Goal: Contribute content: Add original content to the website for others to see

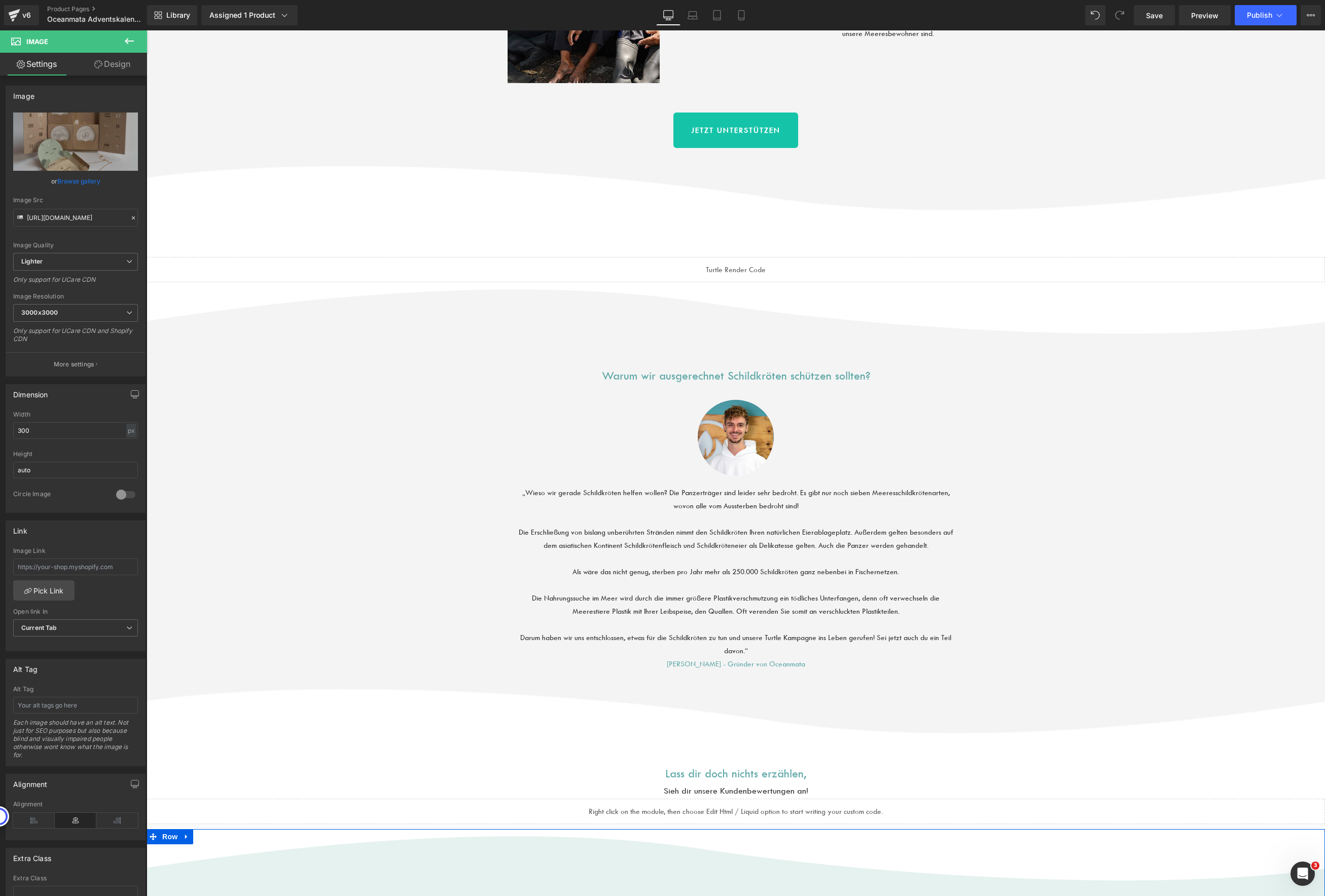
scroll to position [1178, 0]
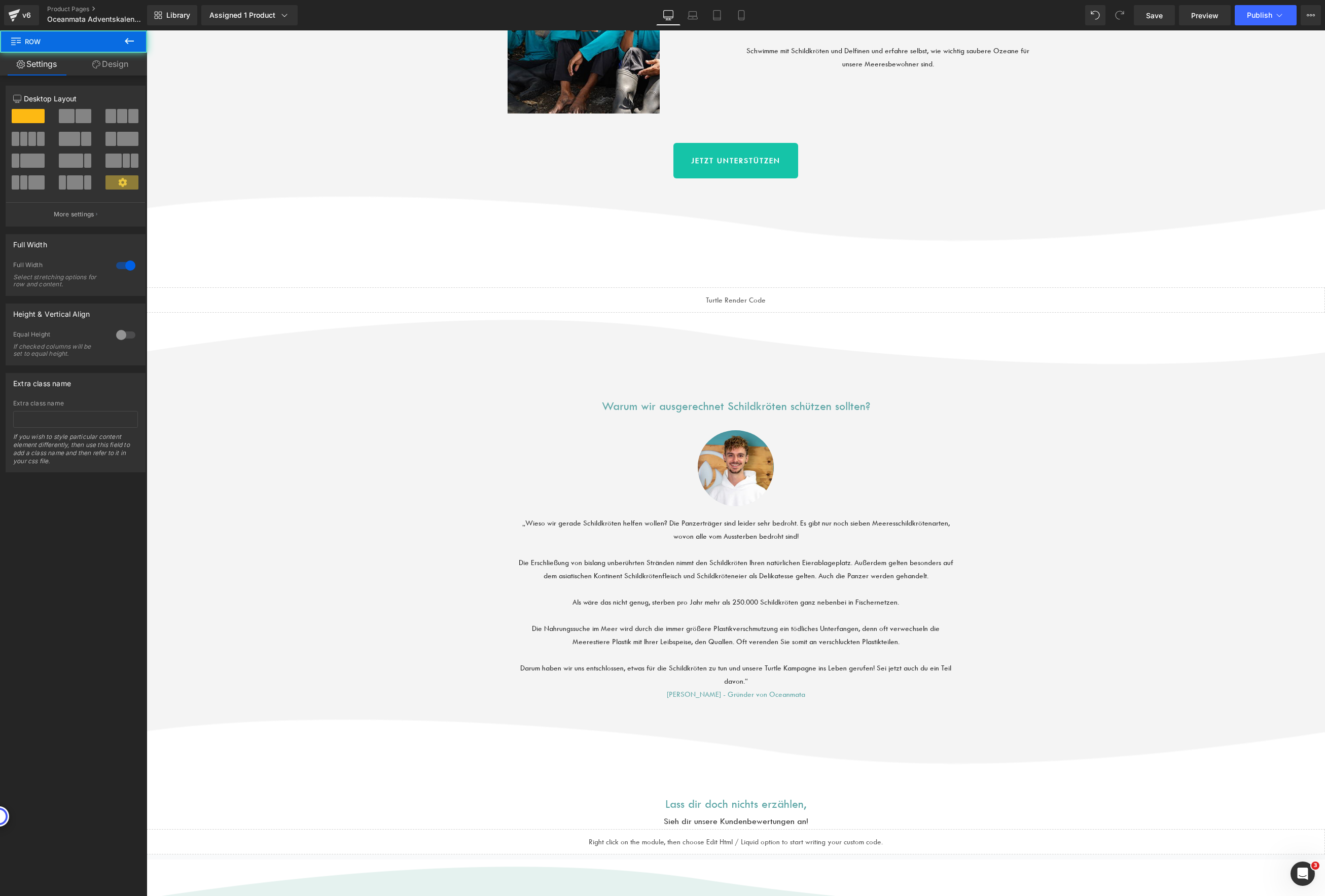
click at [206, 774] on div "Lass dir doch nichts erzählen, Heading Sieh dir unsere Kundenbewertungen an! He…" at bounding box center [736, 814] width 1178 height 80
click at [733, 795] on div "Lass dir doch nichts erzählen, Heading" at bounding box center [736, 804] width 1178 height 20
click at [183, 774] on div "Lass dir doch nichts erzählen, Heading Sieh dir unsere Kundenbewertungen an! He…" at bounding box center [736, 814] width 1178 height 80
click at [185, 774] on div "Lass dir doch nichts erzählen, Heading Sieh dir unsere Kundenbewertungen an! He…" at bounding box center [736, 814] width 1178 height 80
click at [321, 774] on div "Lass dir doch nichts erzählen, Heading Sieh dir unsere Kundenbewertungen an! He…" at bounding box center [736, 814] width 1178 height 80
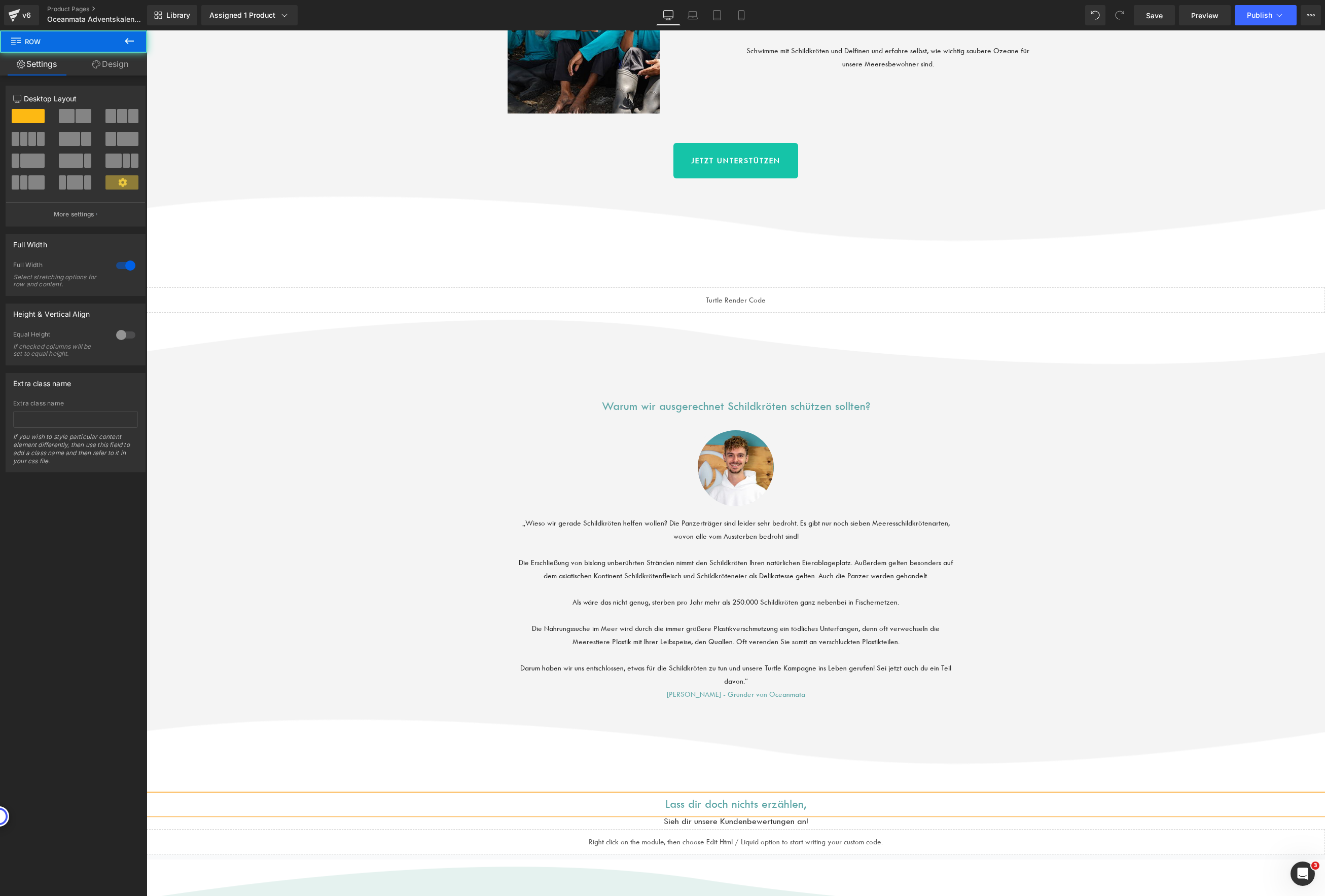
drag, startPoint x: 456, startPoint y: 198, endPoint x: 516, endPoint y: 198, distance: 60.0
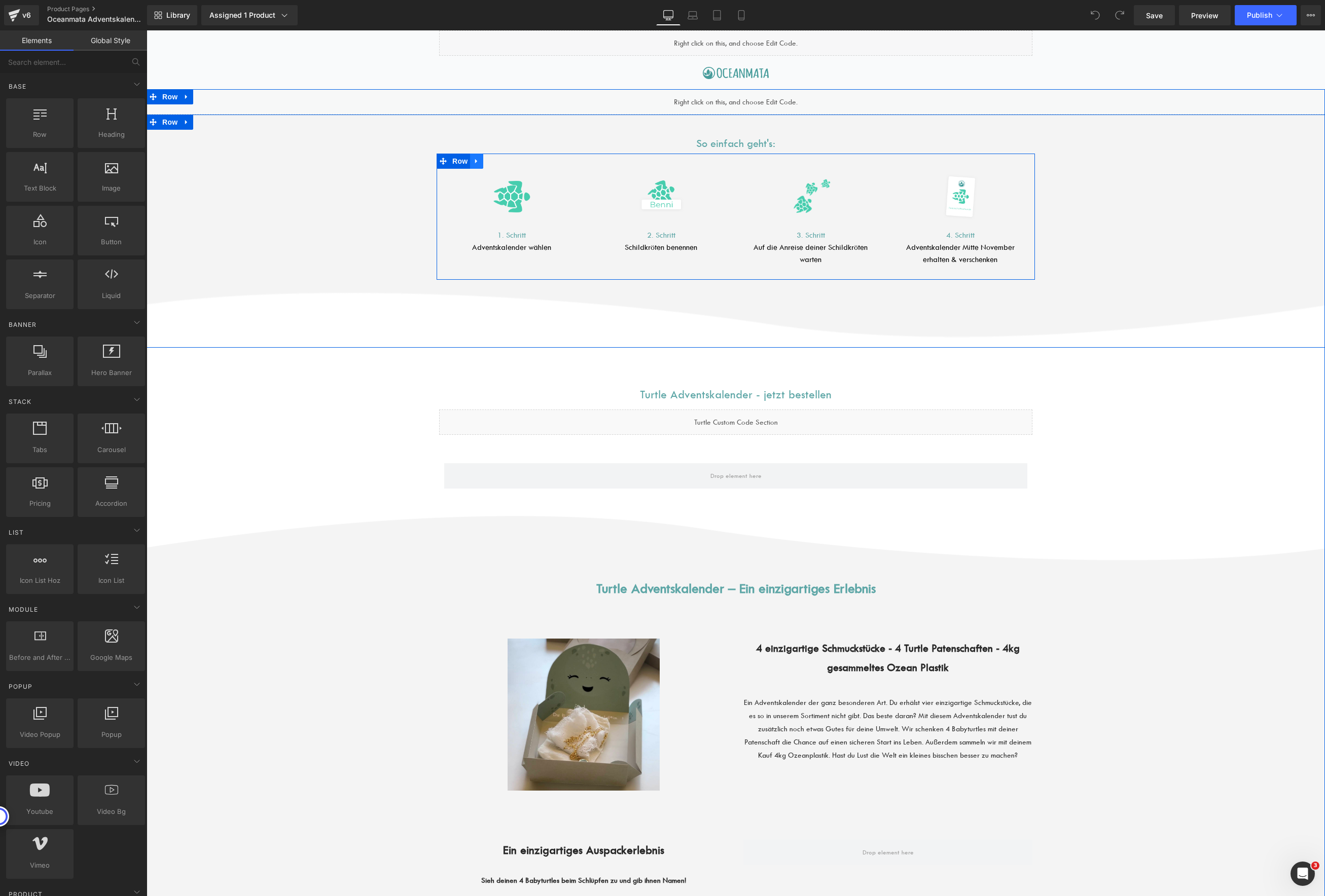
click at [476, 161] on icon at bounding box center [477, 161] width 7 height 7
click at [486, 161] on icon at bounding box center [489, 161] width 7 height 7
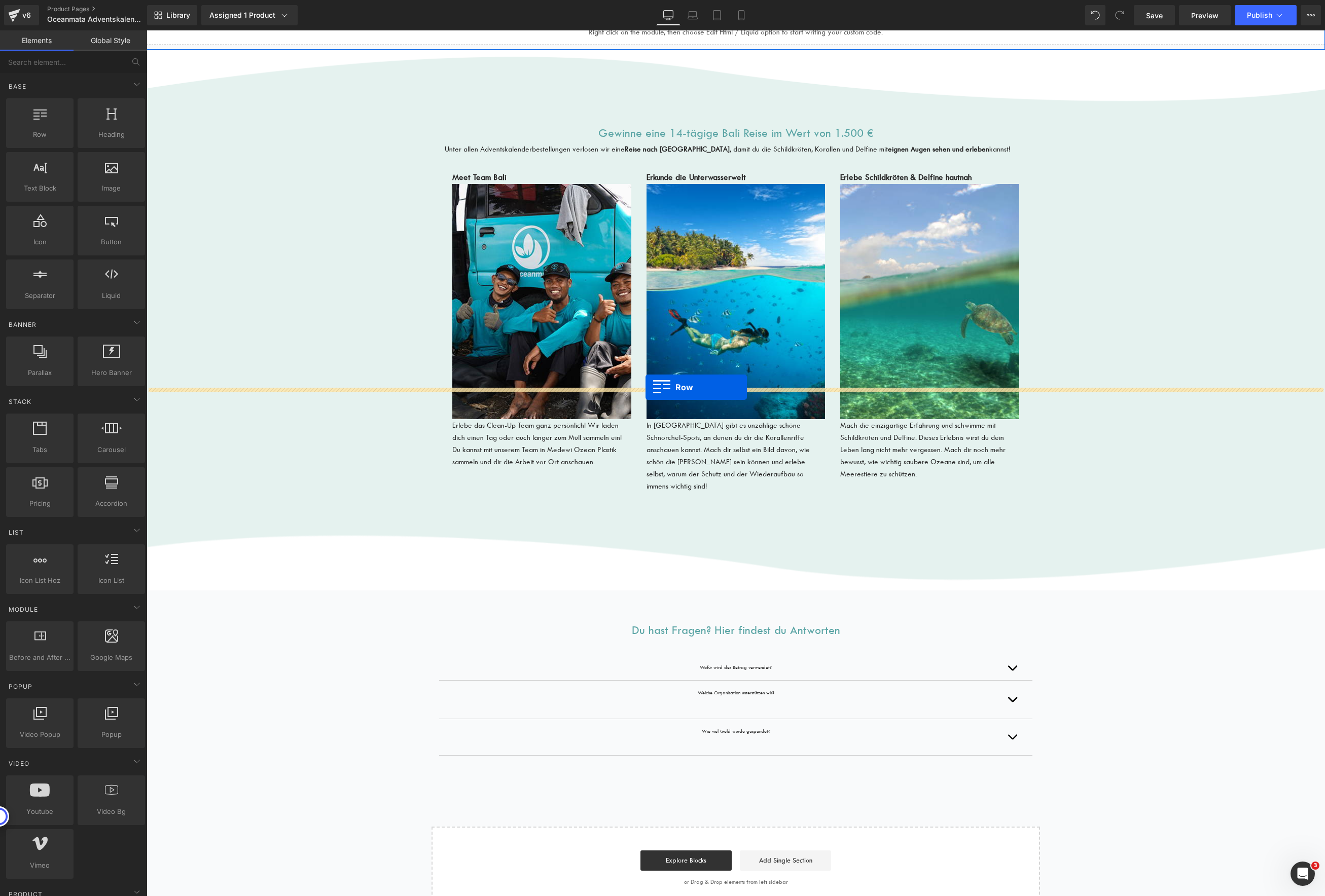
scroll to position [2114, 0]
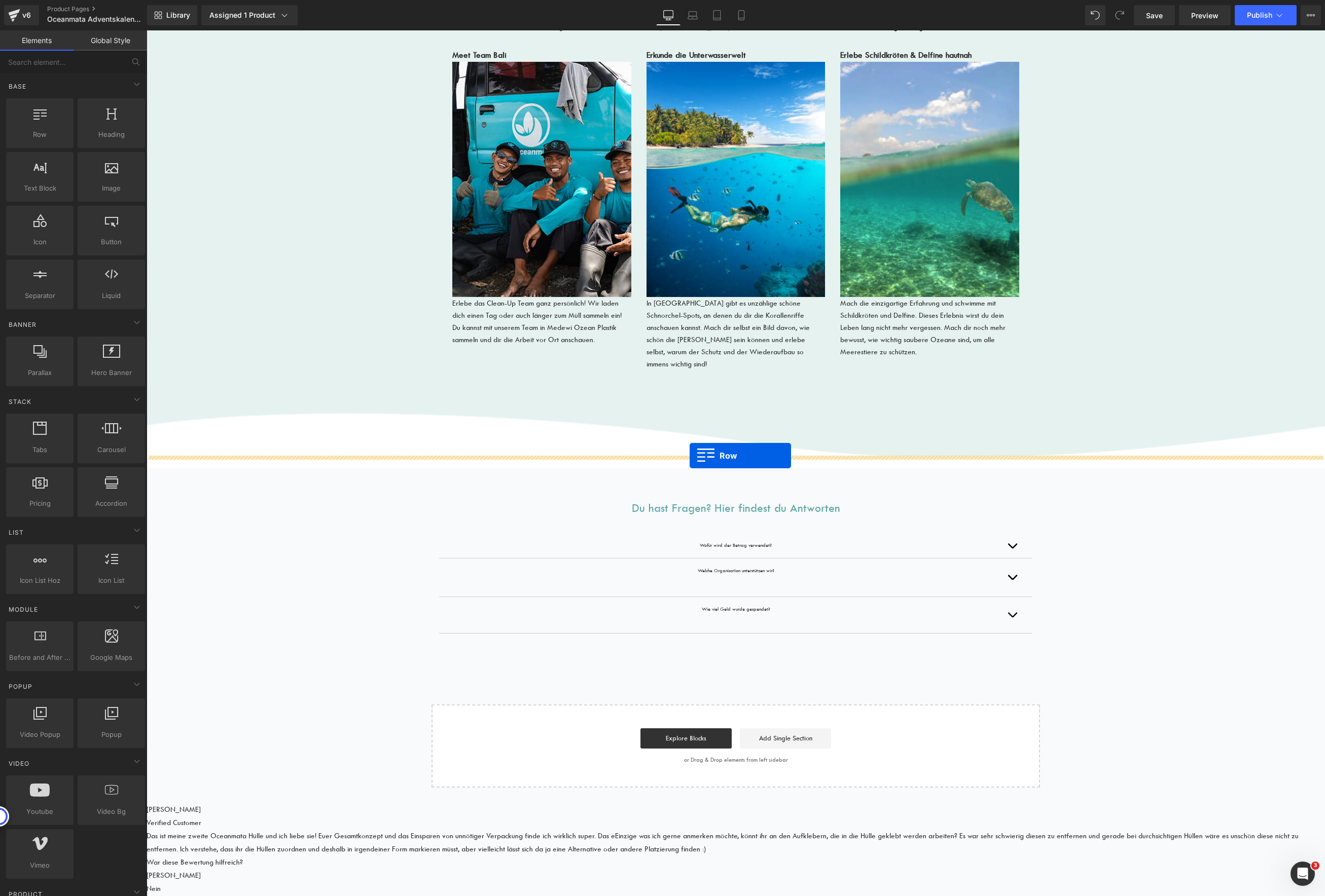
drag, startPoint x: 441, startPoint y: 287, endPoint x: 690, endPoint y: 455, distance: 300.4
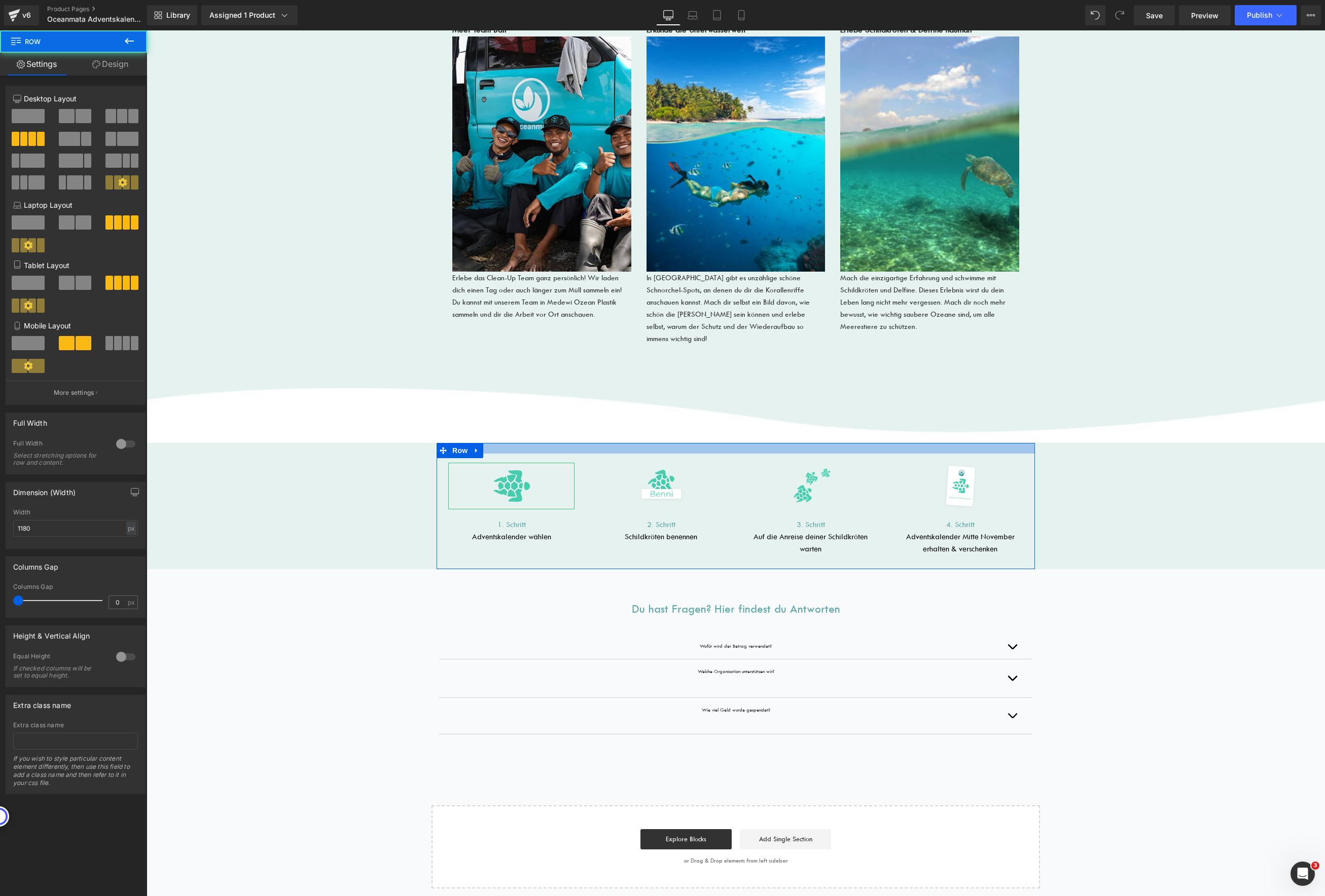
scroll to position [2089, 0]
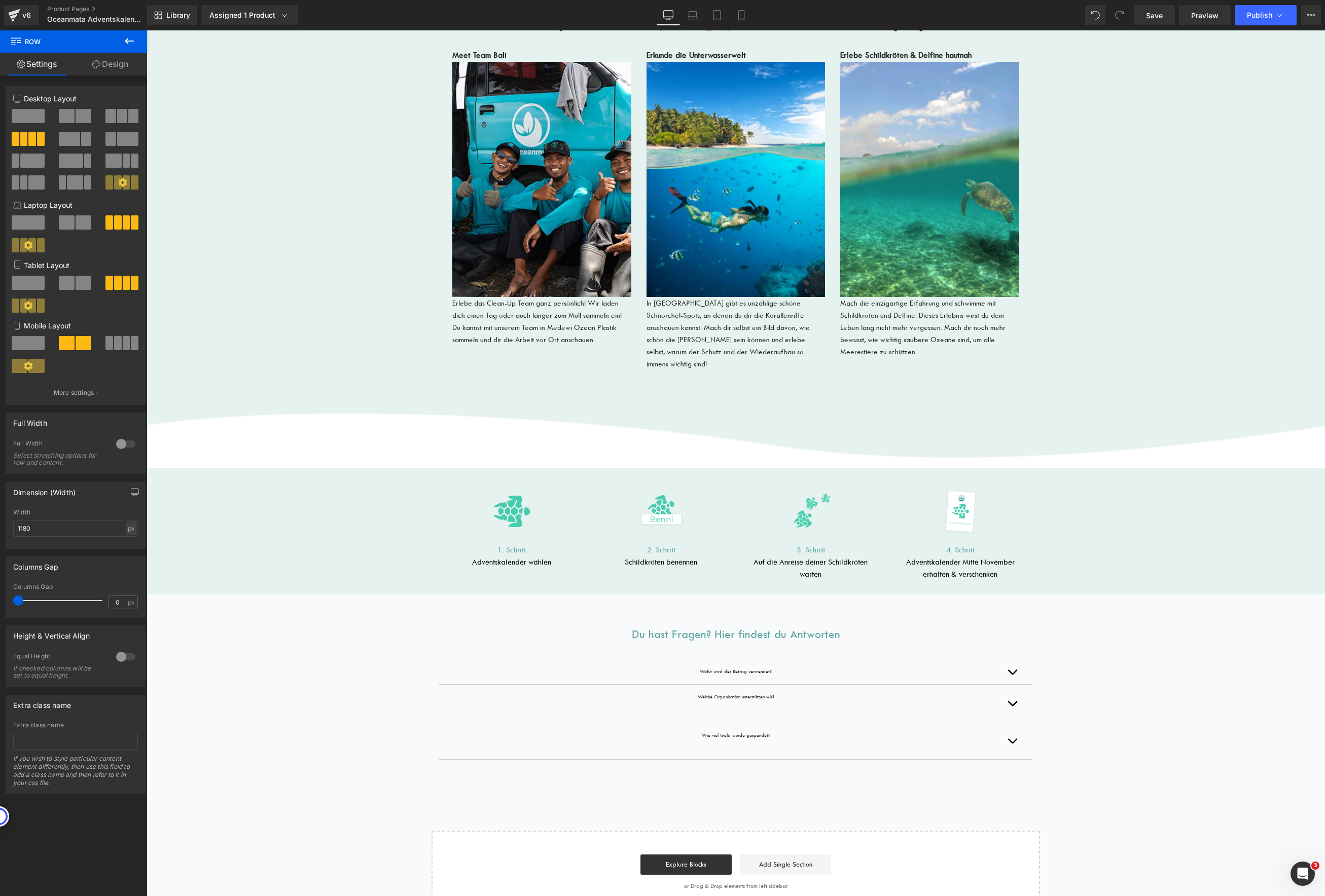
click at [133, 41] on icon at bounding box center [130, 41] width 9 height 6
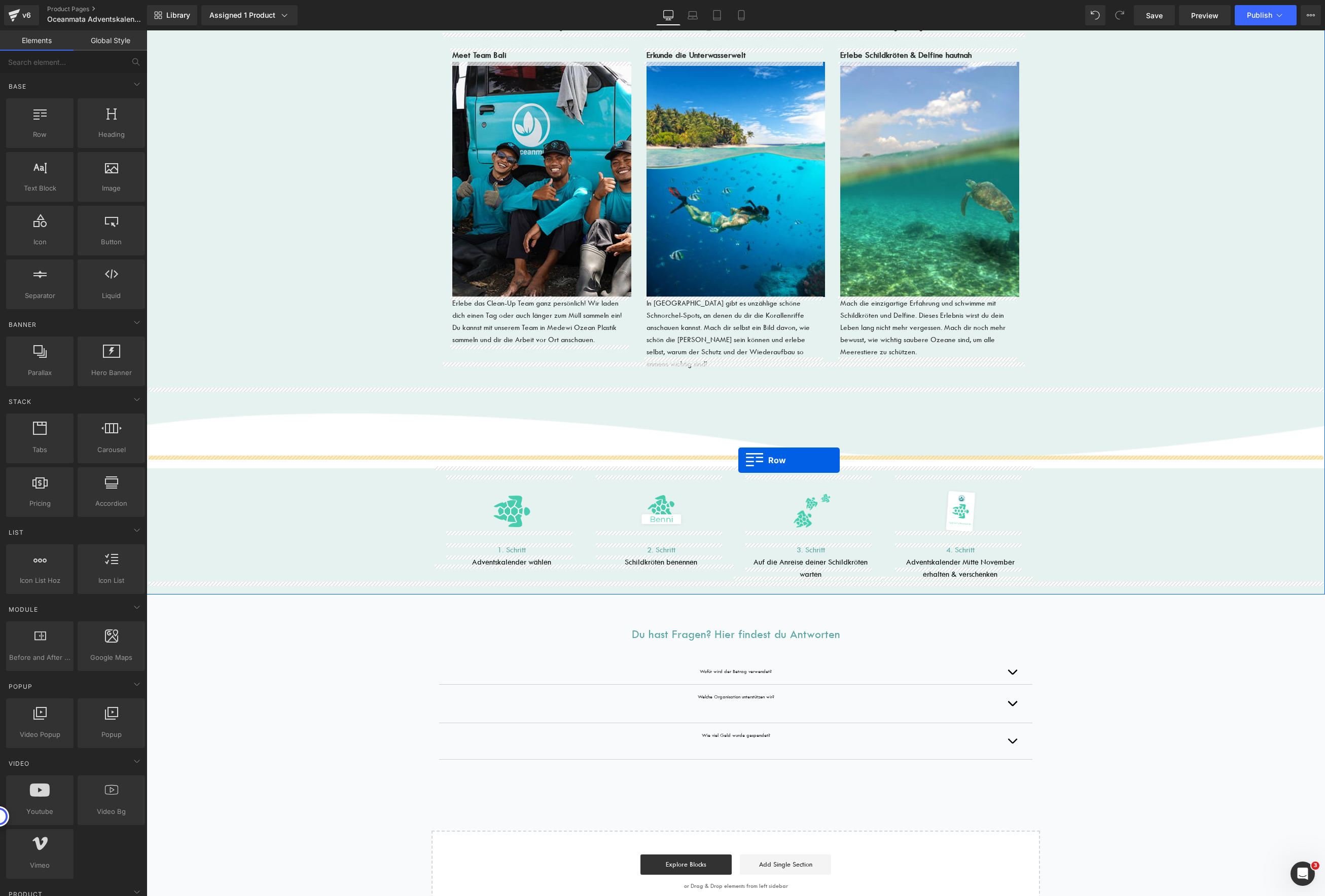
drag, startPoint x: 185, startPoint y: 147, endPoint x: 738, endPoint y: 459, distance: 634.9
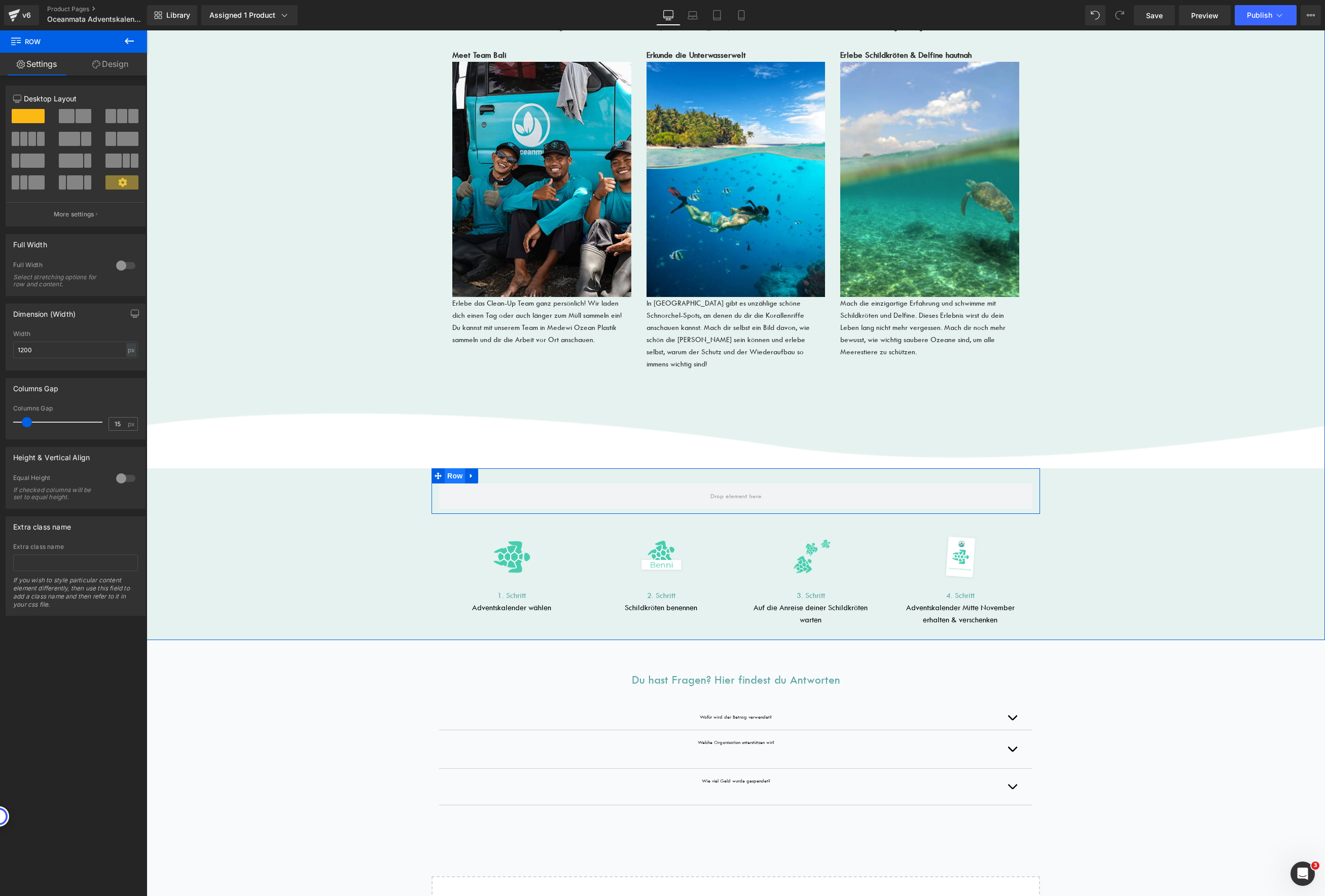
click at [445, 468] on span "Row" at bounding box center [455, 476] width 20 height 16
click at [122, 269] on div at bounding box center [126, 266] width 24 height 16
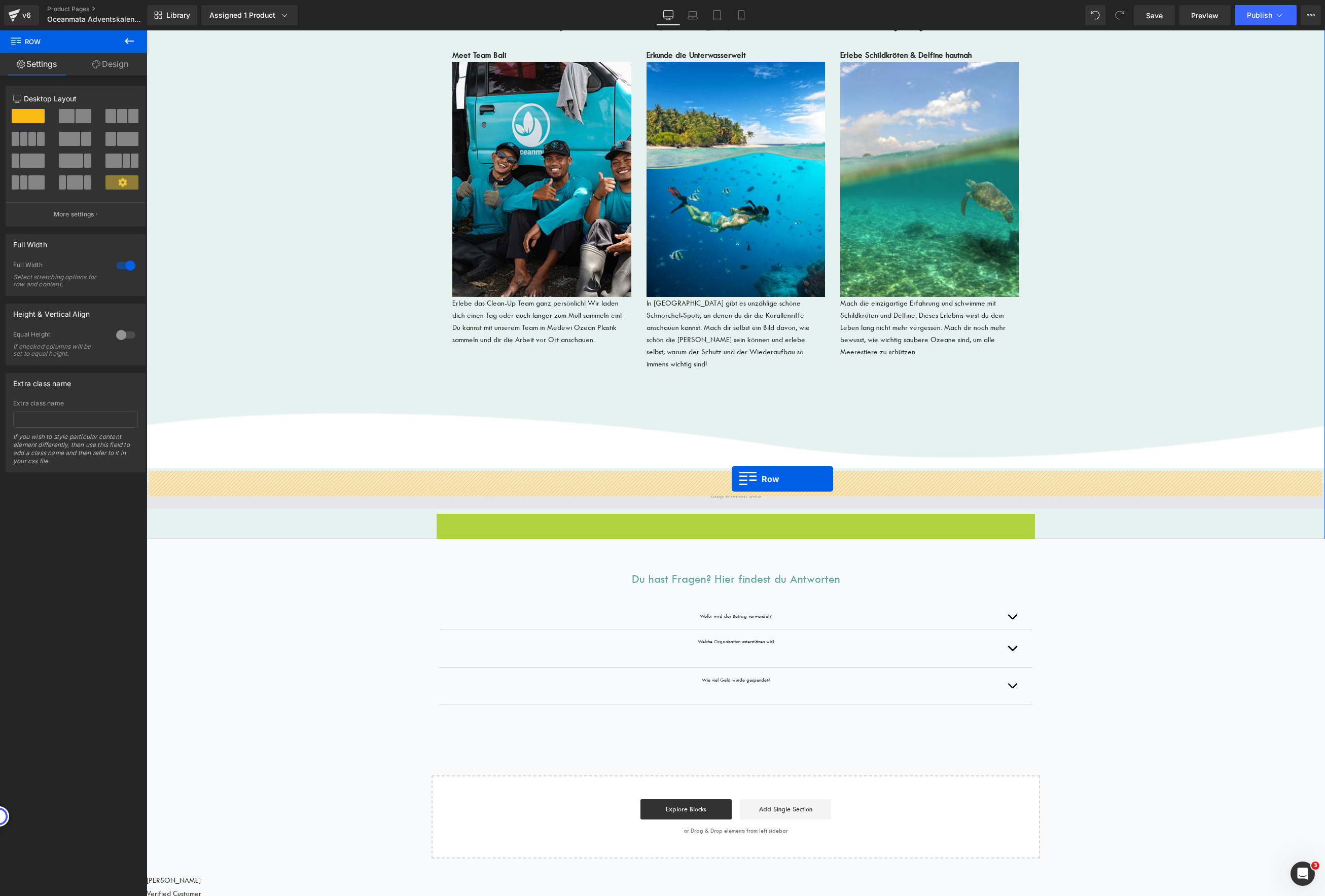
drag, startPoint x: 437, startPoint y: 508, endPoint x: 731, endPoint y: 478, distance: 295.5
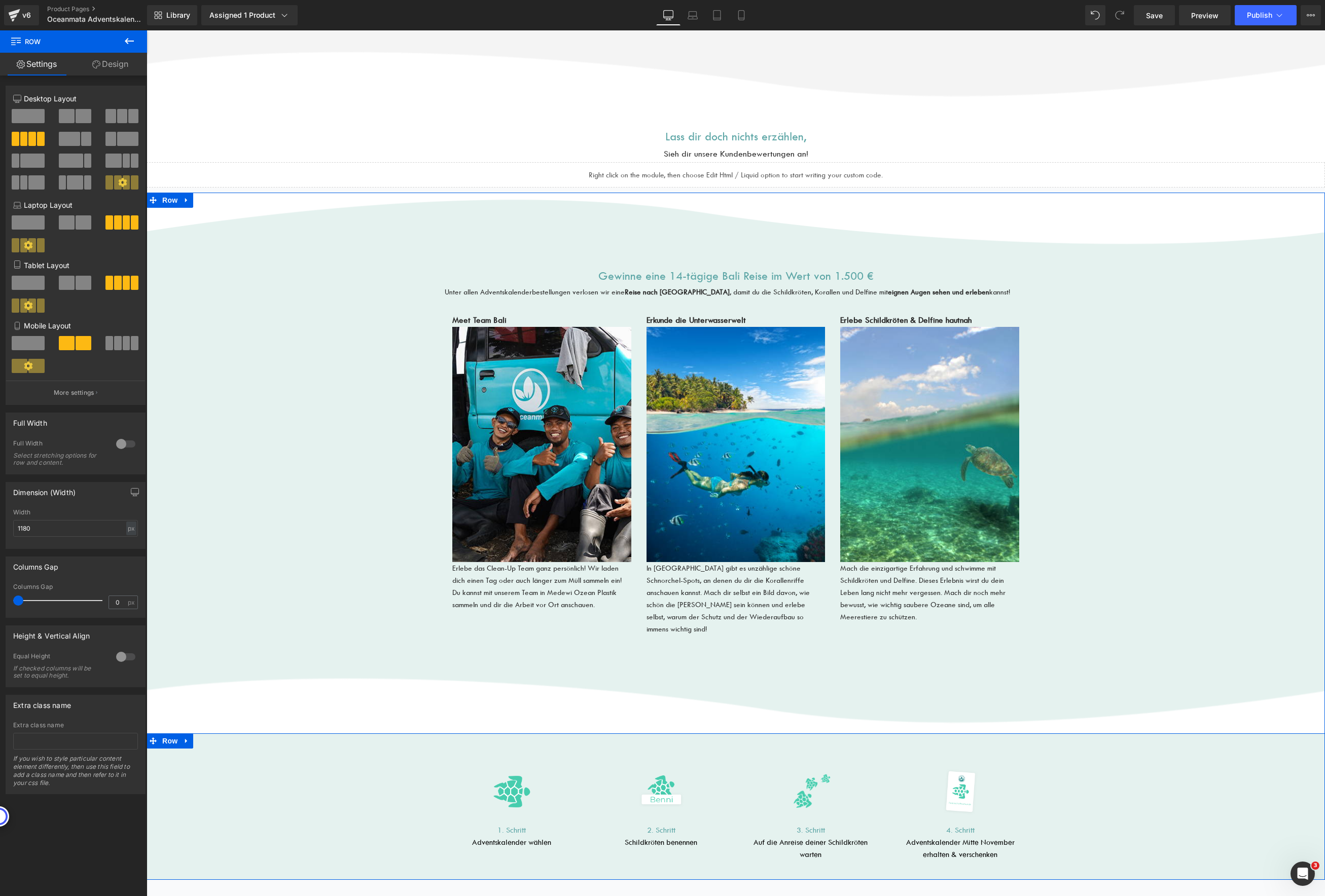
scroll to position [1755, 0]
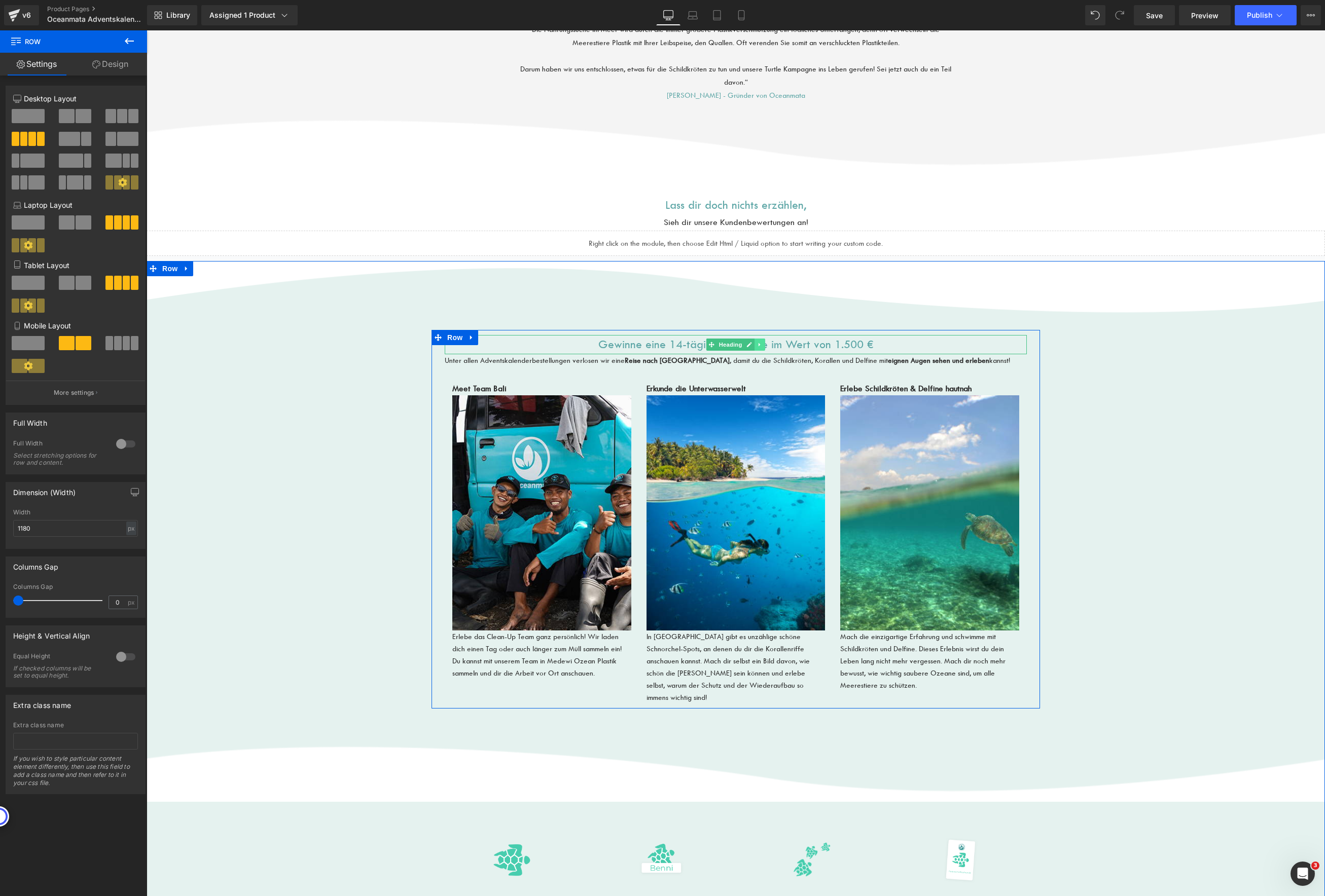
click at [757, 343] on icon at bounding box center [760, 345] width 5 height 6
click at [750, 343] on link at bounding box center [755, 345] width 11 height 12
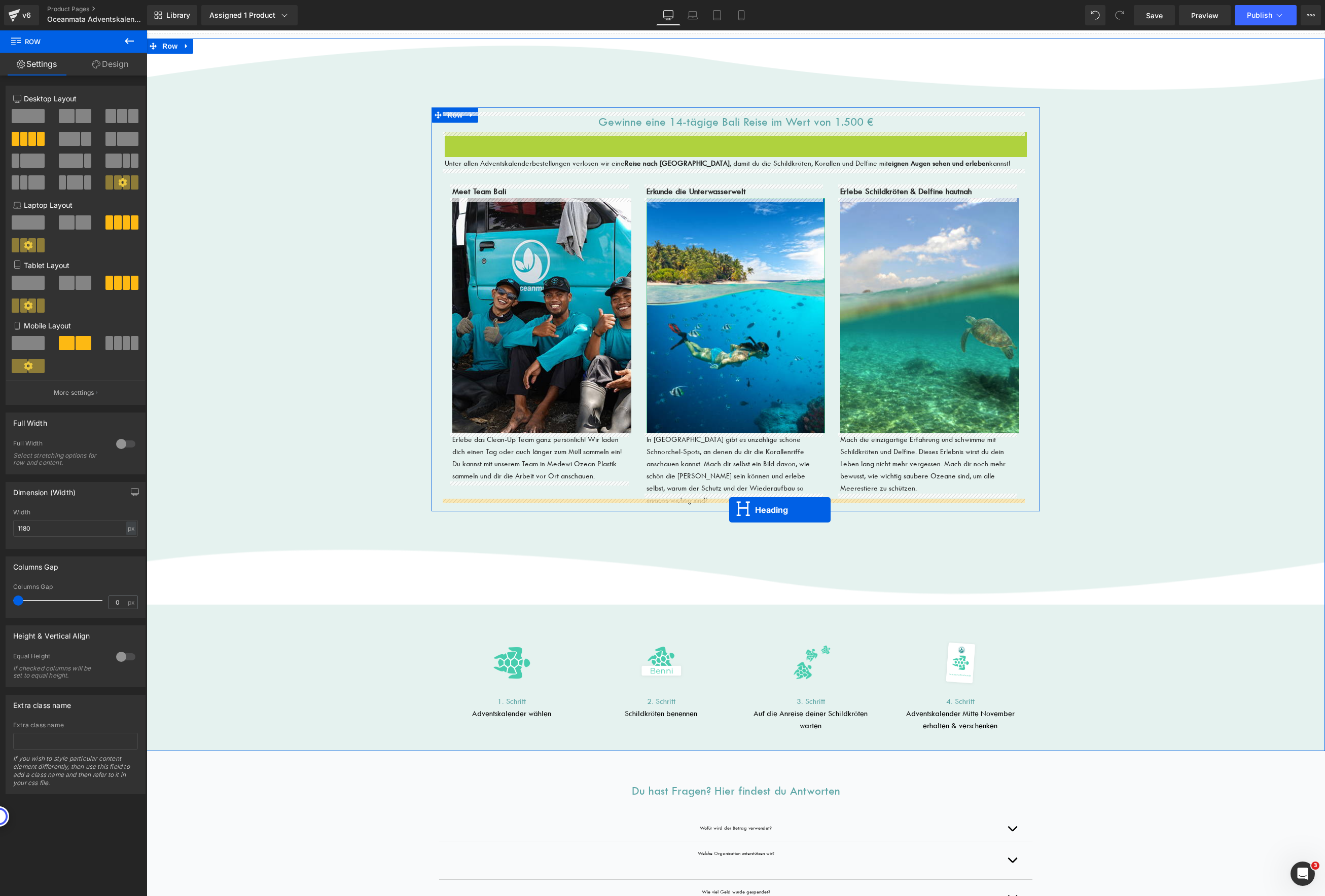
scroll to position [1978, 0]
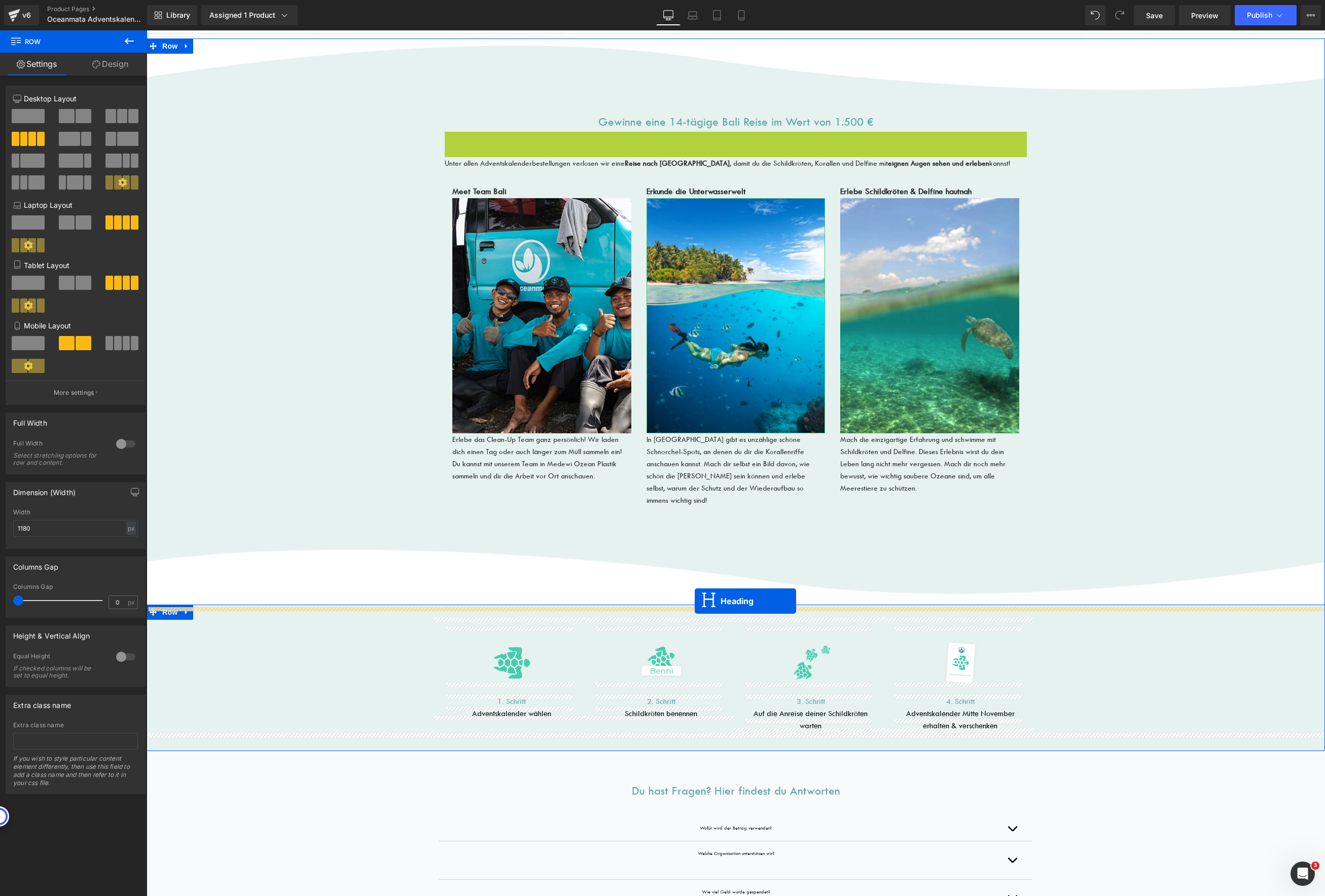
drag, startPoint x: 706, startPoint y: 362, endPoint x: 695, endPoint y: 601, distance: 239.3
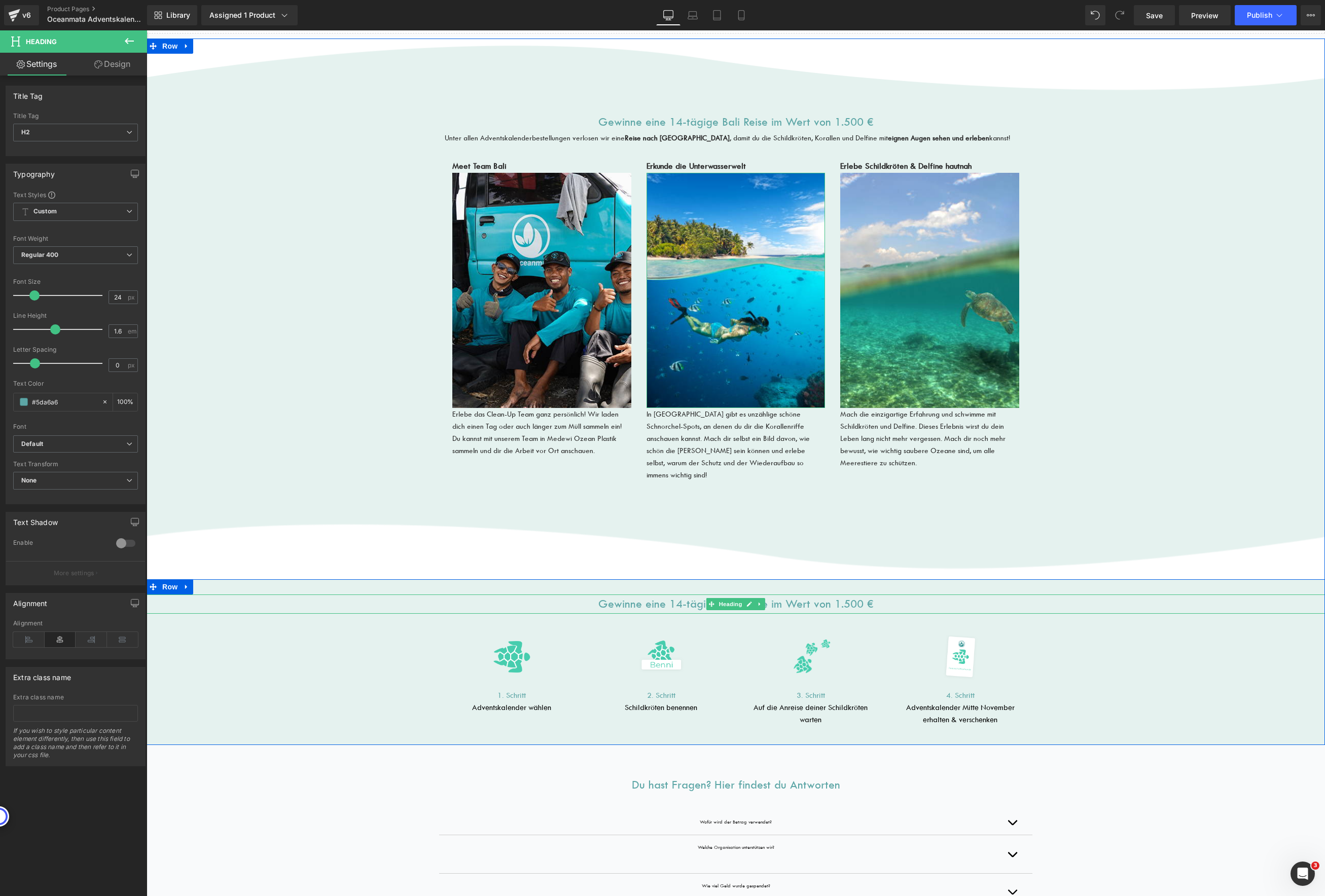
click at [780, 595] on h2 "Gewinne eine 14-tägige Bali Reise im Wert von 1.500 €" at bounding box center [736, 604] width 1178 height 20
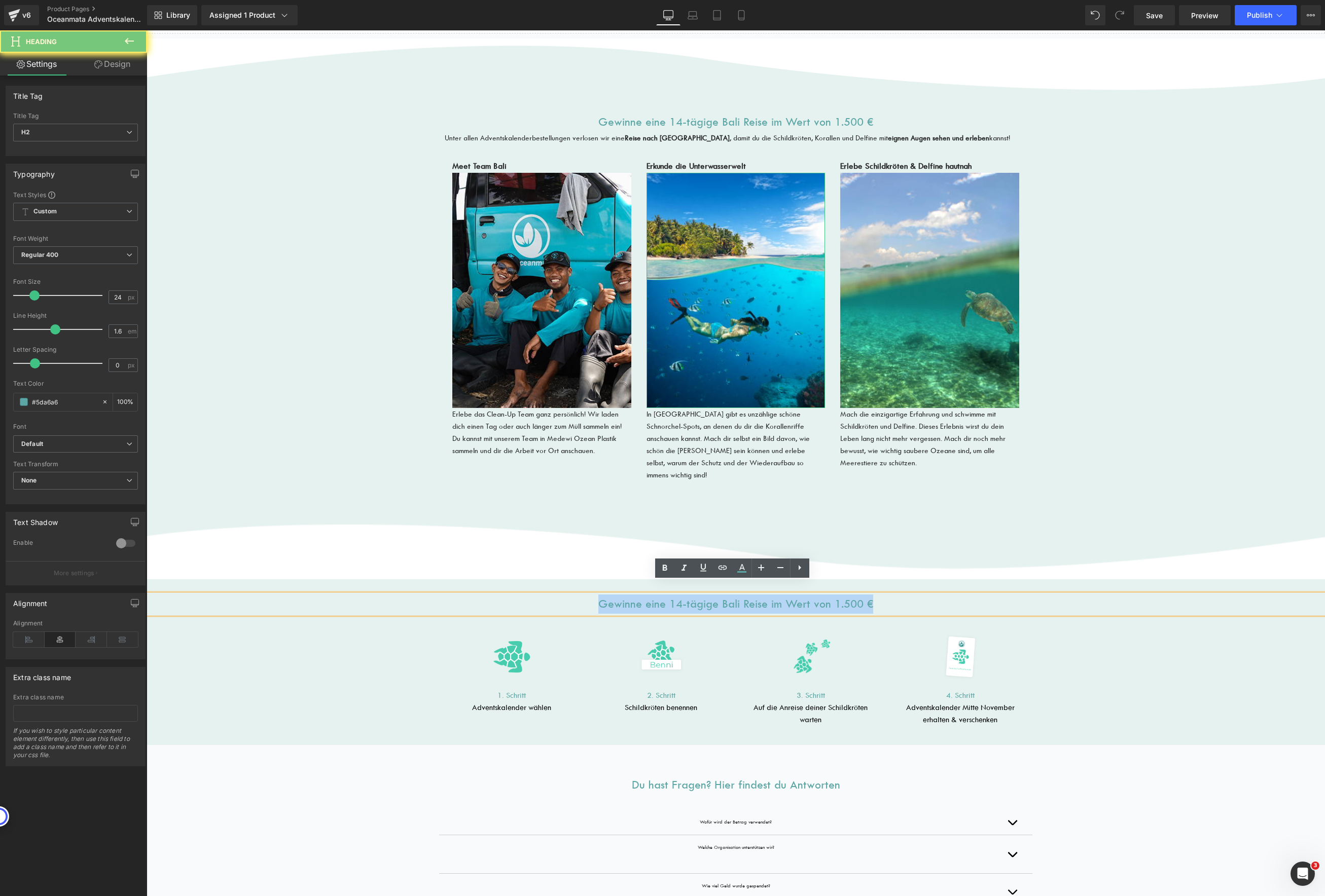
click at [780, 595] on h2 "Gewinne eine 14-tägige Bali Reise im Wert von 1.500 €" at bounding box center [736, 604] width 1178 height 20
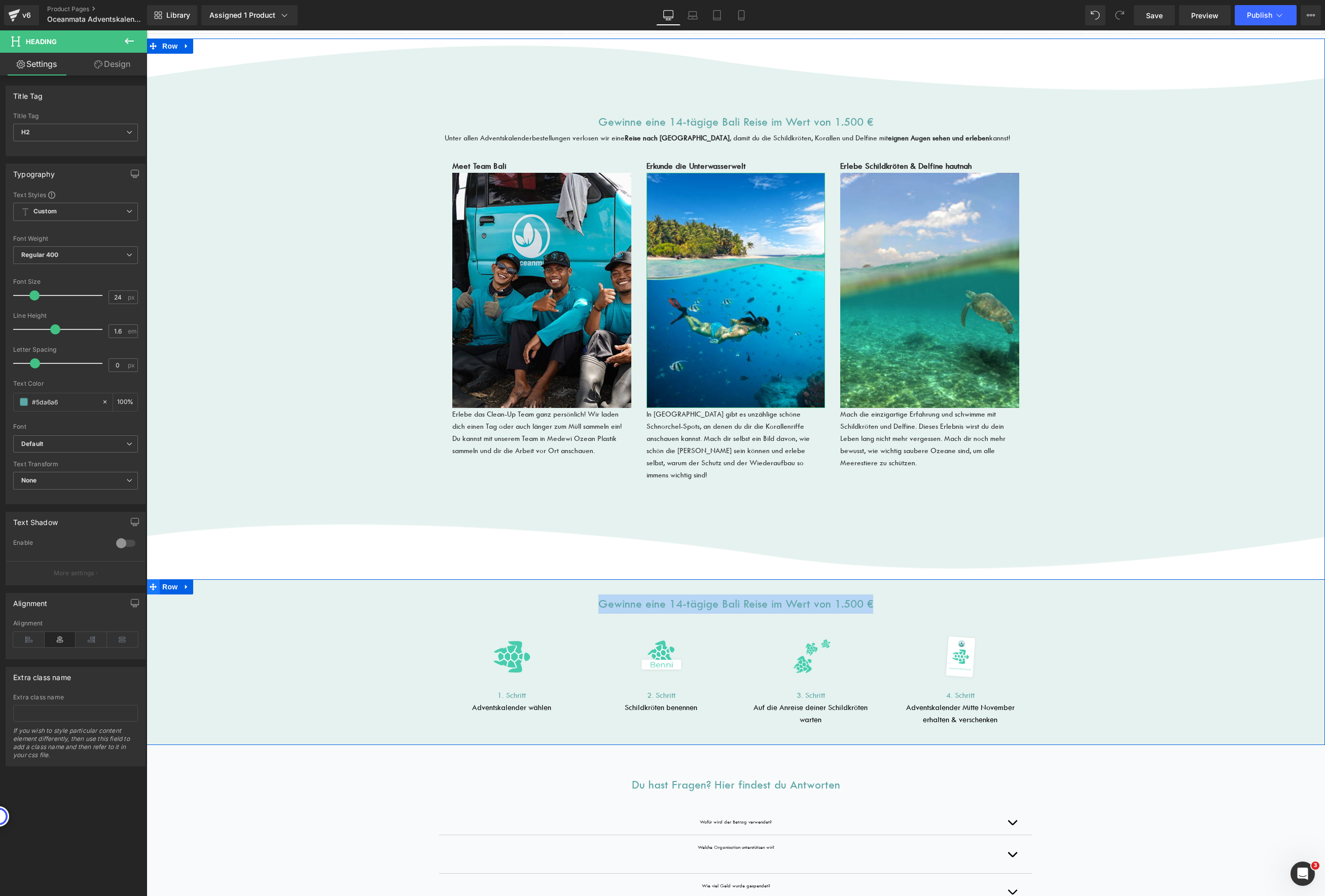
click at [149, 583] on icon at bounding box center [153, 587] width 7 height 7
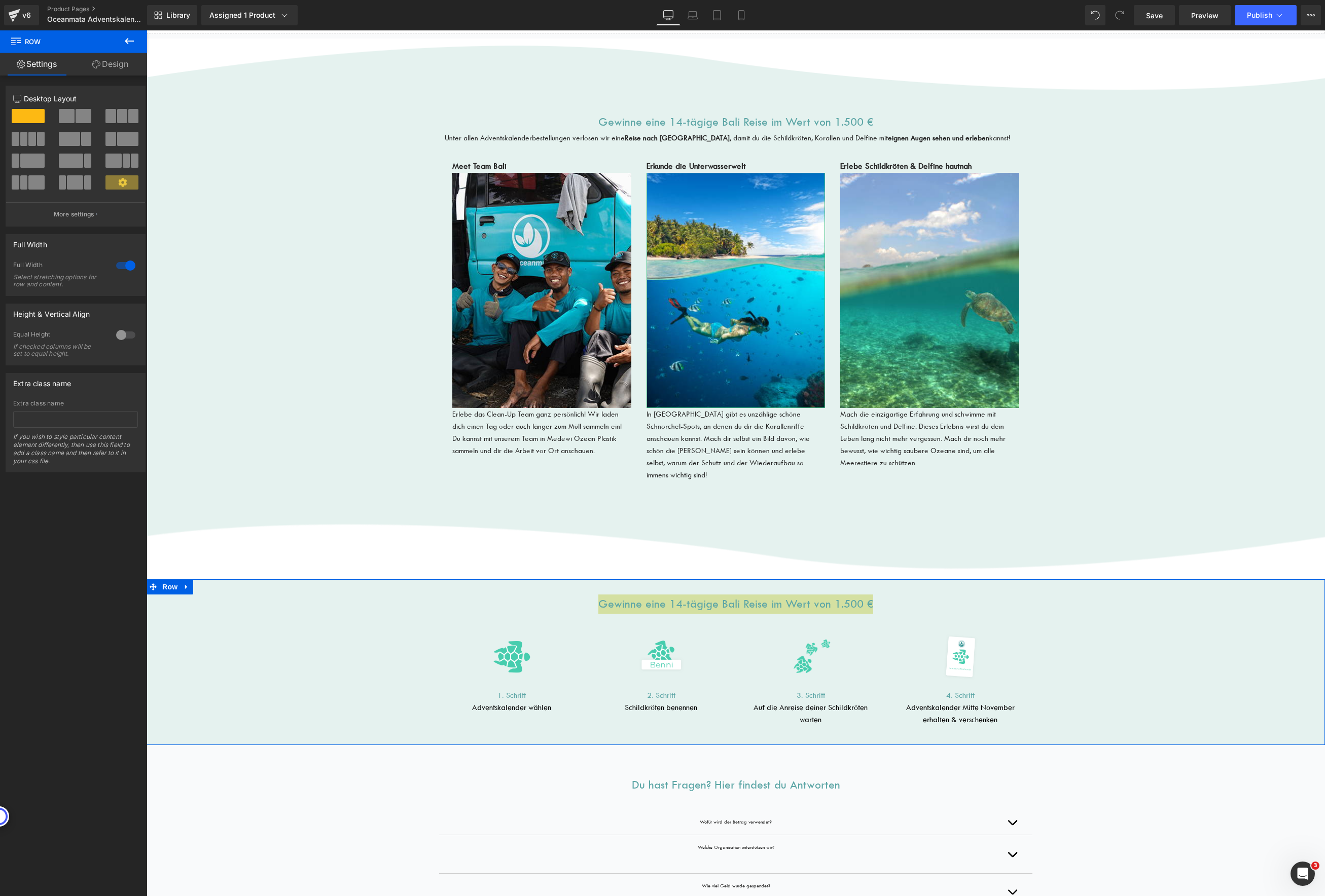
click at [98, 68] on icon at bounding box center [97, 64] width 8 height 8
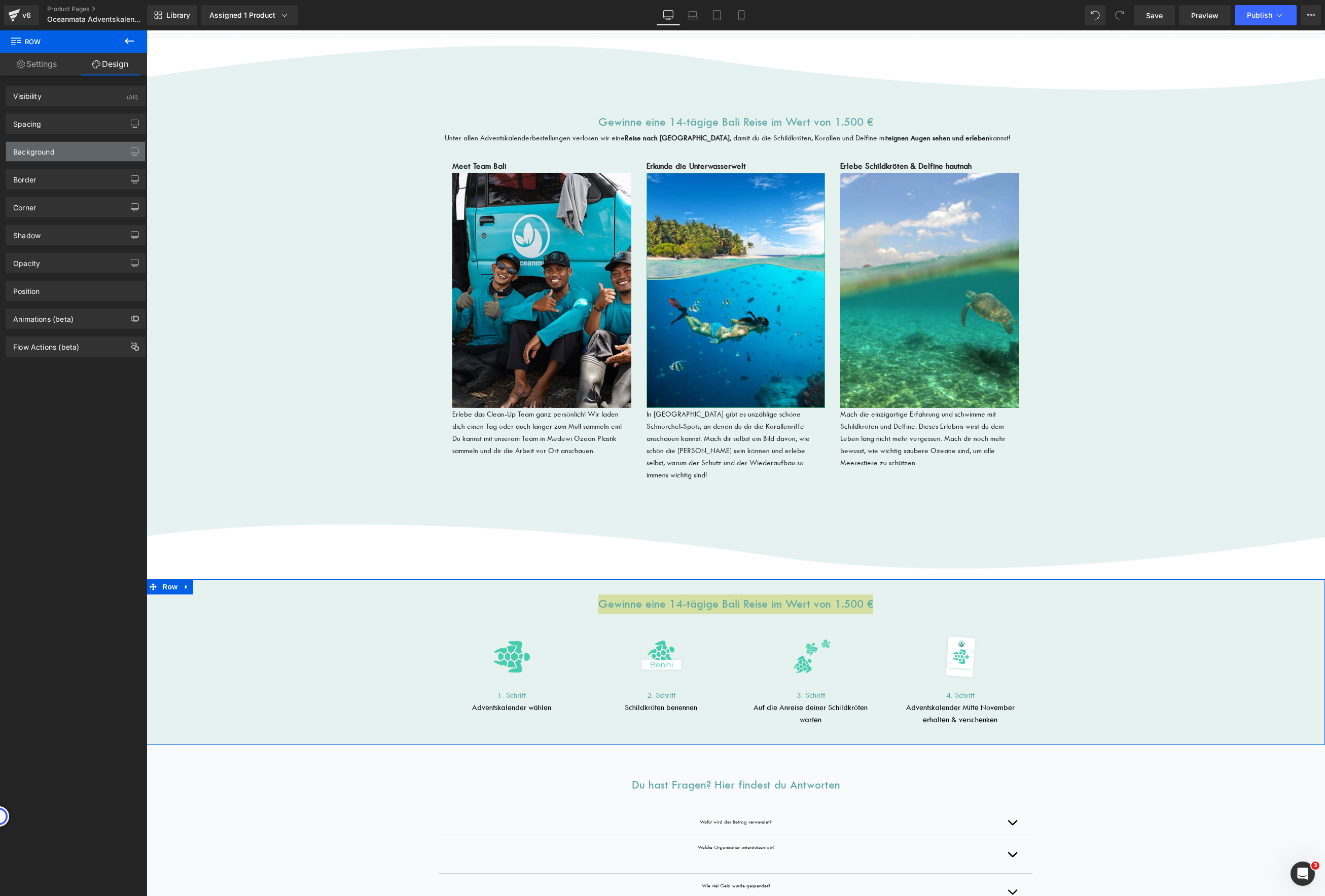
click at [89, 151] on div "Background" at bounding box center [76, 151] width 139 height 20
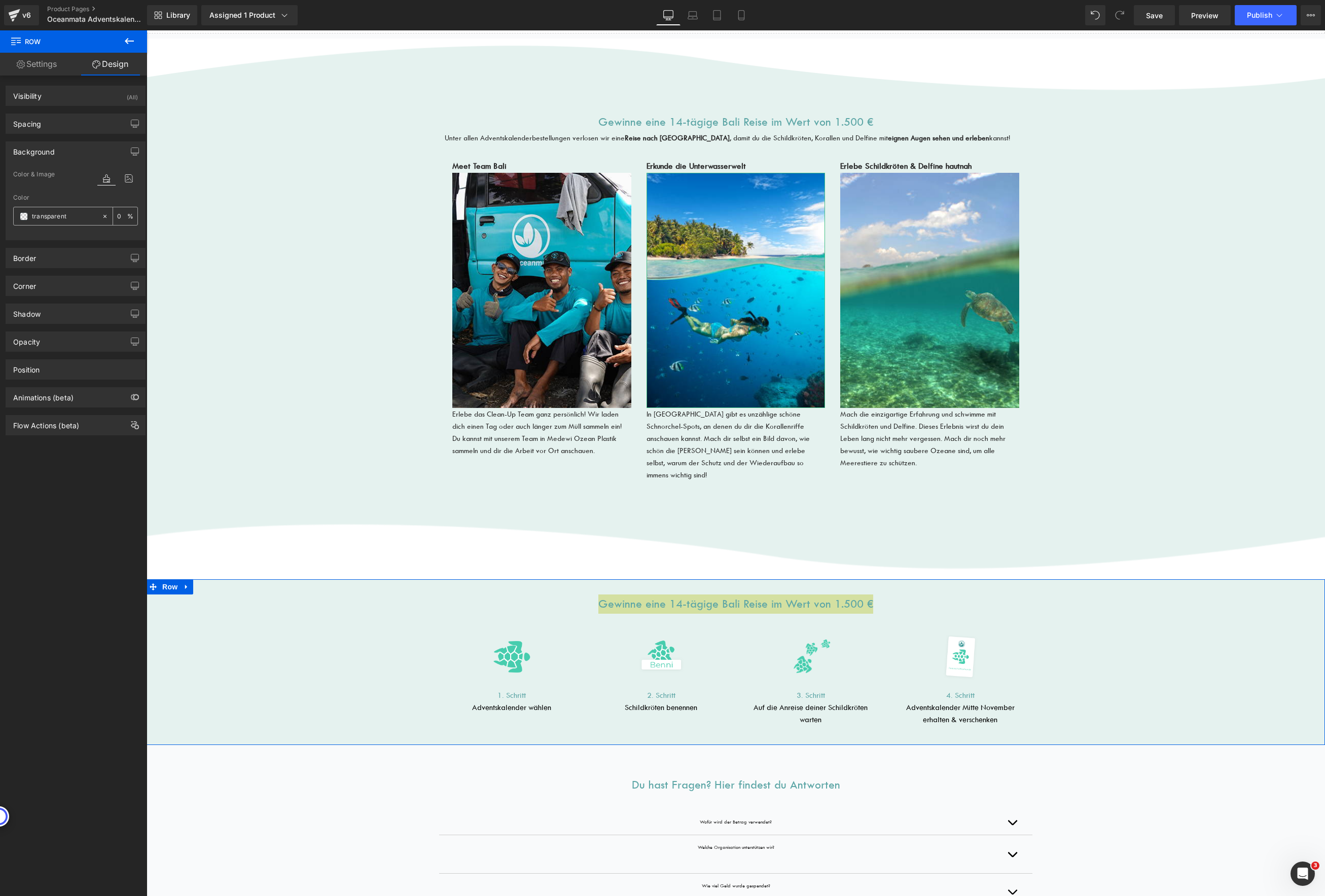
click at [52, 214] on input "transparent" at bounding box center [64, 216] width 65 height 11
type input "fff"
type input "100"
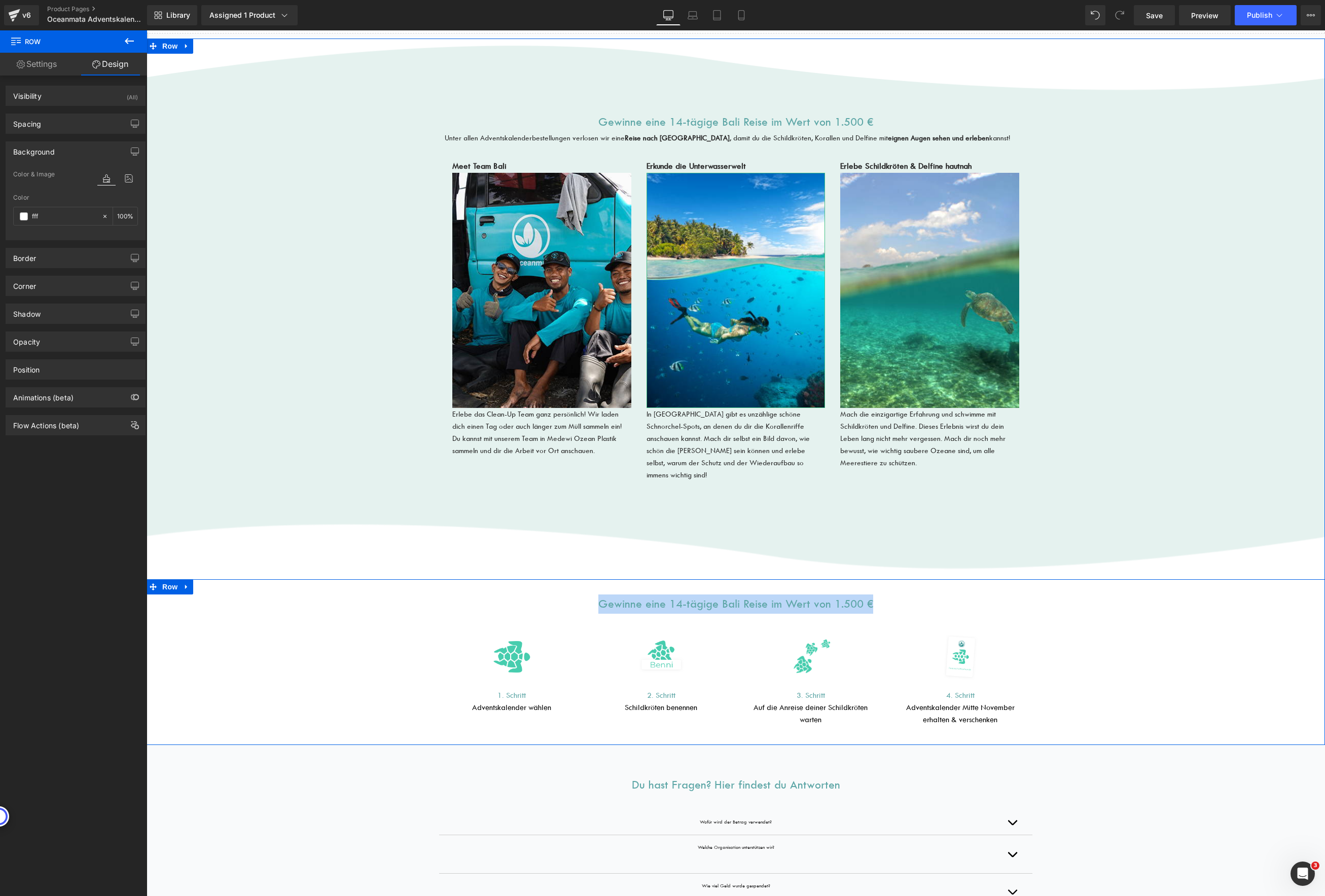
click at [1137, 676] on div "Gewinne eine 14-tägige Bali Reise im Wert von 1.500 € Heading Image 1. Schritt …" at bounding box center [736, 667] width 1178 height 145
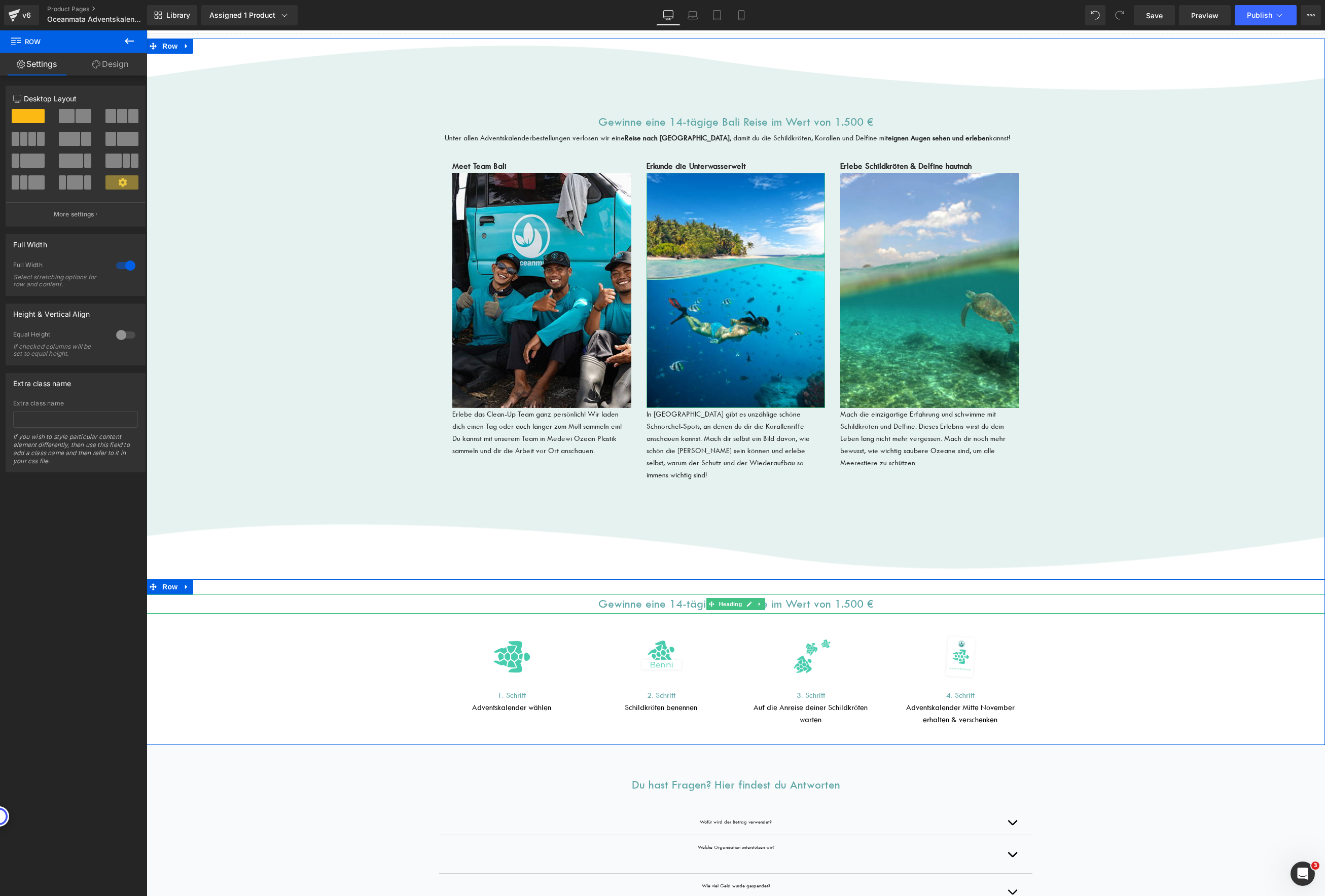
click at [787, 595] on h2 "Gewinne eine 14-tägige Bali Reise im Wert von 1.500 €" at bounding box center [736, 604] width 1178 height 20
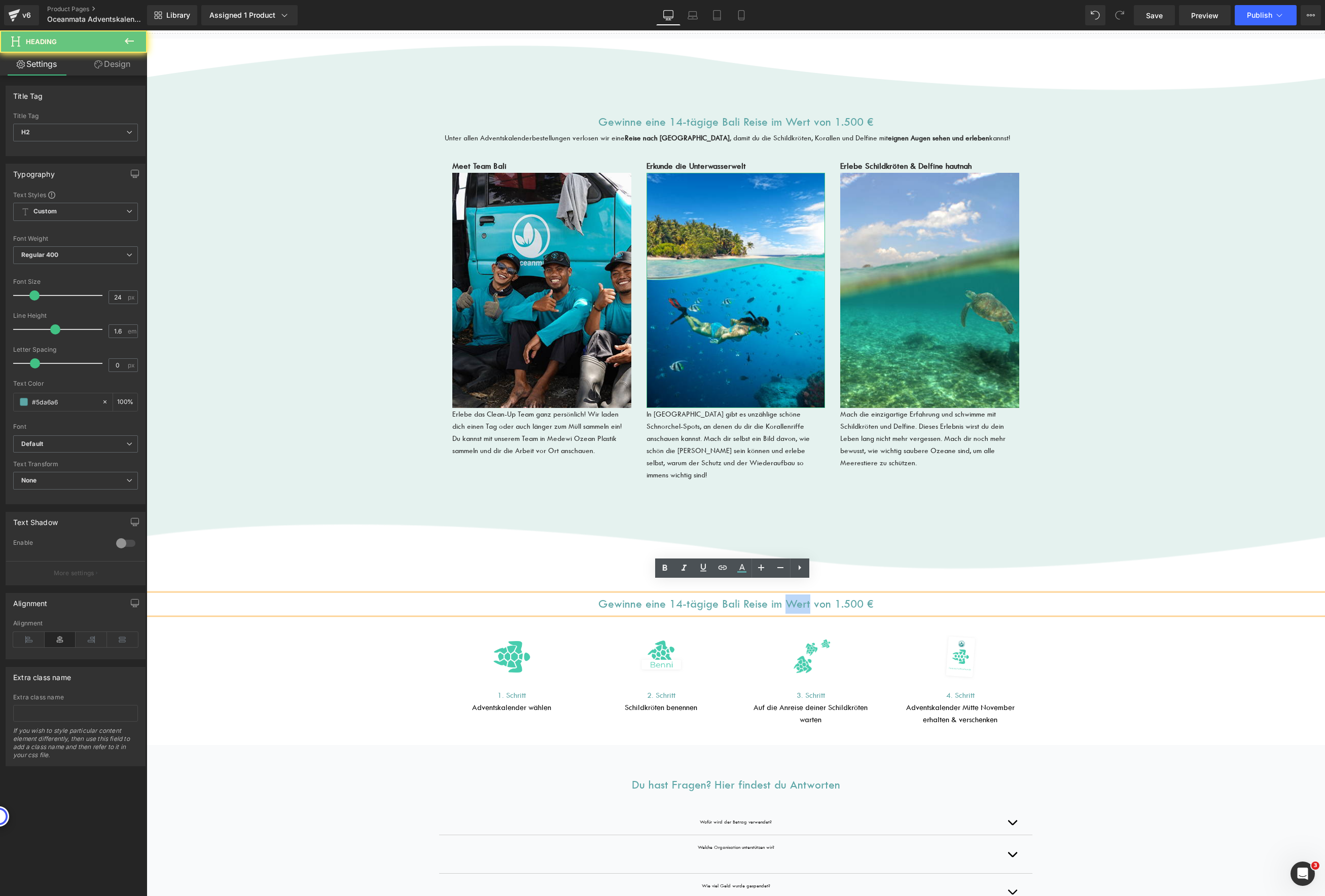
click at [787, 595] on h2 "Gewinne eine 14-tägige Bali Reise im Wert von 1.500 €" at bounding box center [736, 604] width 1178 height 20
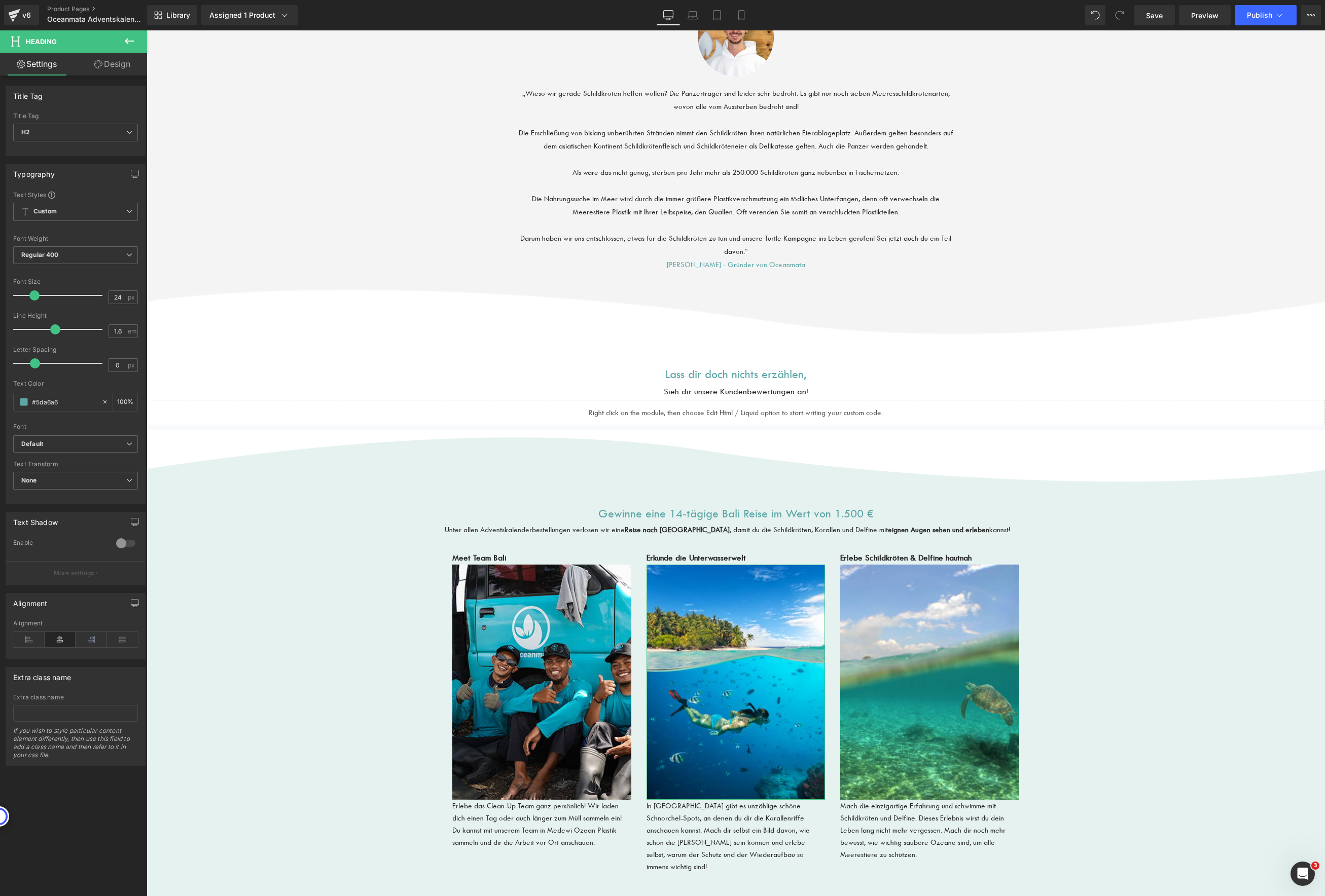
scroll to position [1578, 0]
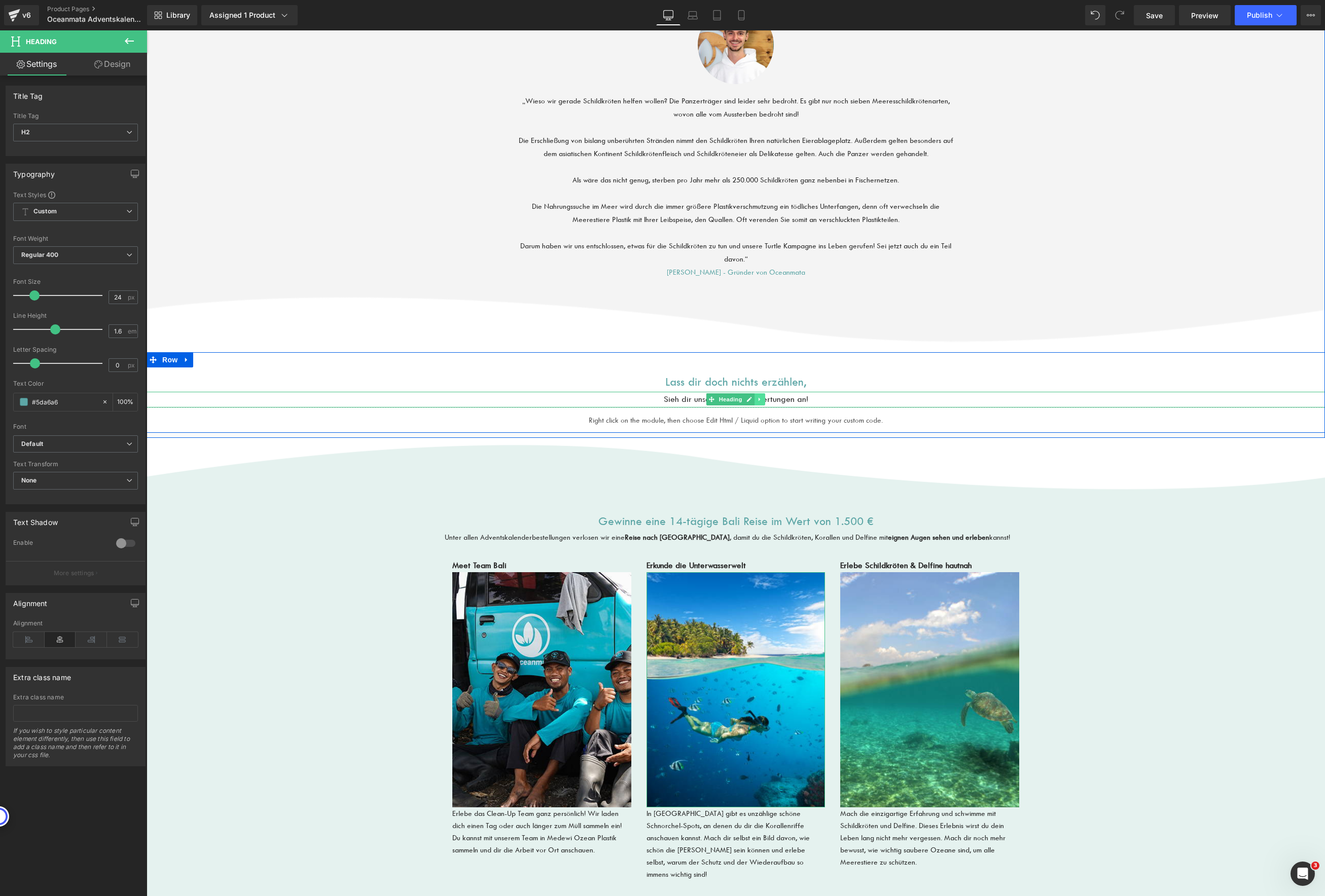
click at [757, 399] on icon at bounding box center [760, 399] width 5 height 6
click at [750, 401] on link at bounding box center [755, 399] width 11 height 12
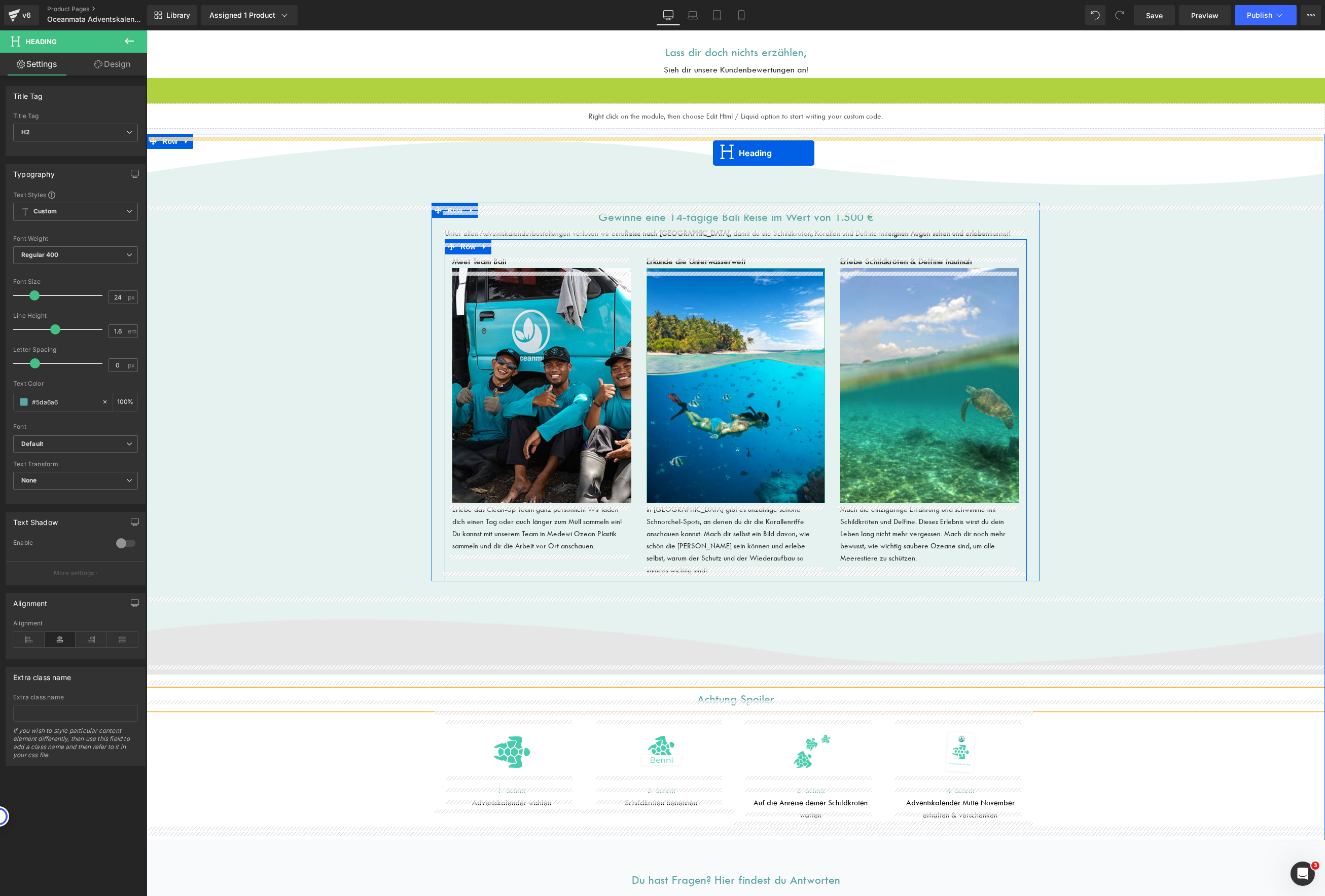
scroll to position [1910, 0]
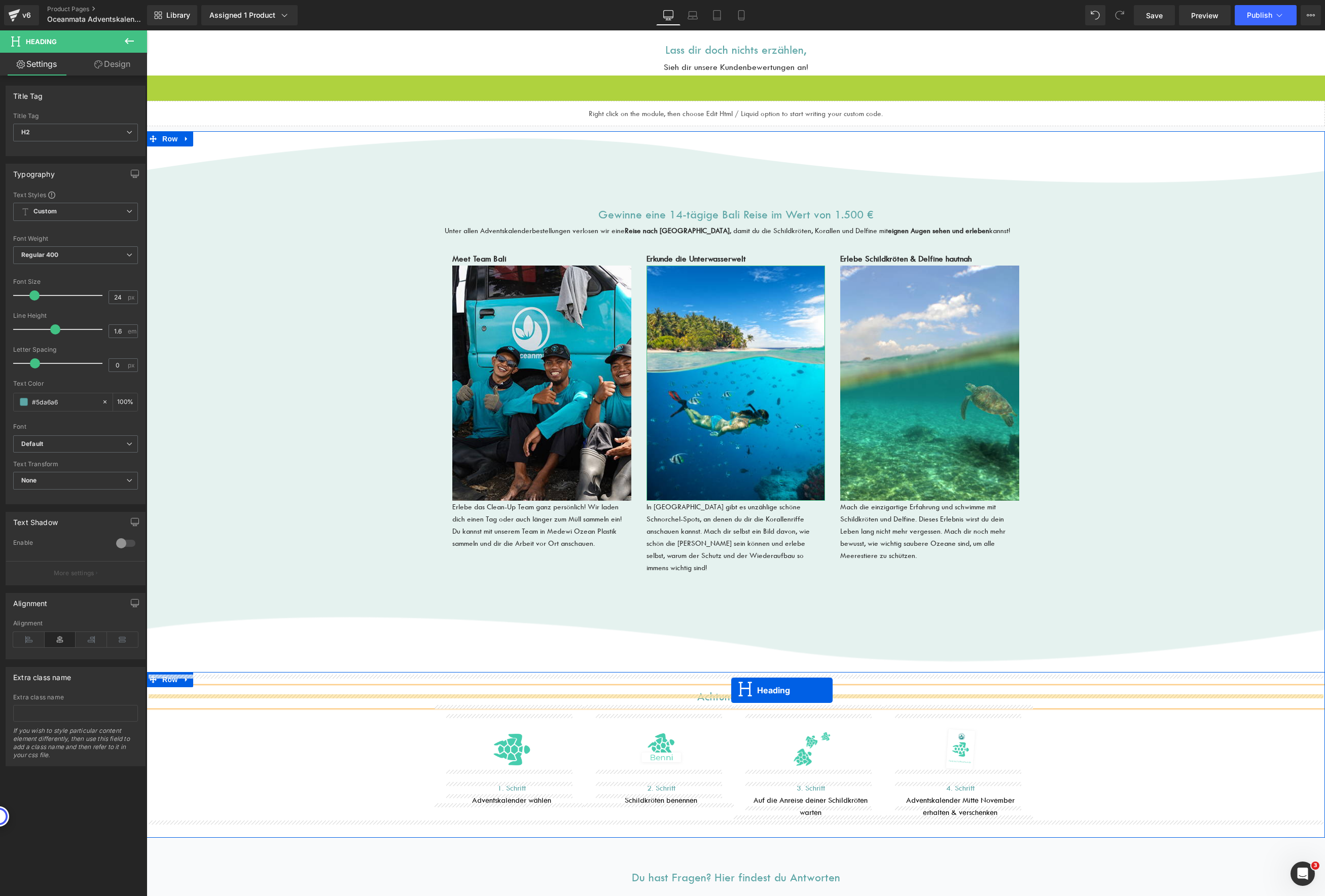
drag, startPoint x: 710, startPoint y: 418, endPoint x: 731, endPoint y: 691, distance: 273.8
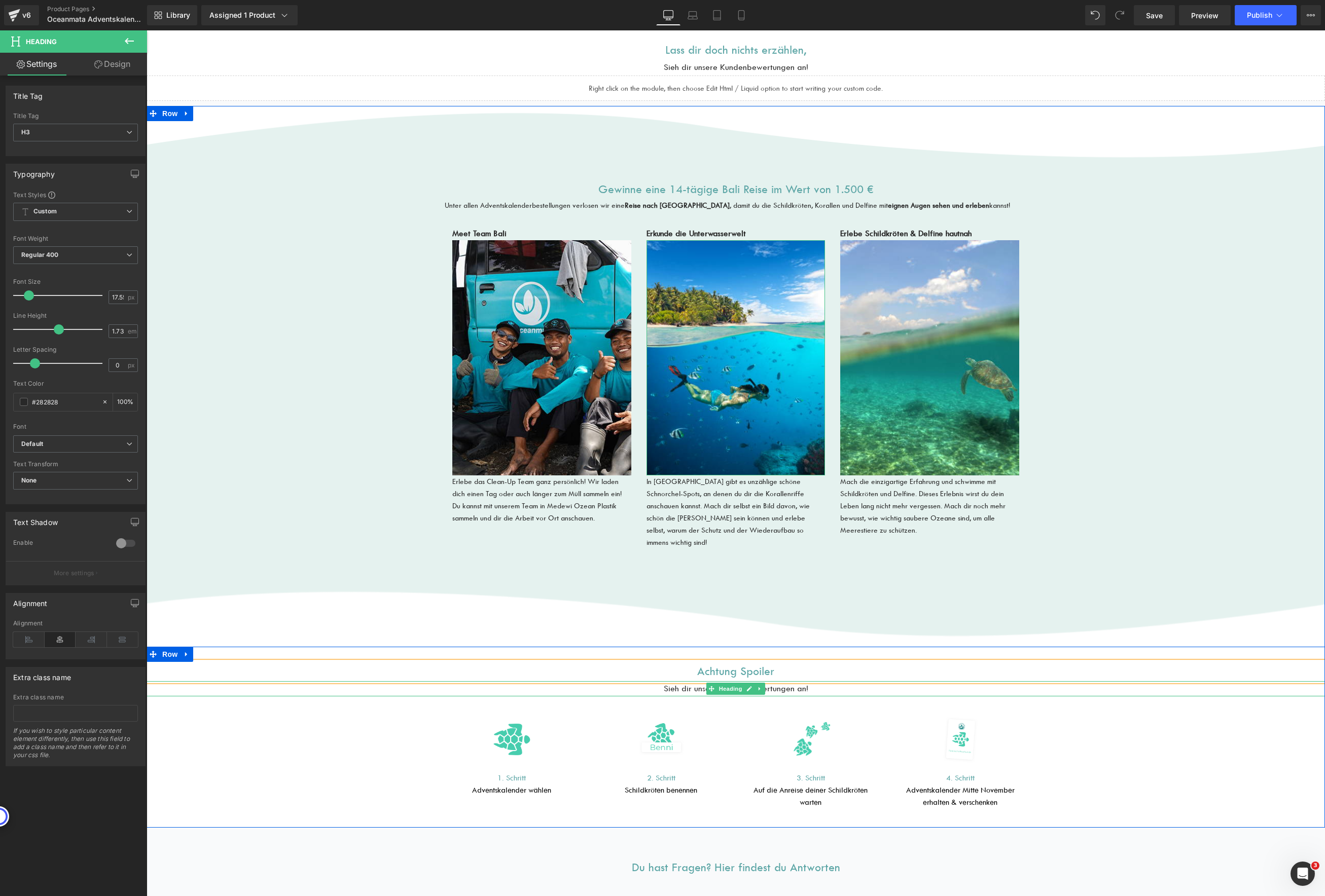
click at [783, 681] on h3 "Sieh dir unsere Kundenbewertungen an!" at bounding box center [736, 689] width 1178 height 16
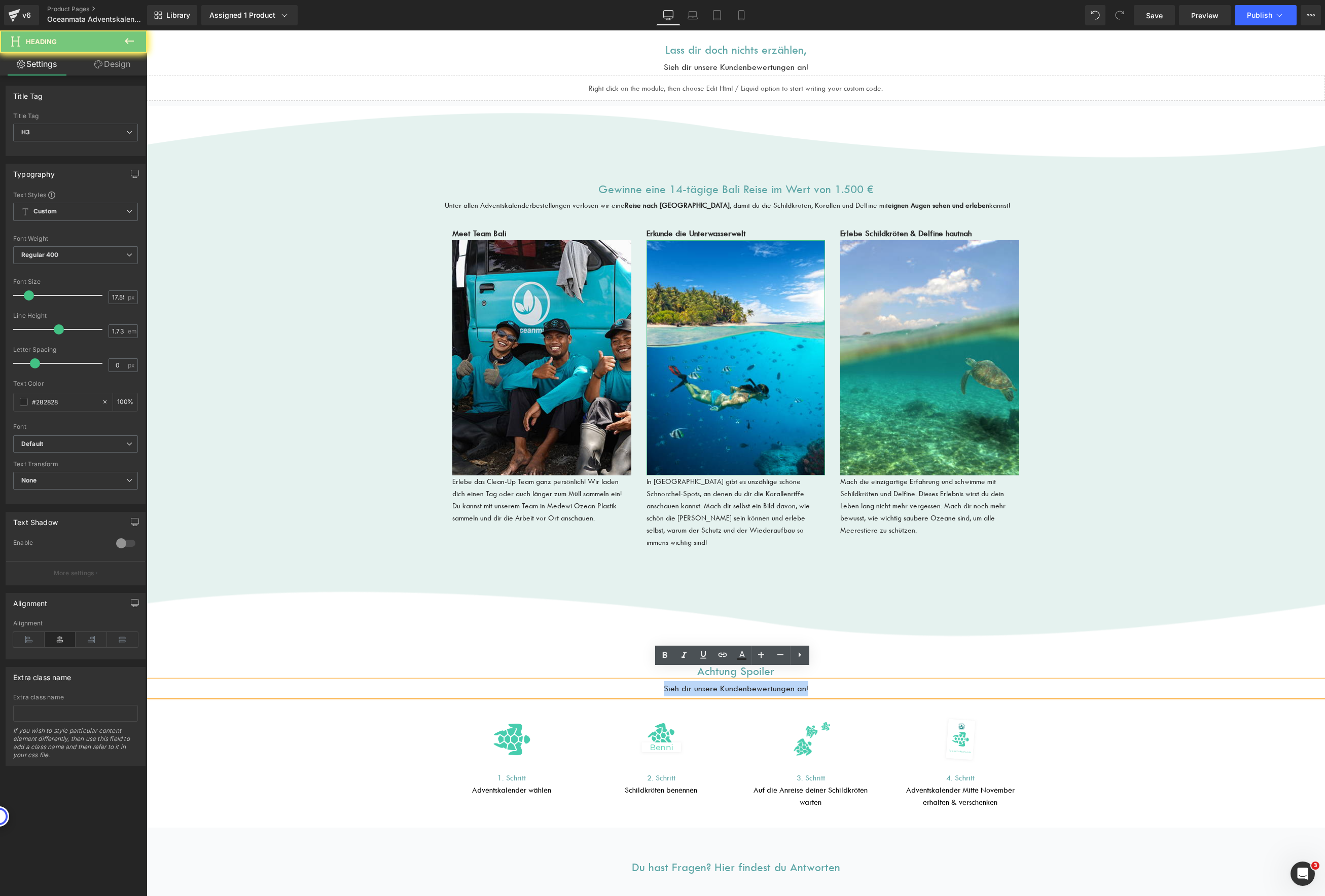
click at [783, 681] on h3 "Sieh dir unsere Kundenbewertungen an!" at bounding box center [736, 689] width 1178 height 16
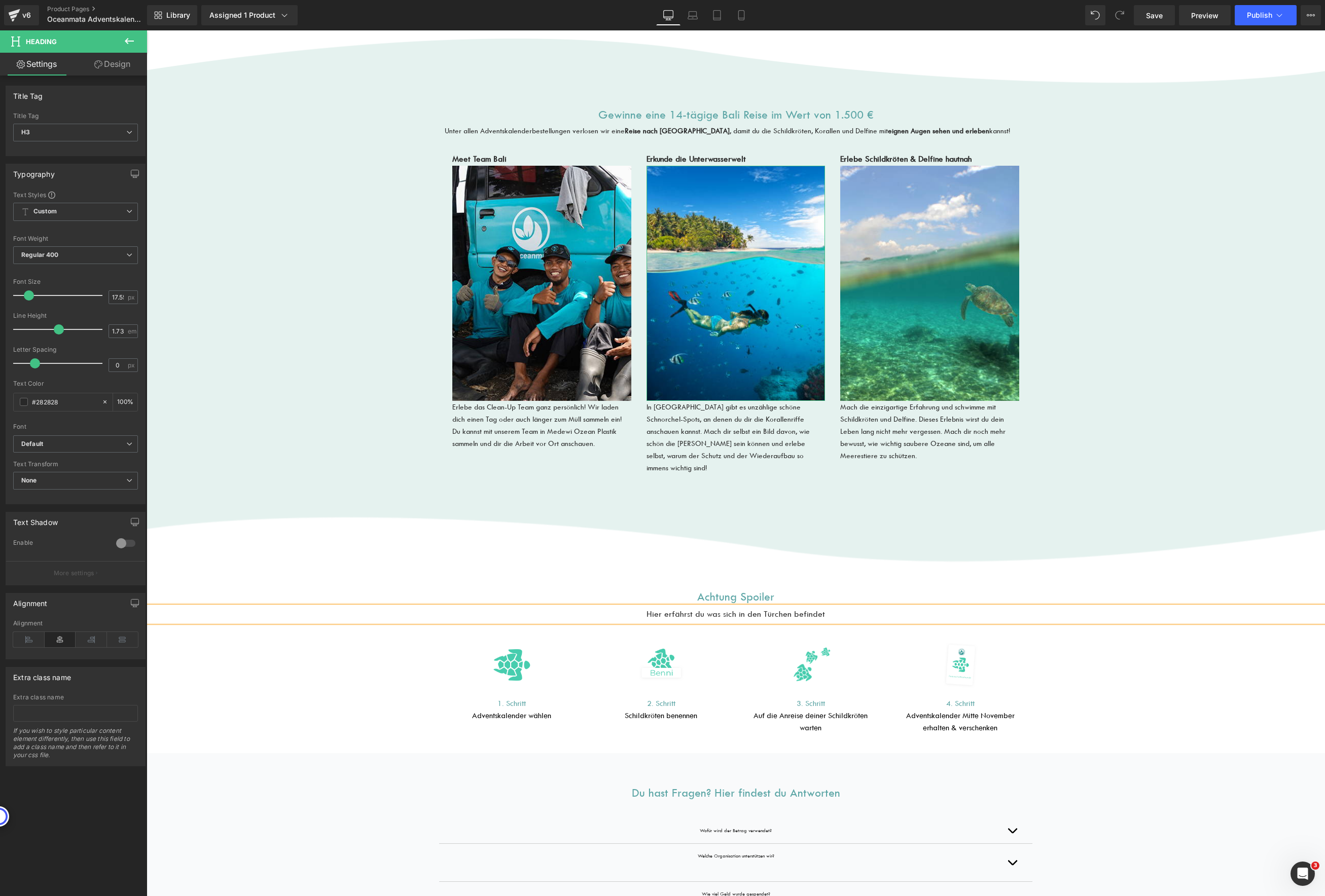
scroll to position [2084, 0]
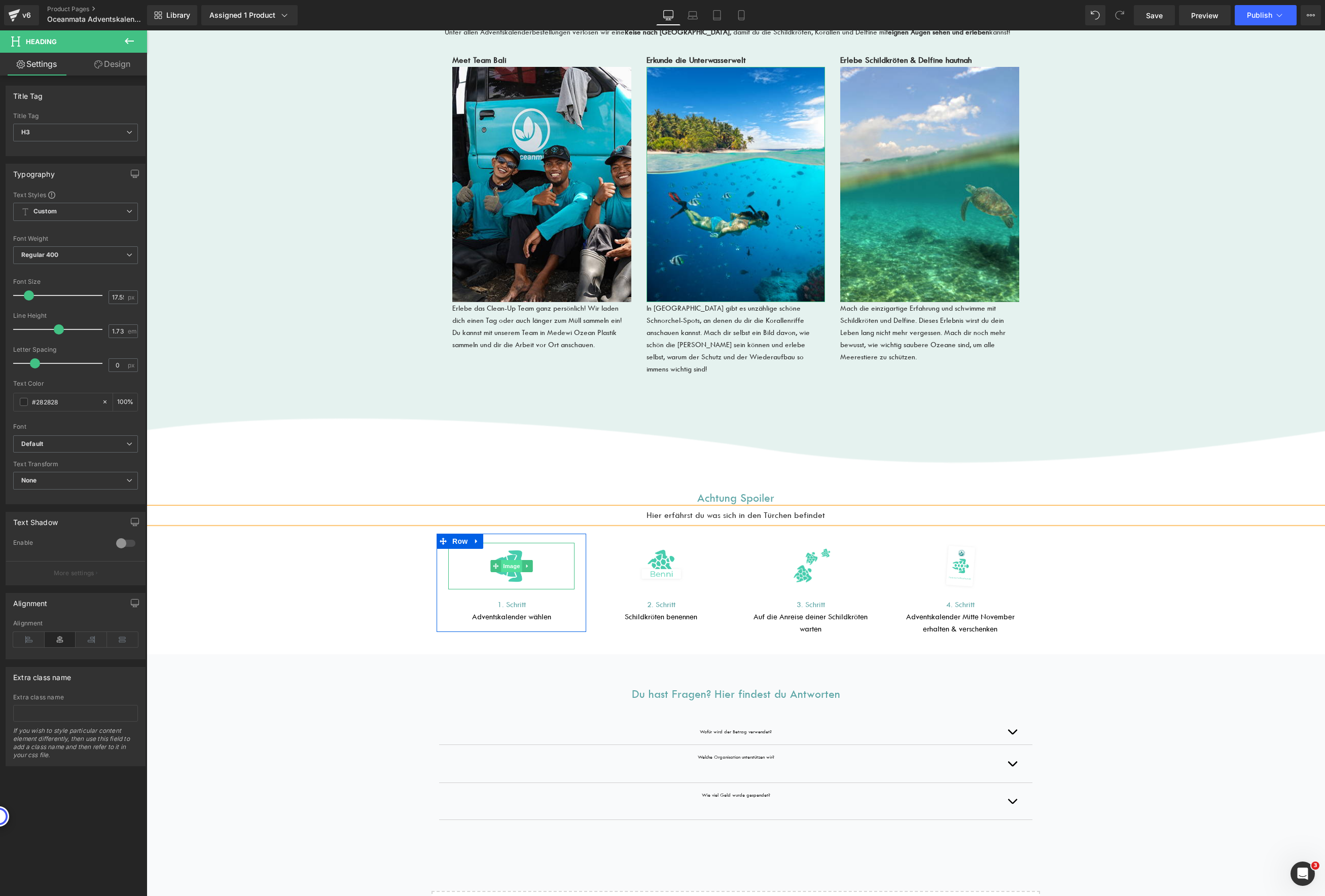
click at [501, 560] on span "Image" at bounding box center [512, 566] width 22 height 12
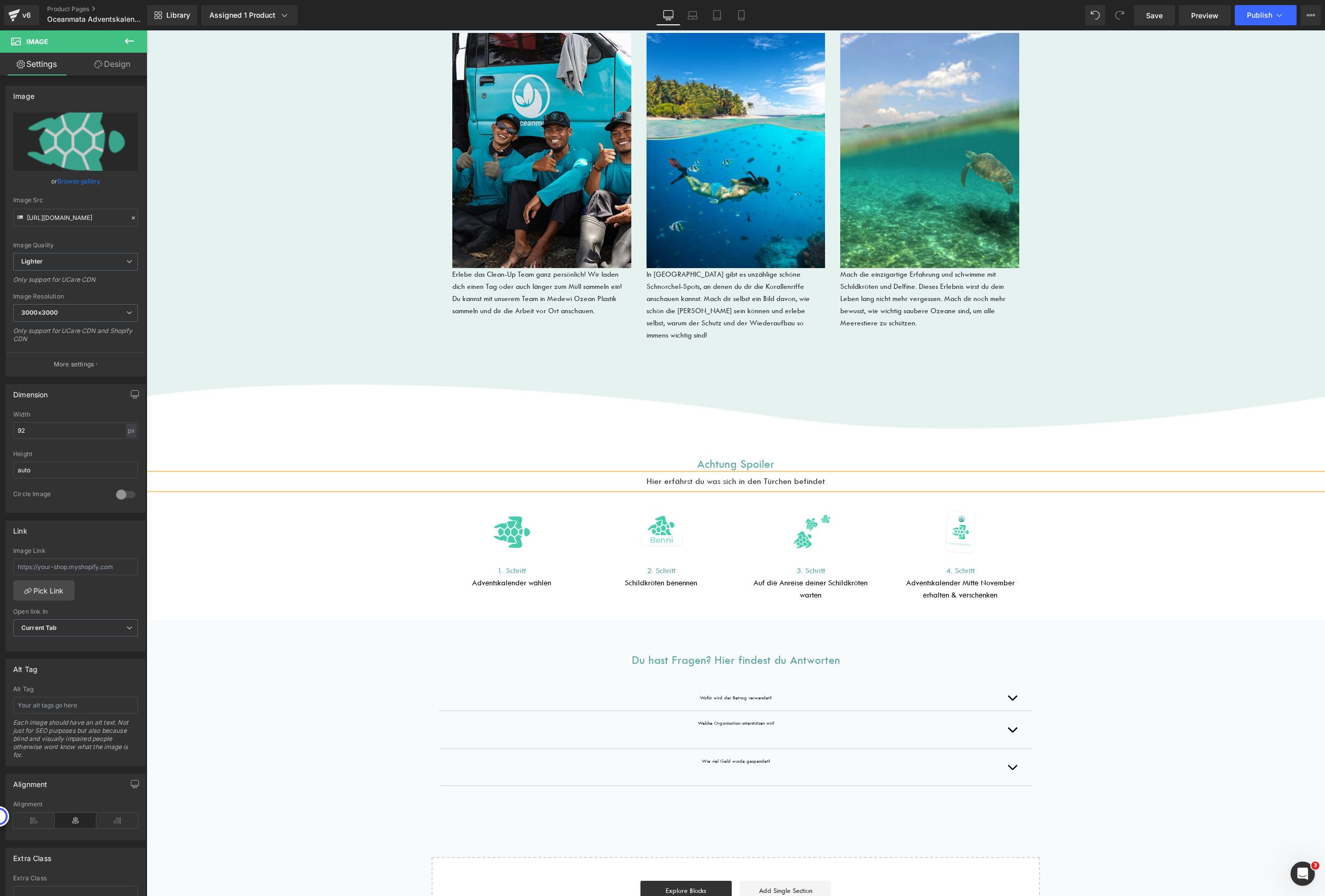
scroll to position [2208, 0]
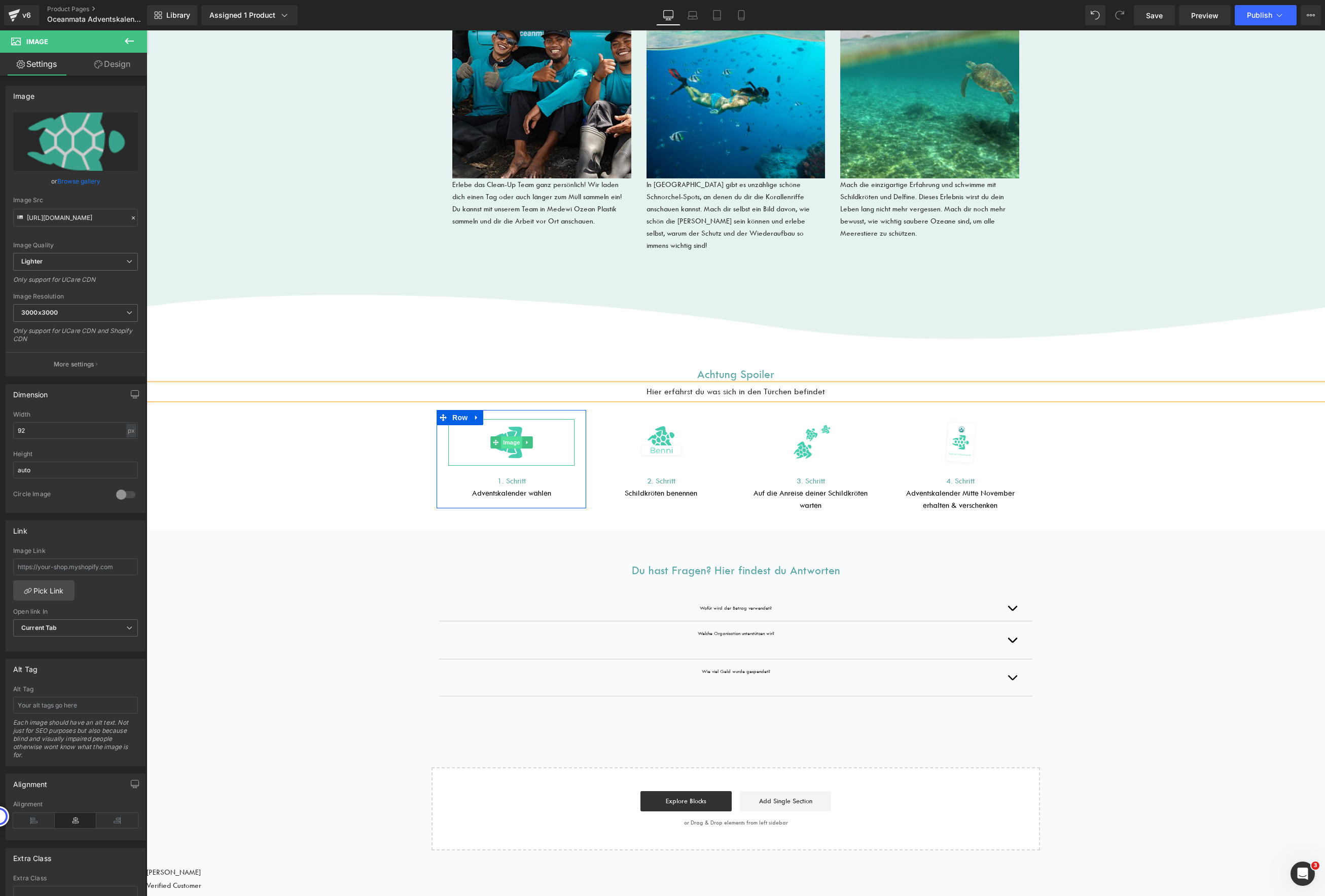
click at [508, 437] on span "Image" at bounding box center [512, 443] width 22 height 12
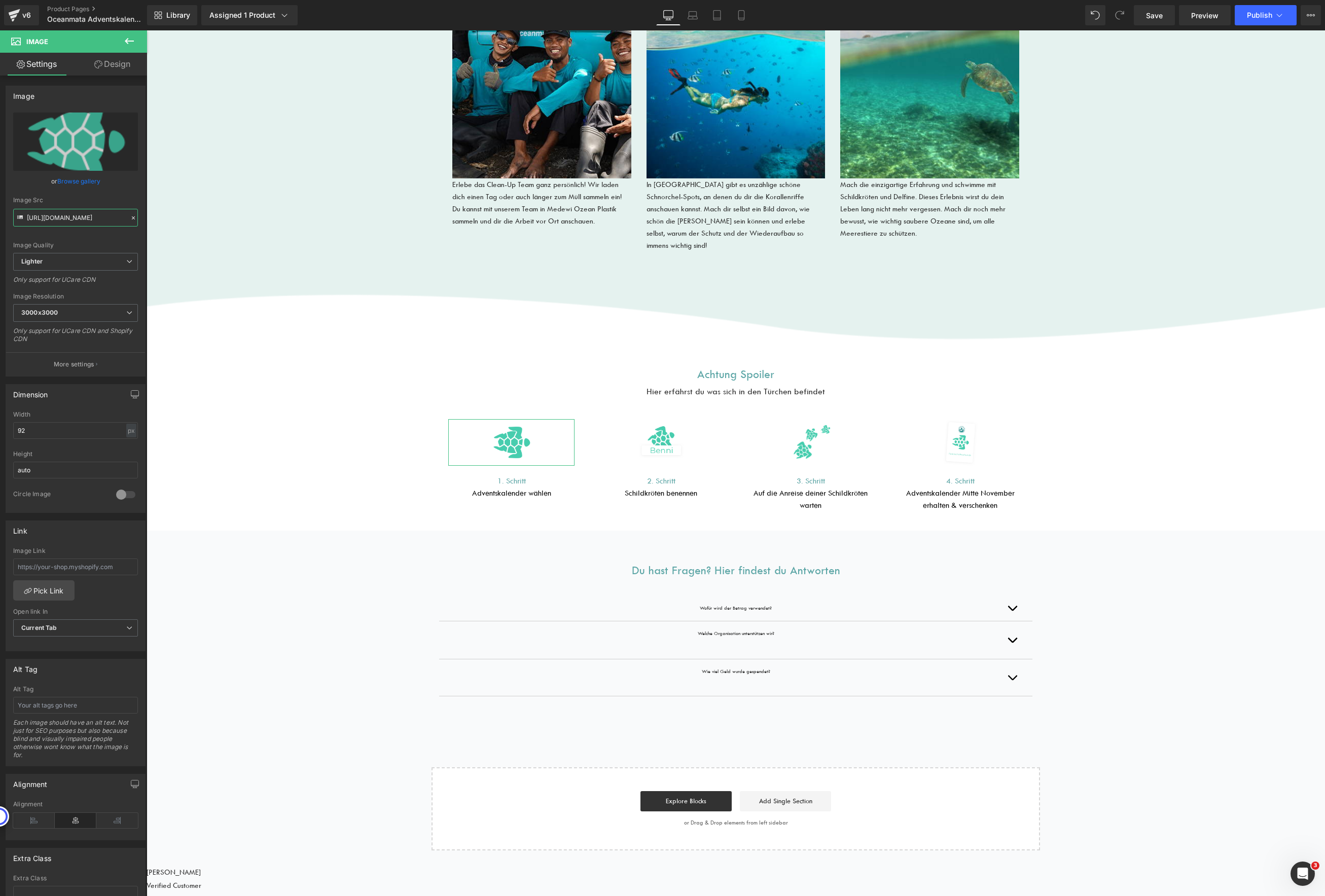
click at [66, 217] on input "[URL][DOMAIN_NAME]" at bounding box center [76, 218] width 125 height 18
type input "Zeichenflaeche1Kopie4_b7f92318-54d6-4b97-9518-8f5ac7efab35"
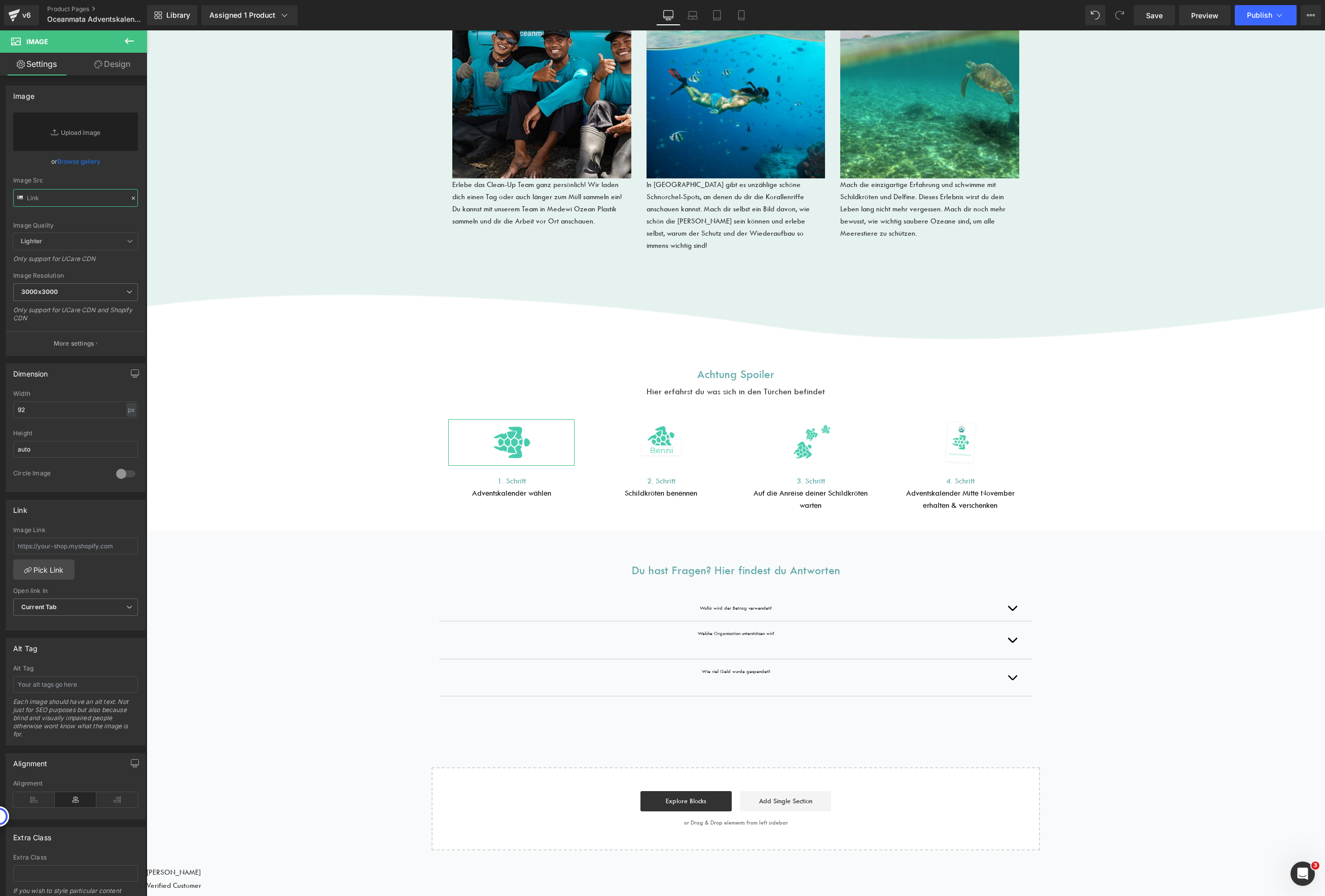
scroll to position [0, 0]
type input "Zeichenflaeche1Kopie4_b7f92318-54d6-4b97-9518-8f5ac7efab35"
click at [58, 199] on input "text" at bounding box center [76, 198] width 125 height 18
click at [72, 161] on link "Browse gallery" at bounding box center [79, 161] width 43 height 18
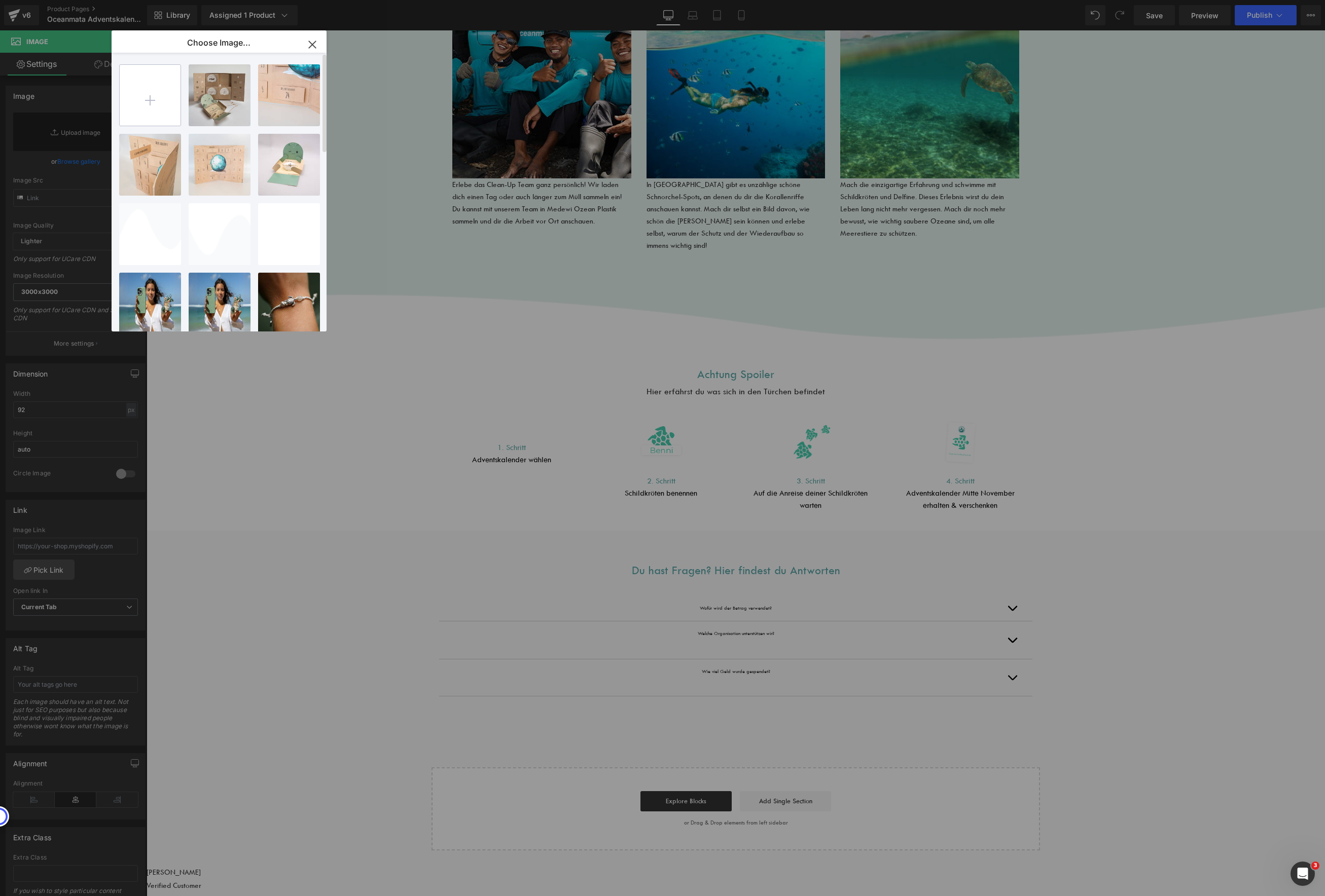
click at [143, 95] on input "file" at bounding box center [150, 95] width 61 height 61
type input "C:\fakepath\Zeichenflaeche1Kopie4_b7f92318-54d6-4b97-9518-8f5ac7efab35.jpg"
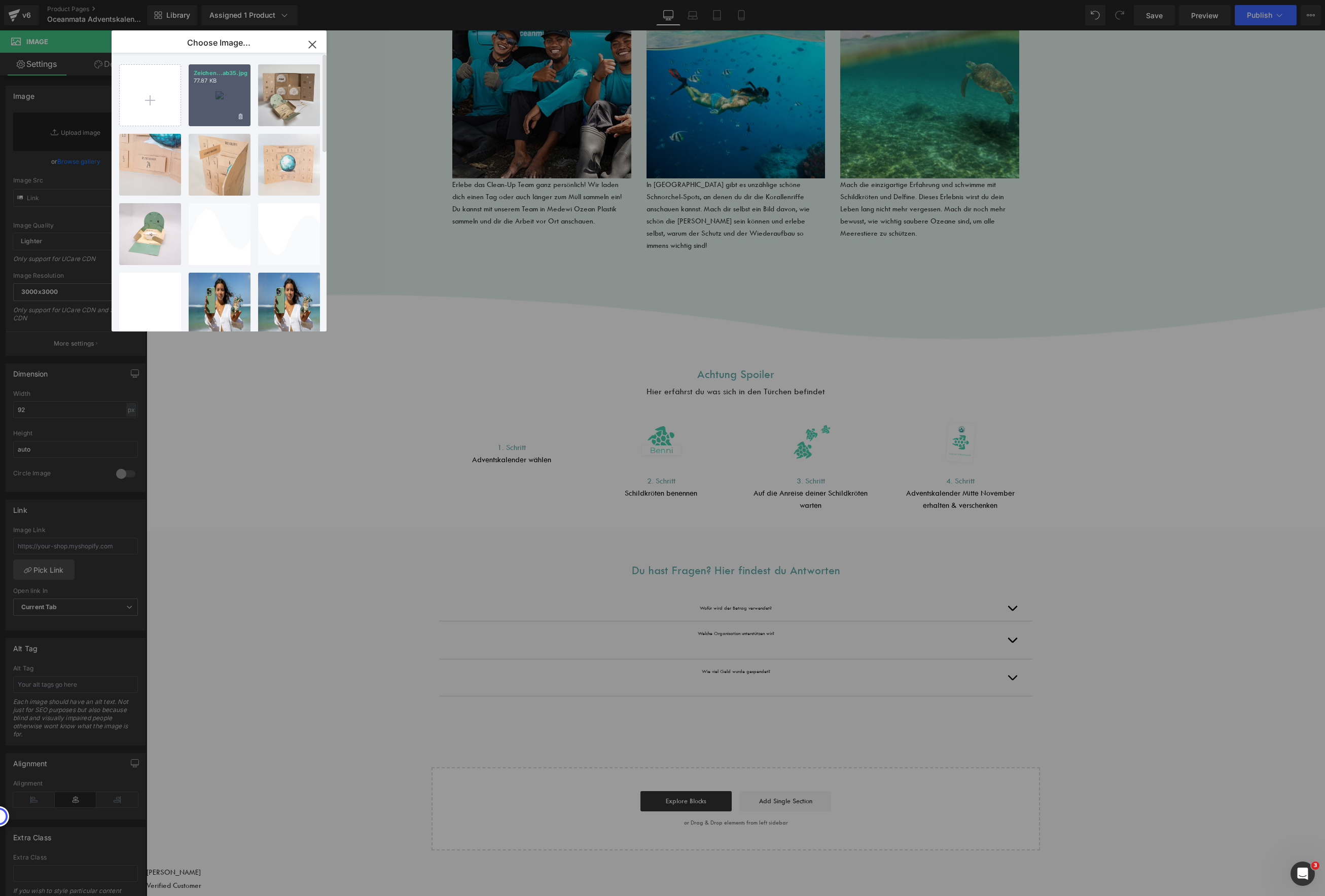
click at [216, 103] on div "Zeichen...ab35.jpg 77.87 KB" at bounding box center [220, 95] width 62 height 62
type input "https://ucarecdn.com/f15b9796-f36a-4152-bc0d-64e72c8028d4/-/format/auto/-/previ…"
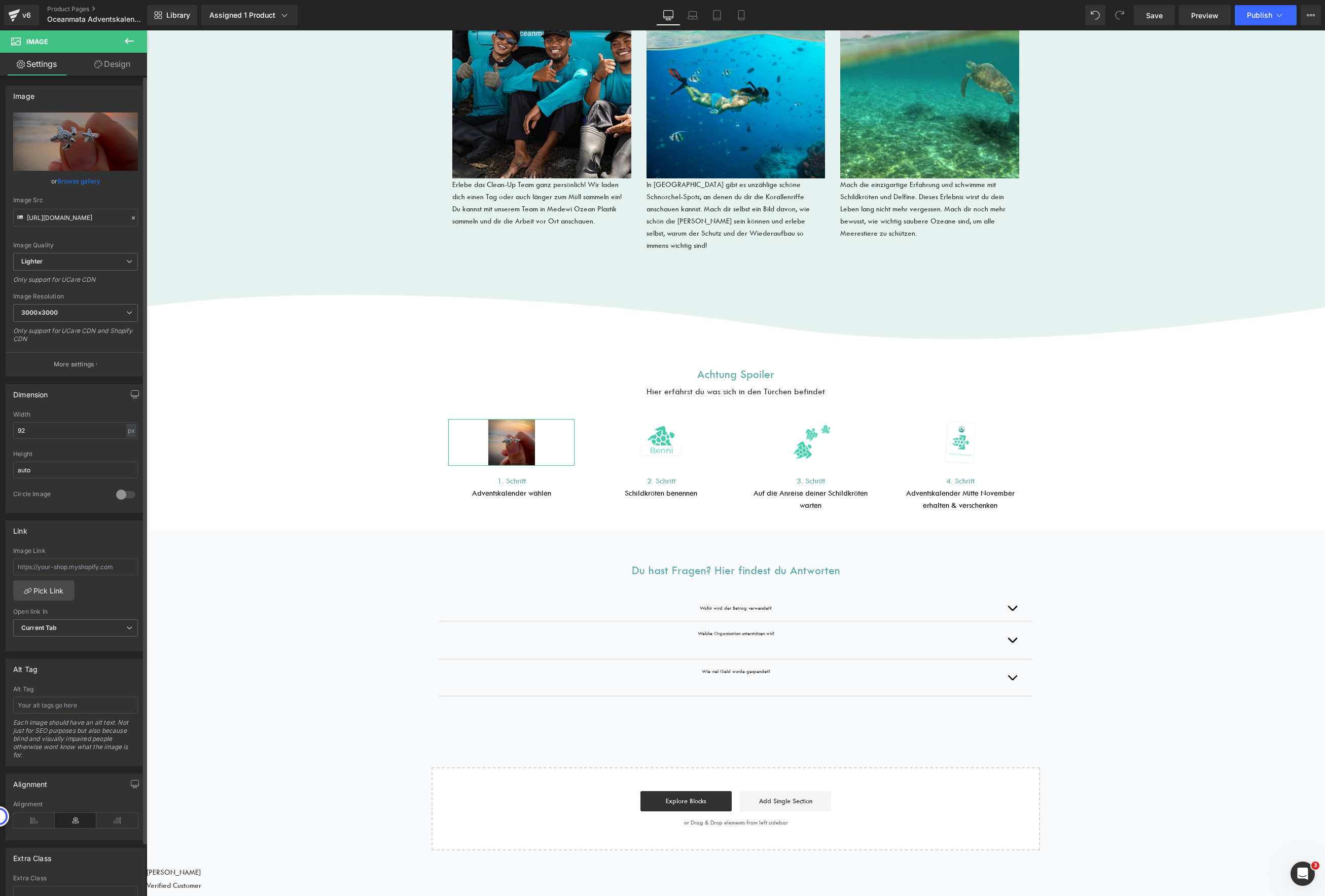
click at [62, 180] on link "Browse gallery" at bounding box center [79, 181] width 43 height 18
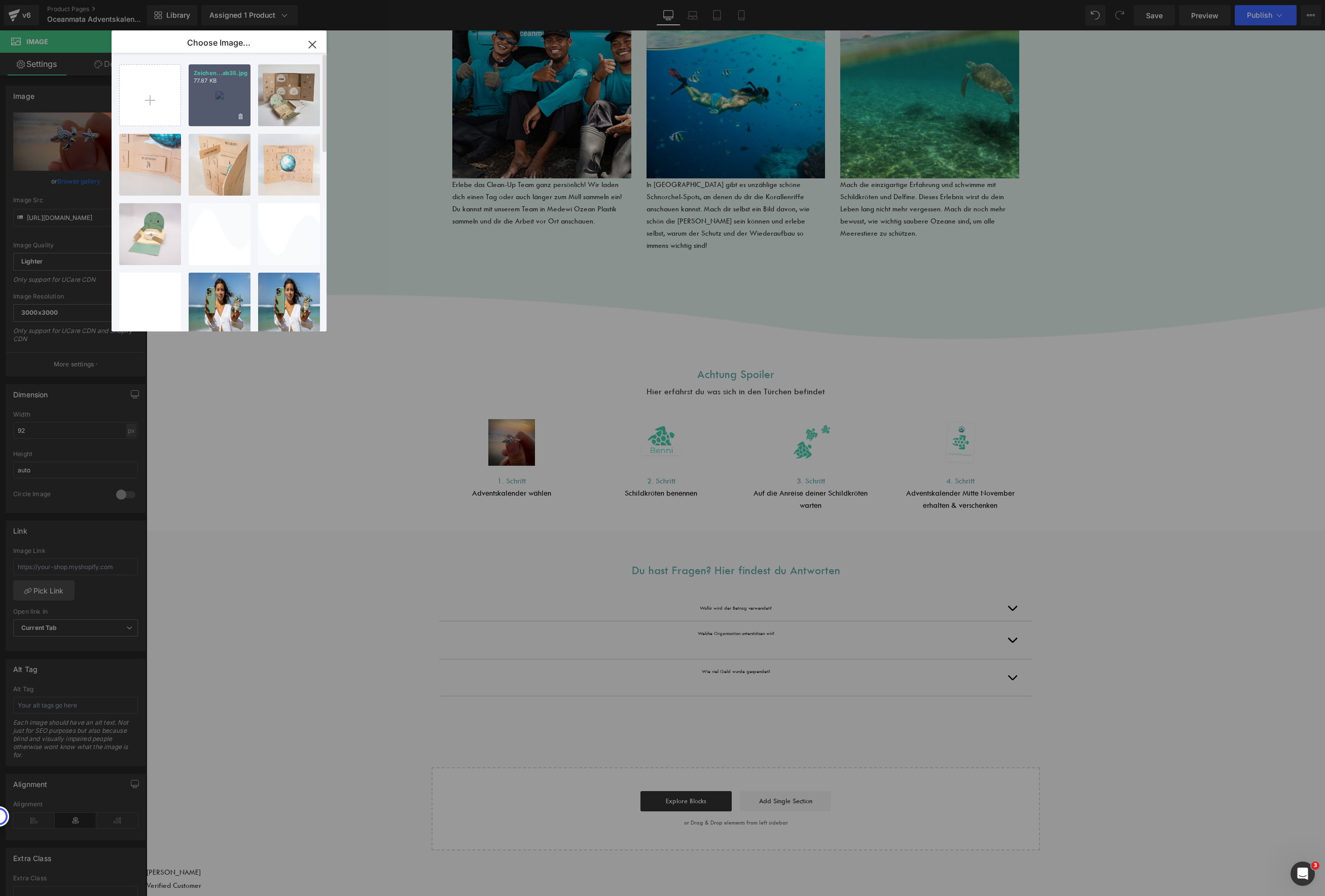
click at [220, 97] on div "Zeichen...ab35.jpg 77.87 KB" at bounding box center [220, 95] width 62 height 62
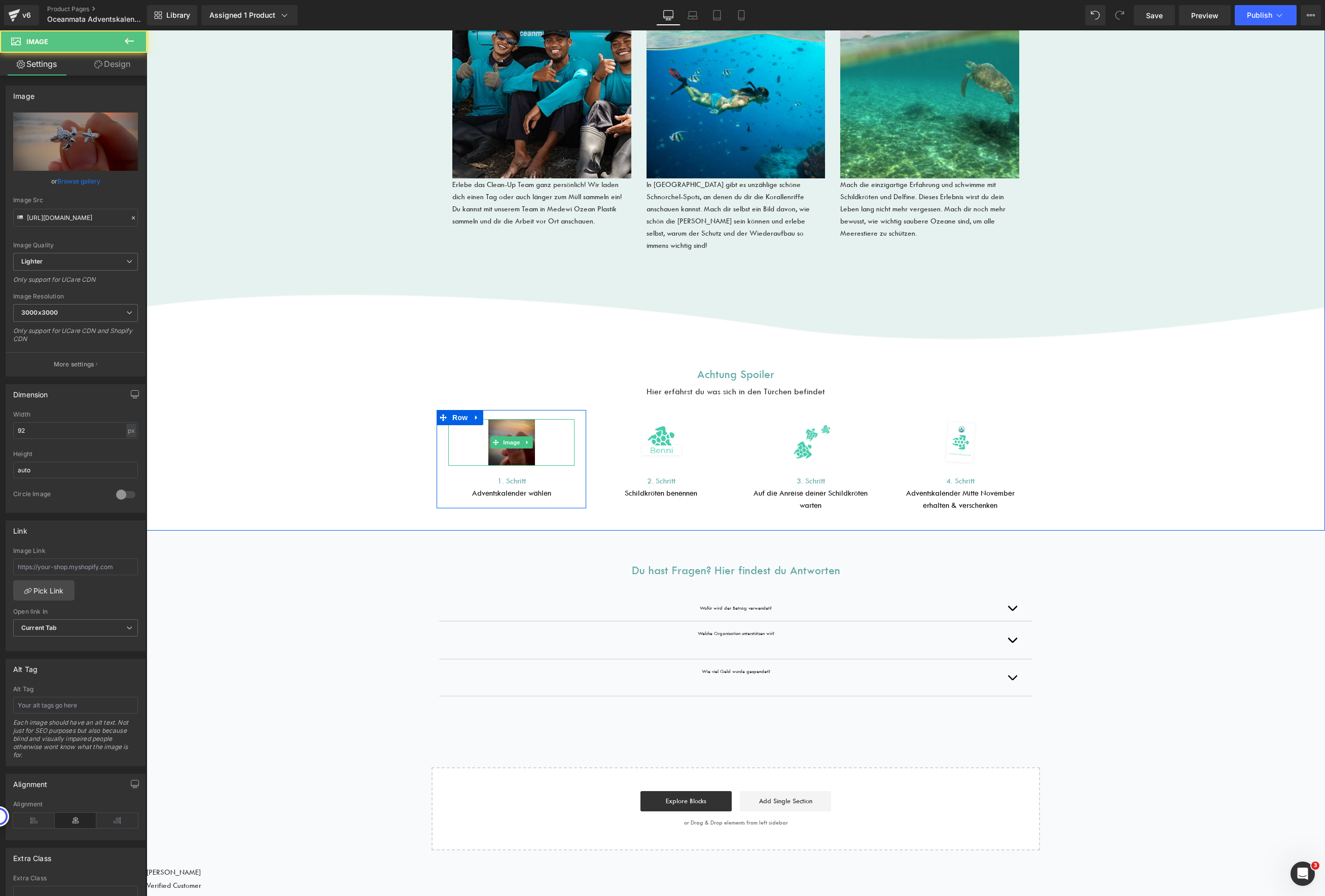
click at [508, 424] on img at bounding box center [511, 442] width 47 height 47
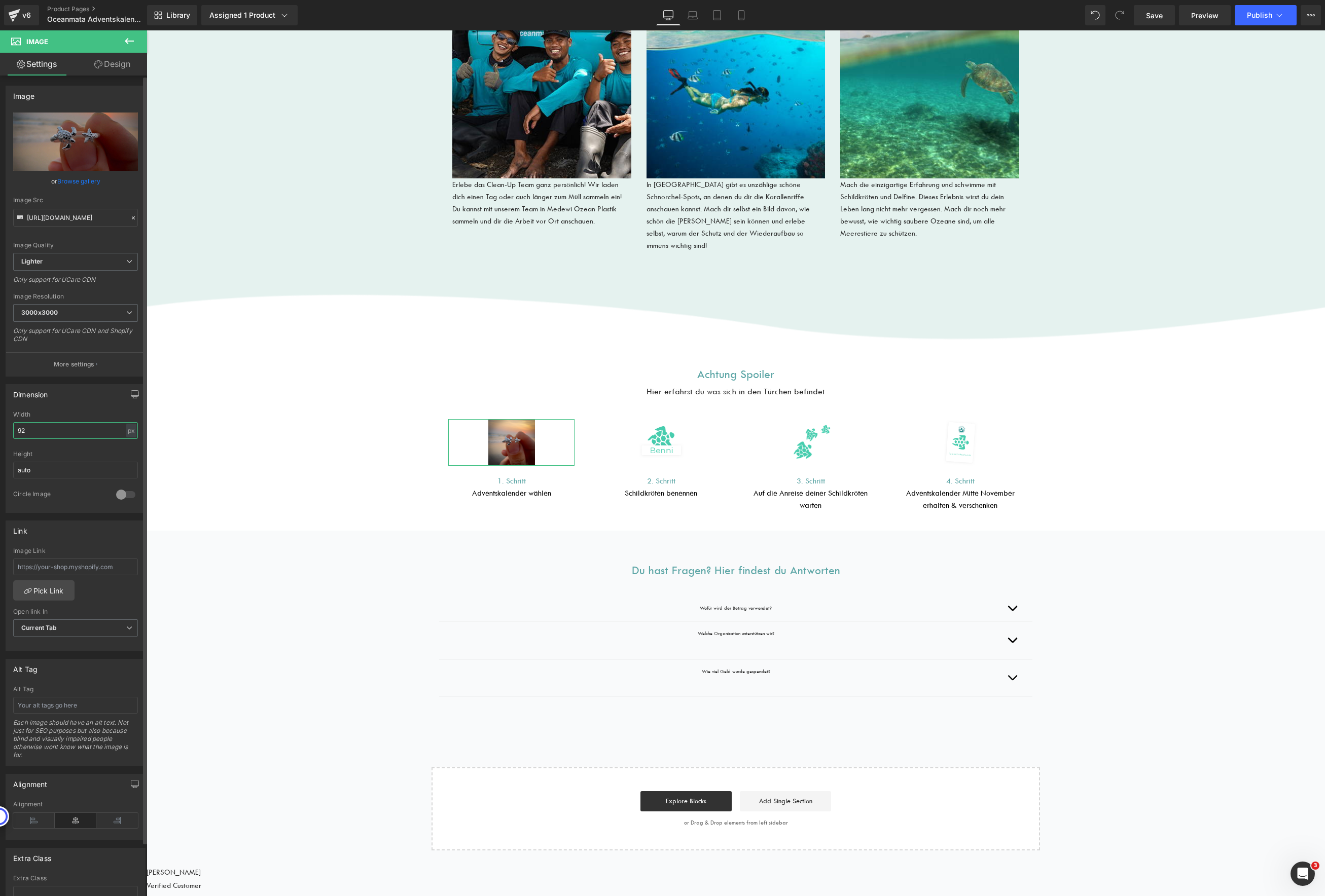
click at [41, 432] on input "92" at bounding box center [76, 430] width 125 height 17
type input "250"
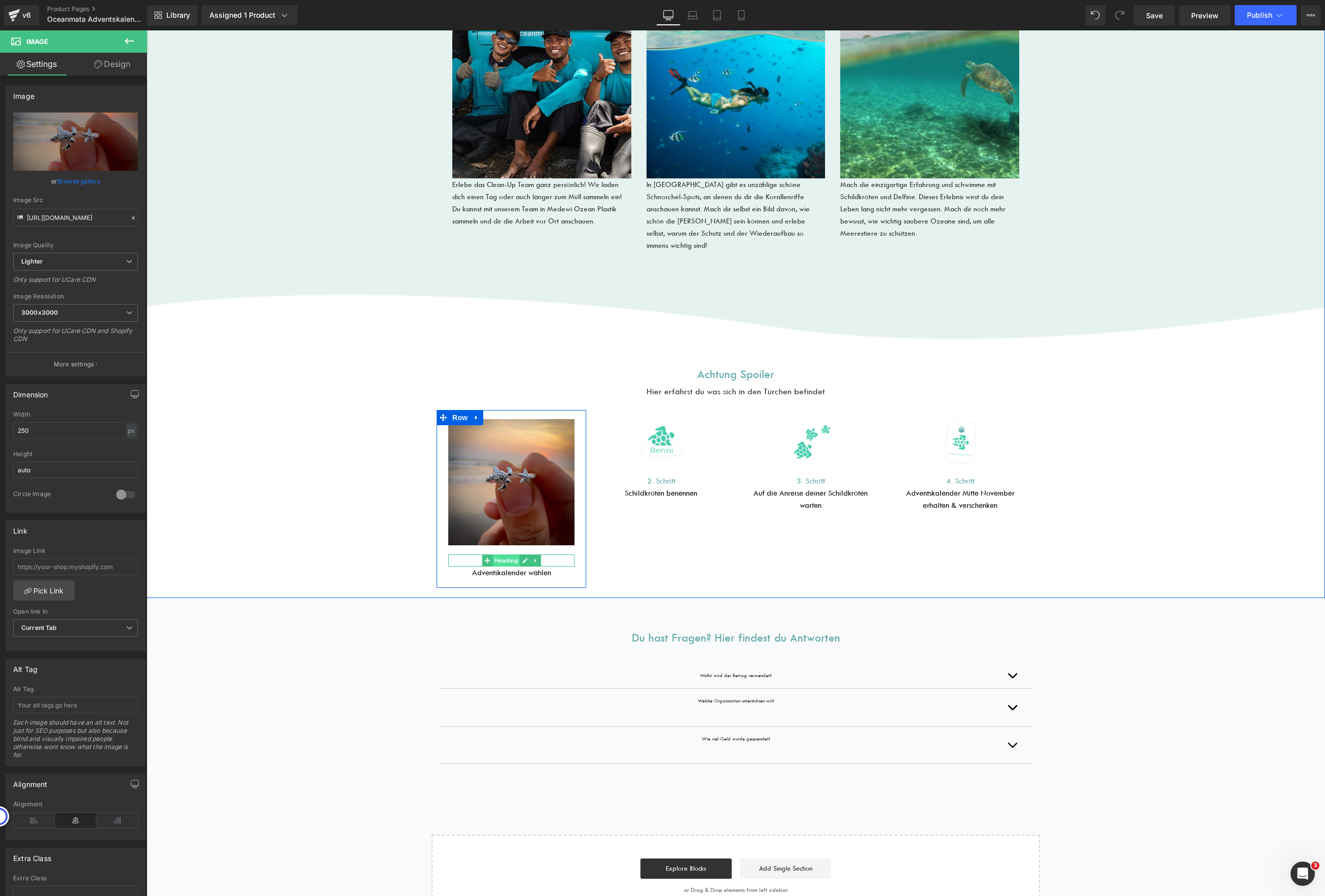
click at [502, 555] on span "Heading" at bounding box center [506, 561] width 28 height 12
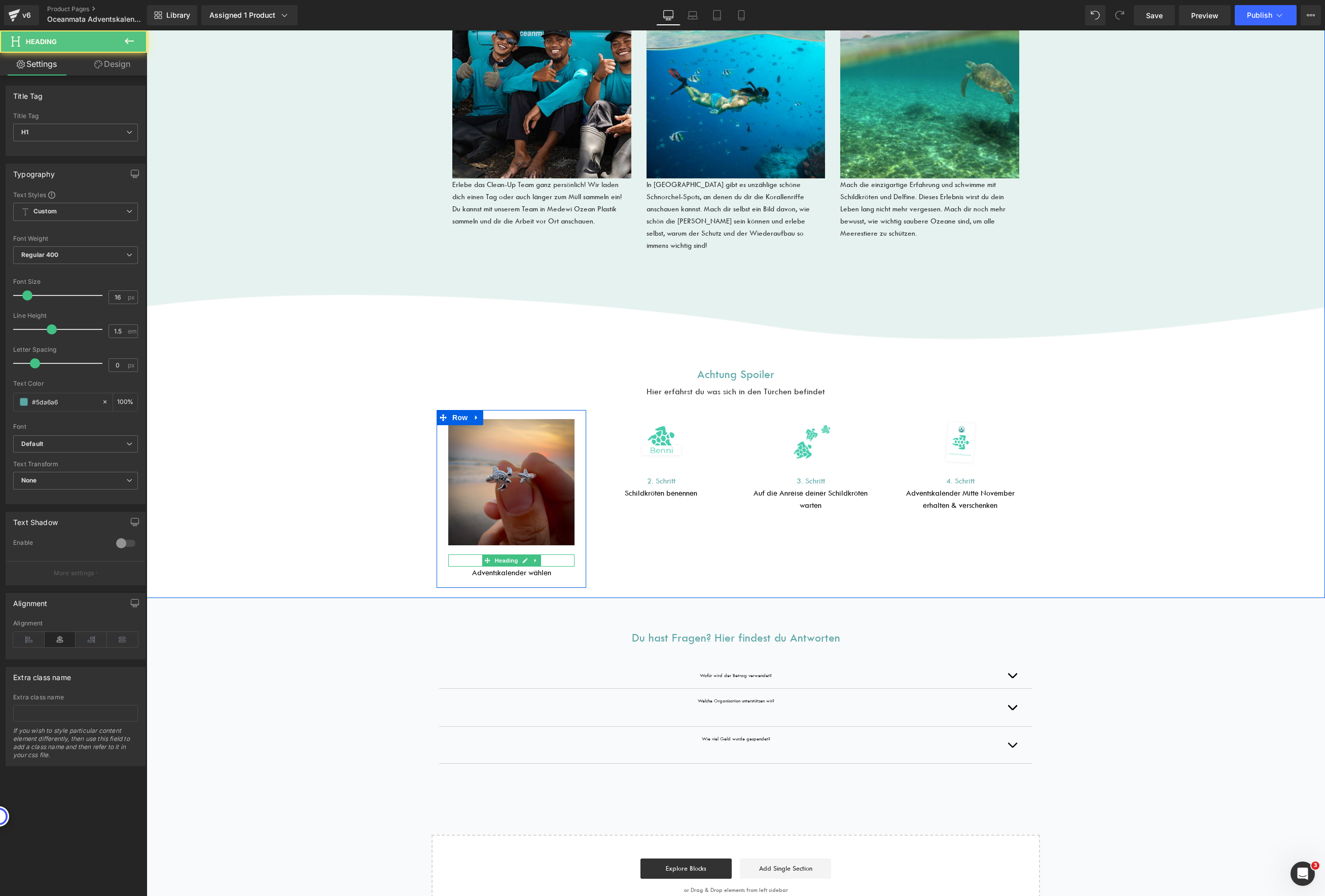
click at [545, 555] on h1 "1. Schritt" at bounding box center [511, 561] width 126 height 12
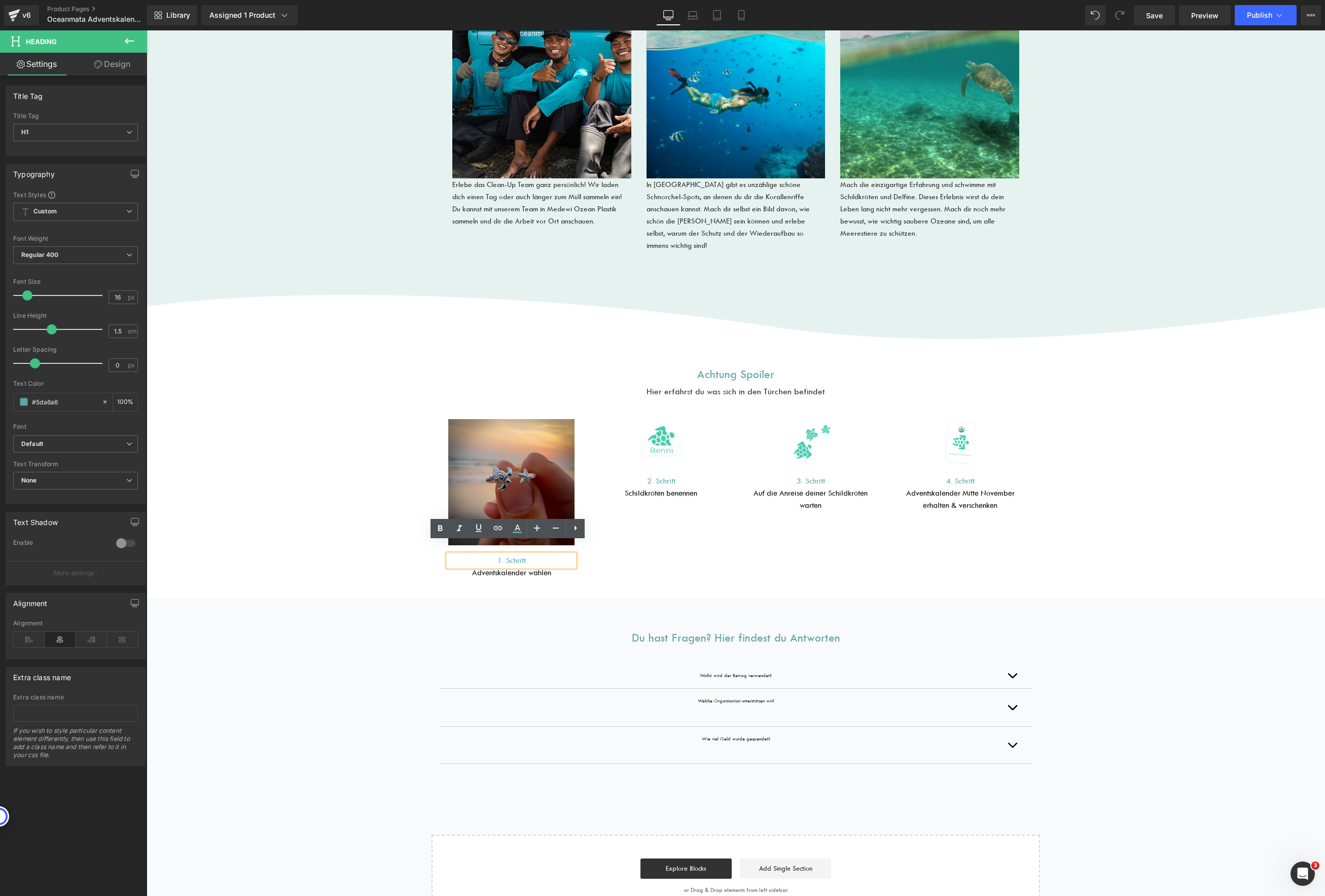
click at [545, 555] on h1 "1. Schritt" at bounding box center [511, 561] width 126 height 12
click at [555, 567] on h1 "Adventskalender wählen" at bounding box center [511, 573] width 126 height 12
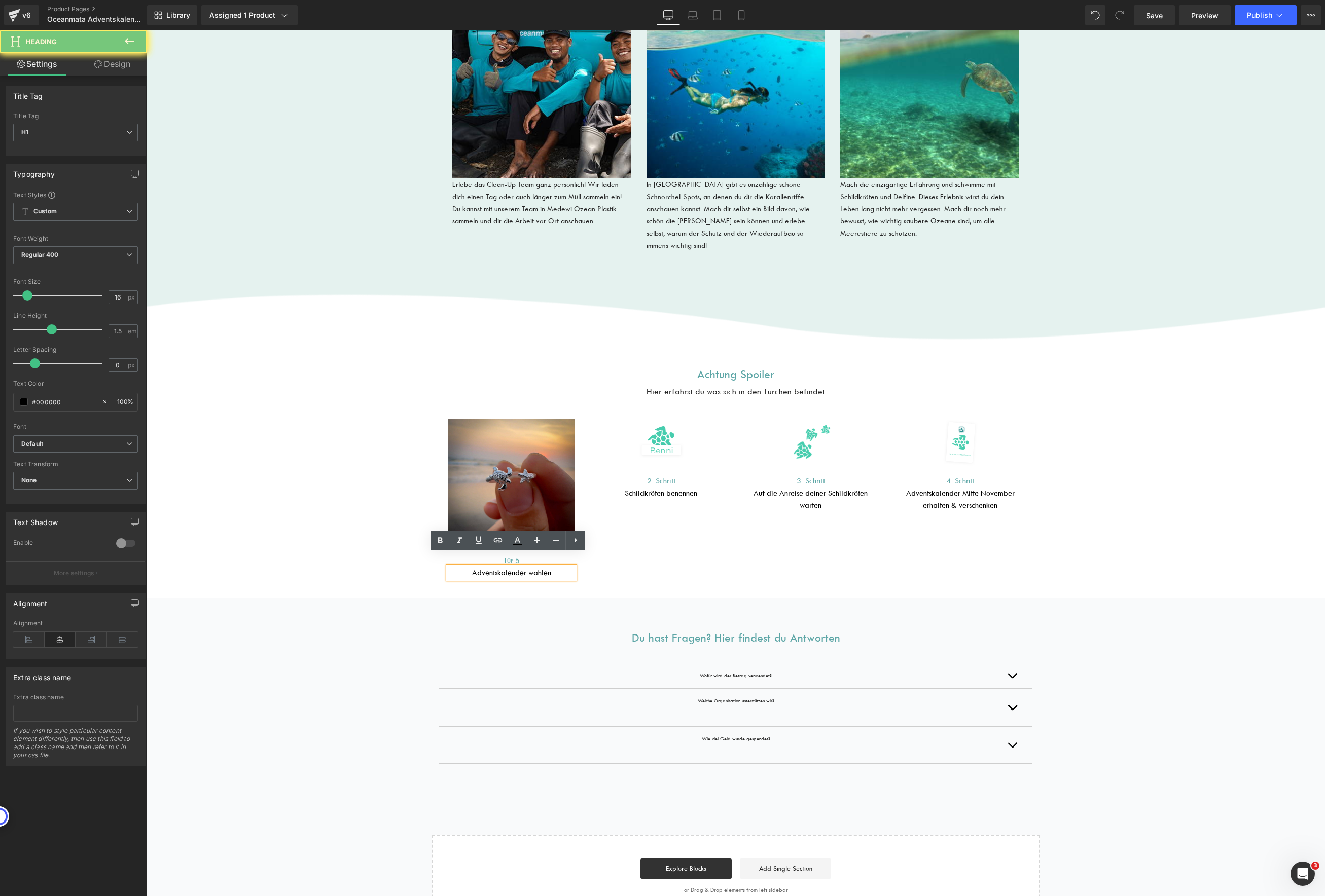
click at [555, 567] on h1 "Adventskalender wählen" at bounding box center [511, 573] width 126 height 12
click at [704, 543] on div "Image Tür 5 Heading Turtle Family Ring Heading Row Image 2. Schritt Heading Sch…" at bounding box center [736, 496] width 598 height 194
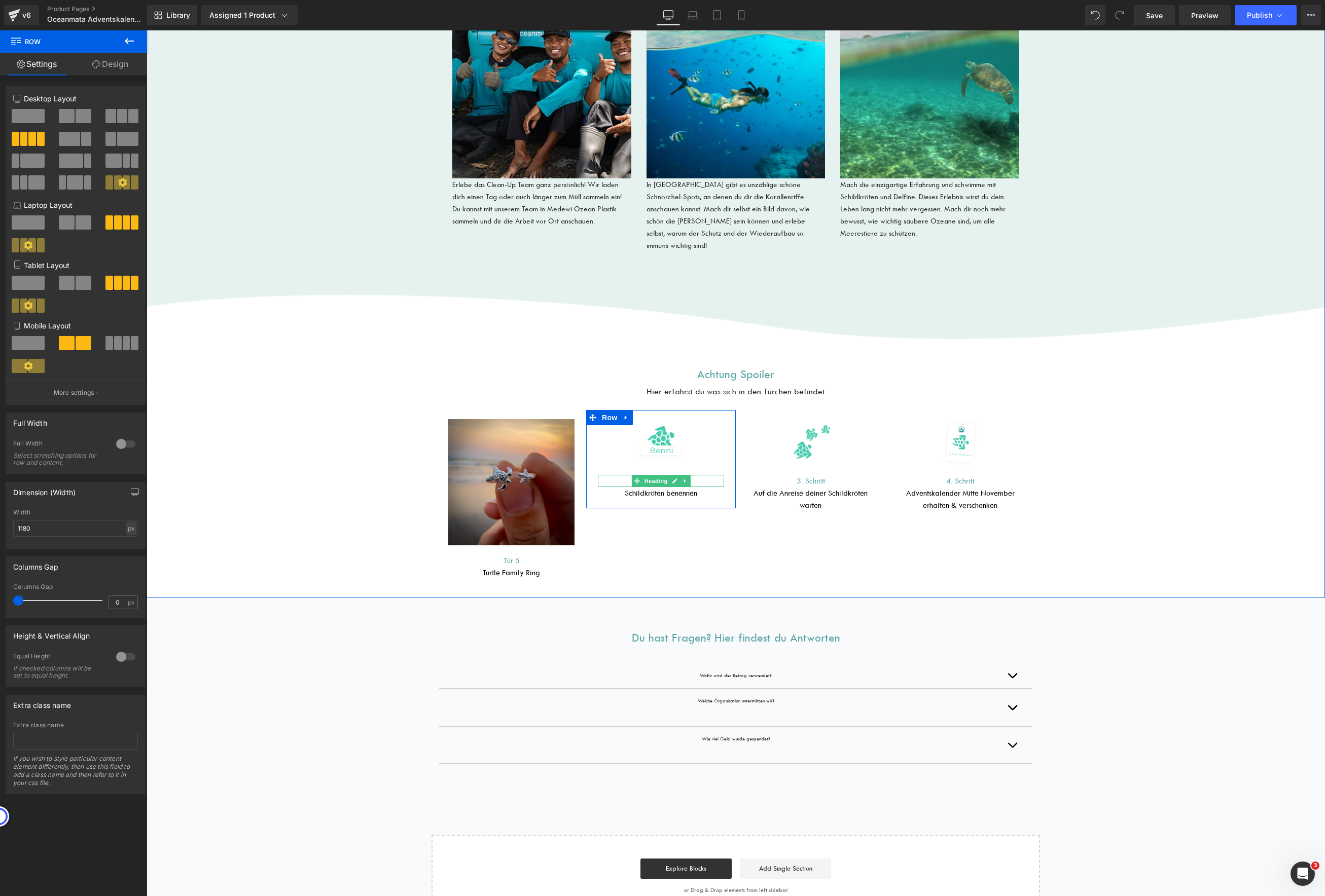
click at [696, 475] on h1 "2. Schritt" at bounding box center [660, 481] width 126 height 12
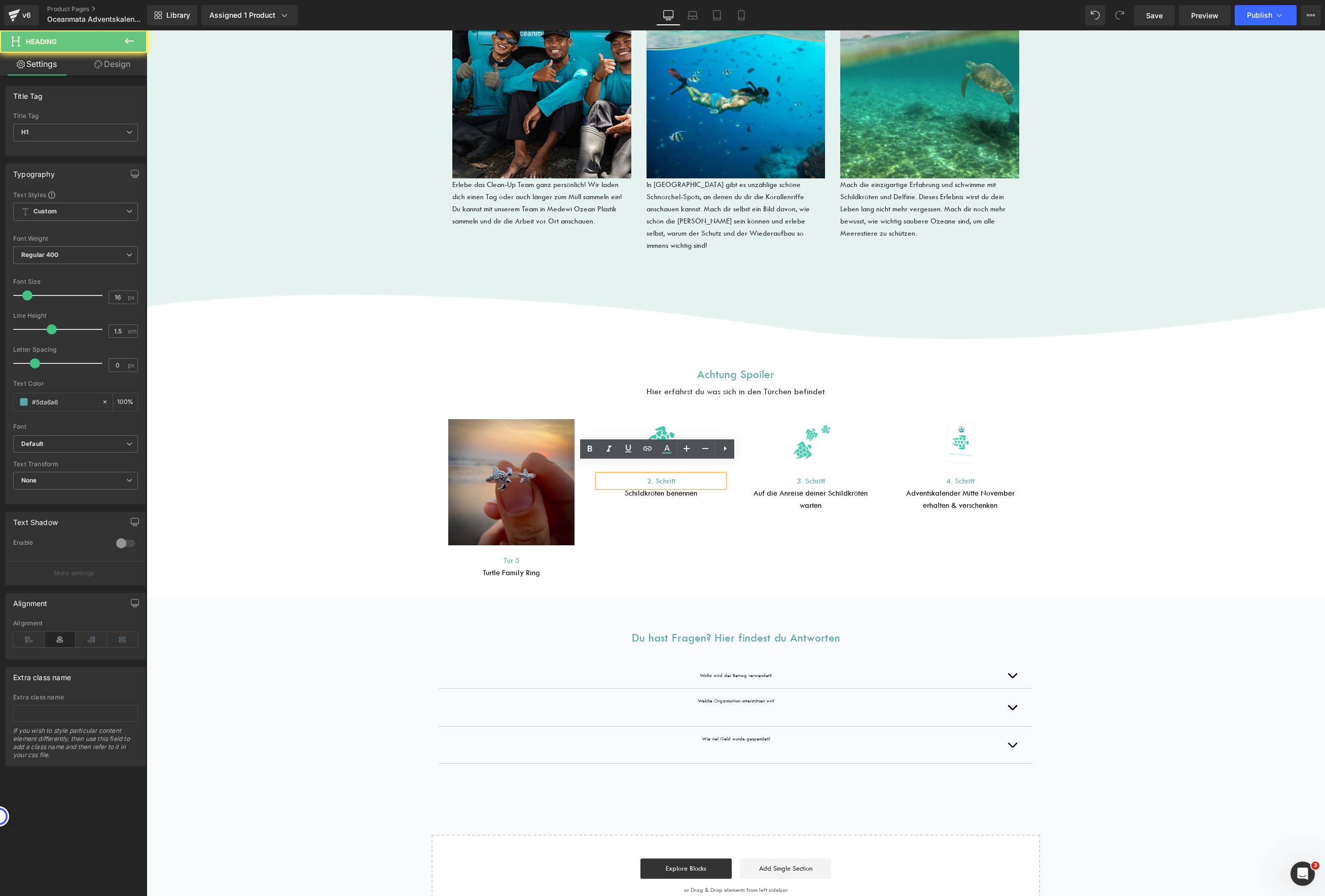
click at [696, 475] on h1 "2. Schritt" at bounding box center [660, 481] width 126 height 12
click at [683, 475] on h1 "2. Schritt" at bounding box center [660, 481] width 126 height 12
click at [698, 487] on h1 "Schildkröten benennen" at bounding box center [660, 493] width 126 height 12
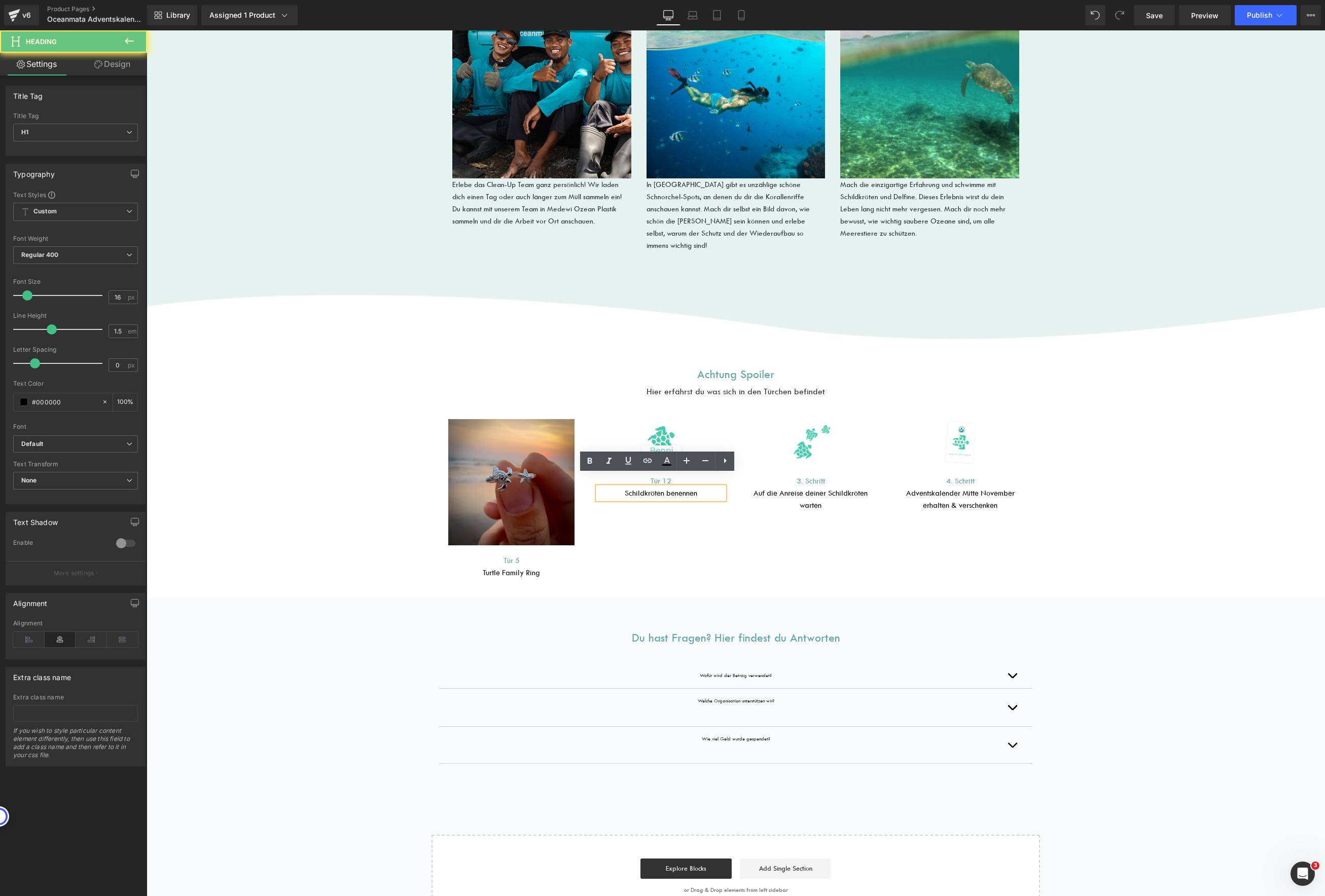
click at [698, 487] on h1 "Schildkröten benennen" at bounding box center [660, 493] width 126 height 12
click at [725, 514] on div "Image Tür 5 Heading Turtle Family Ring Heading Row Image Tür 12 Heading Schildk…" at bounding box center [736, 496] width 598 height 194
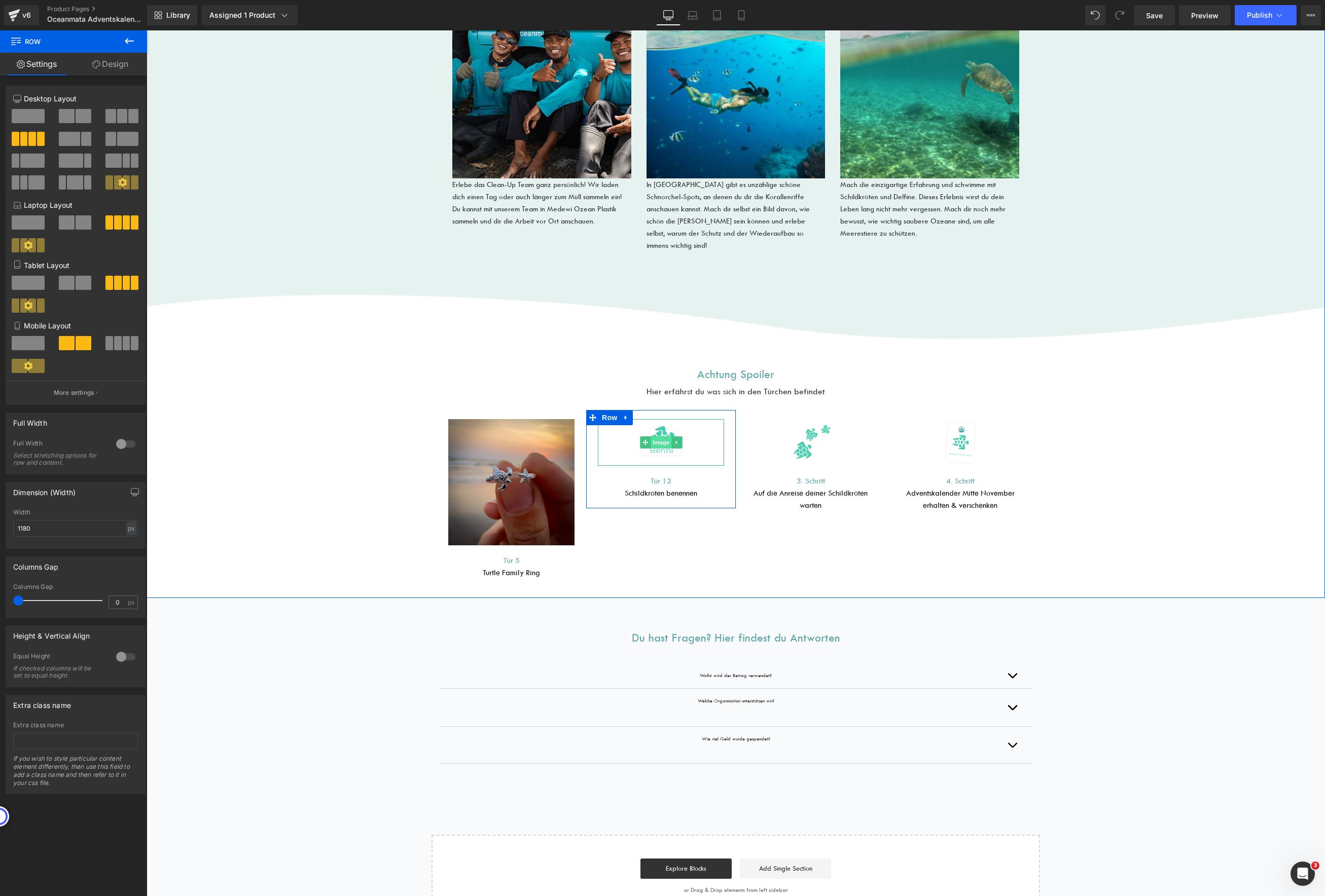
click at [658, 437] on span "Image" at bounding box center [661, 443] width 22 height 12
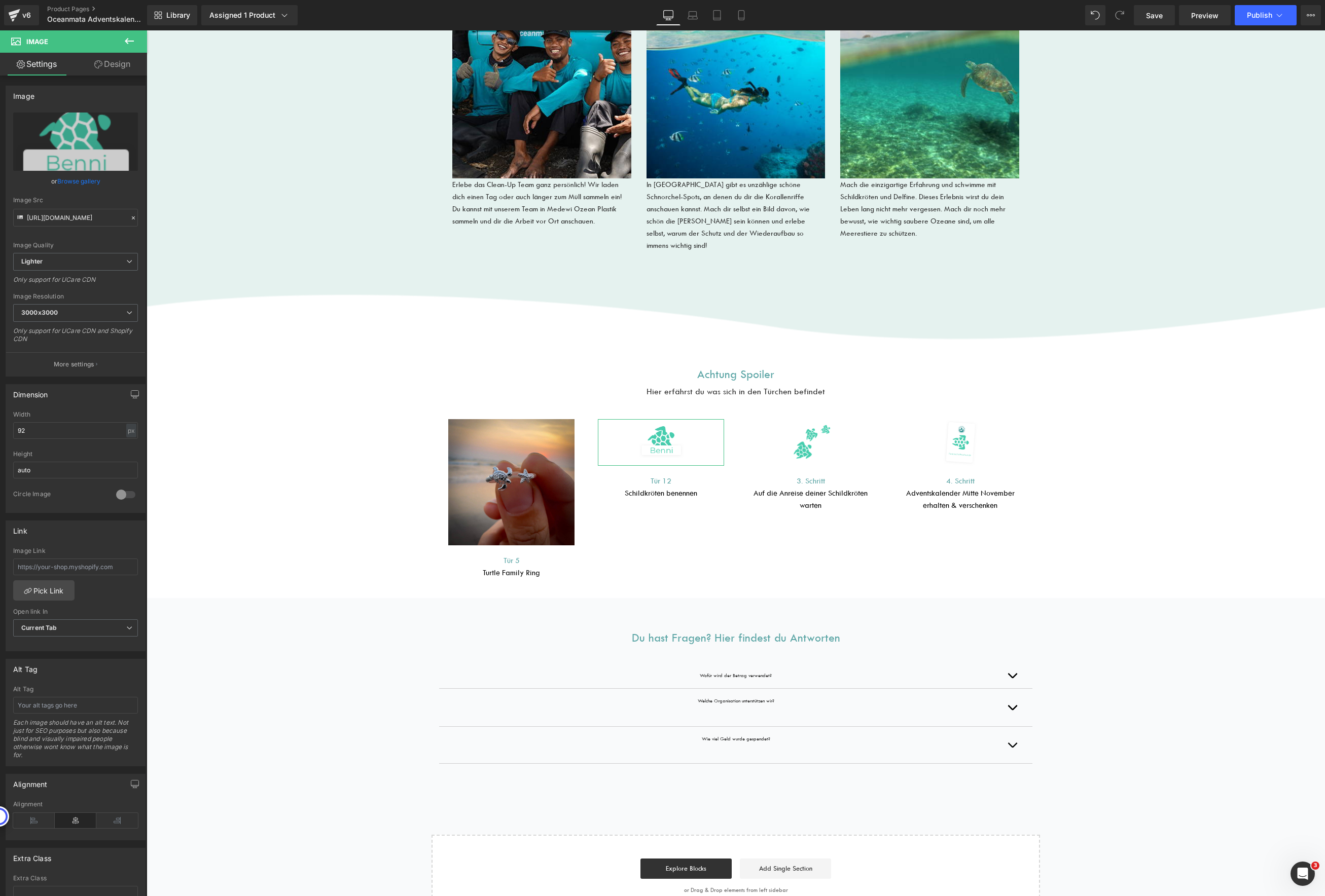
click at [74, 176] on link "Browse gallery" at bounding box center [79, 181] width 43 height 18
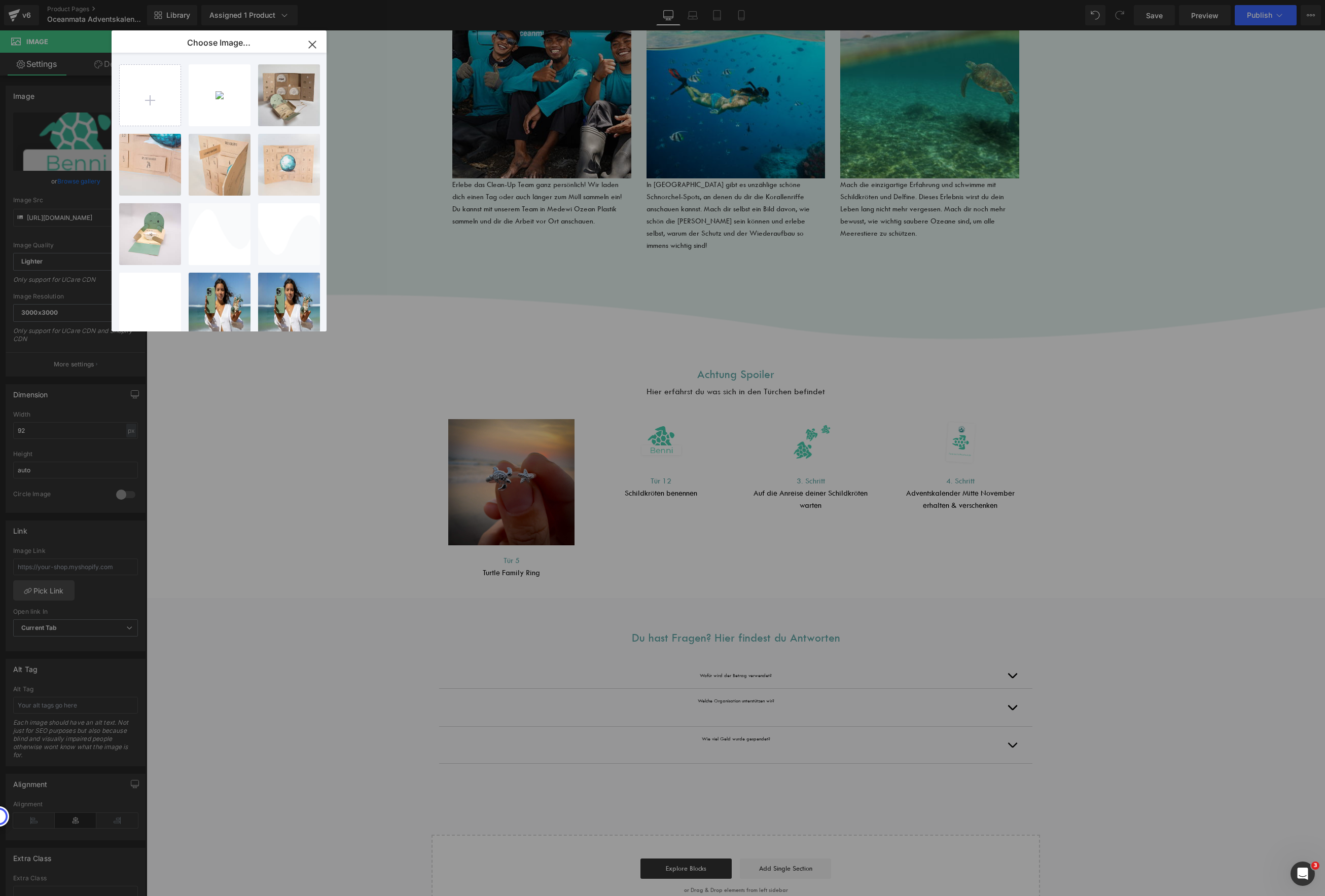
type input "C:\fakepath\neumitohrgold (1).jpg"
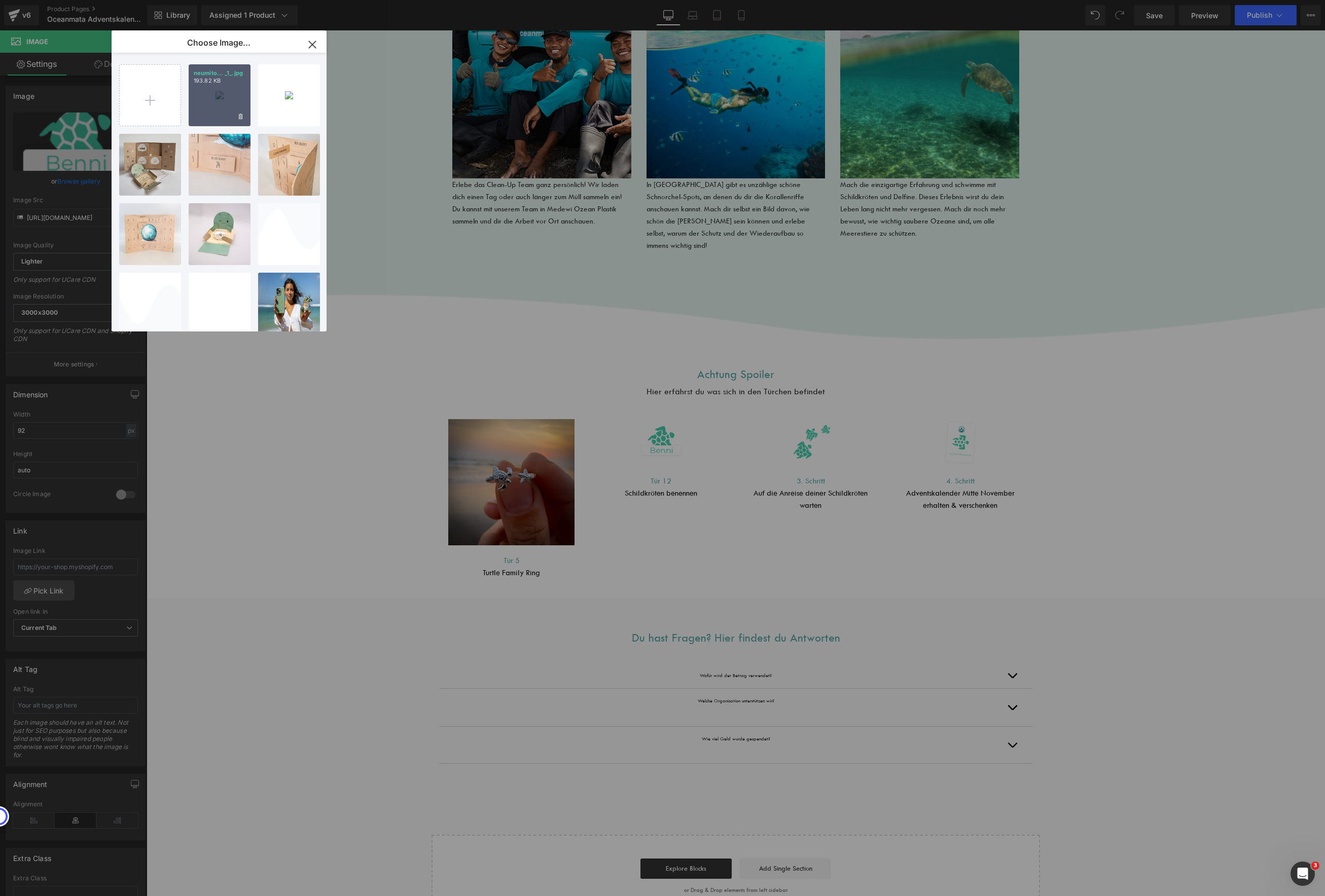
click at [222, 107] on div "neumito... _1_.jpg 193.82 KB" at bounding box center [220, 95] width 62 height 62
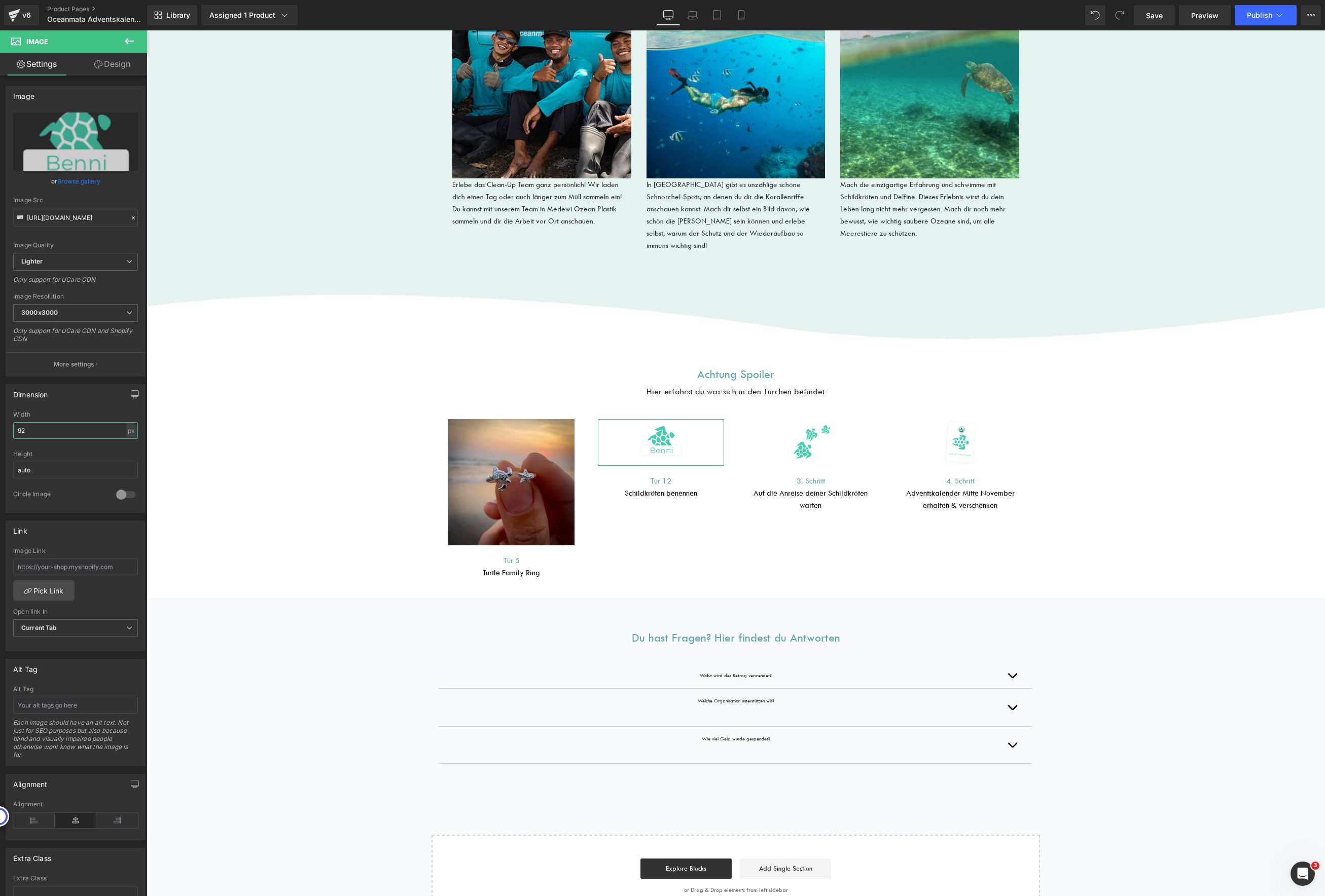
click at [36, 429] on input "92" at bounding box center [76, 430] width 125 height 17
type input "250"
click at [70, 176] on link "Browse gallery" at bounding box center [79, 181] width 43 height 18
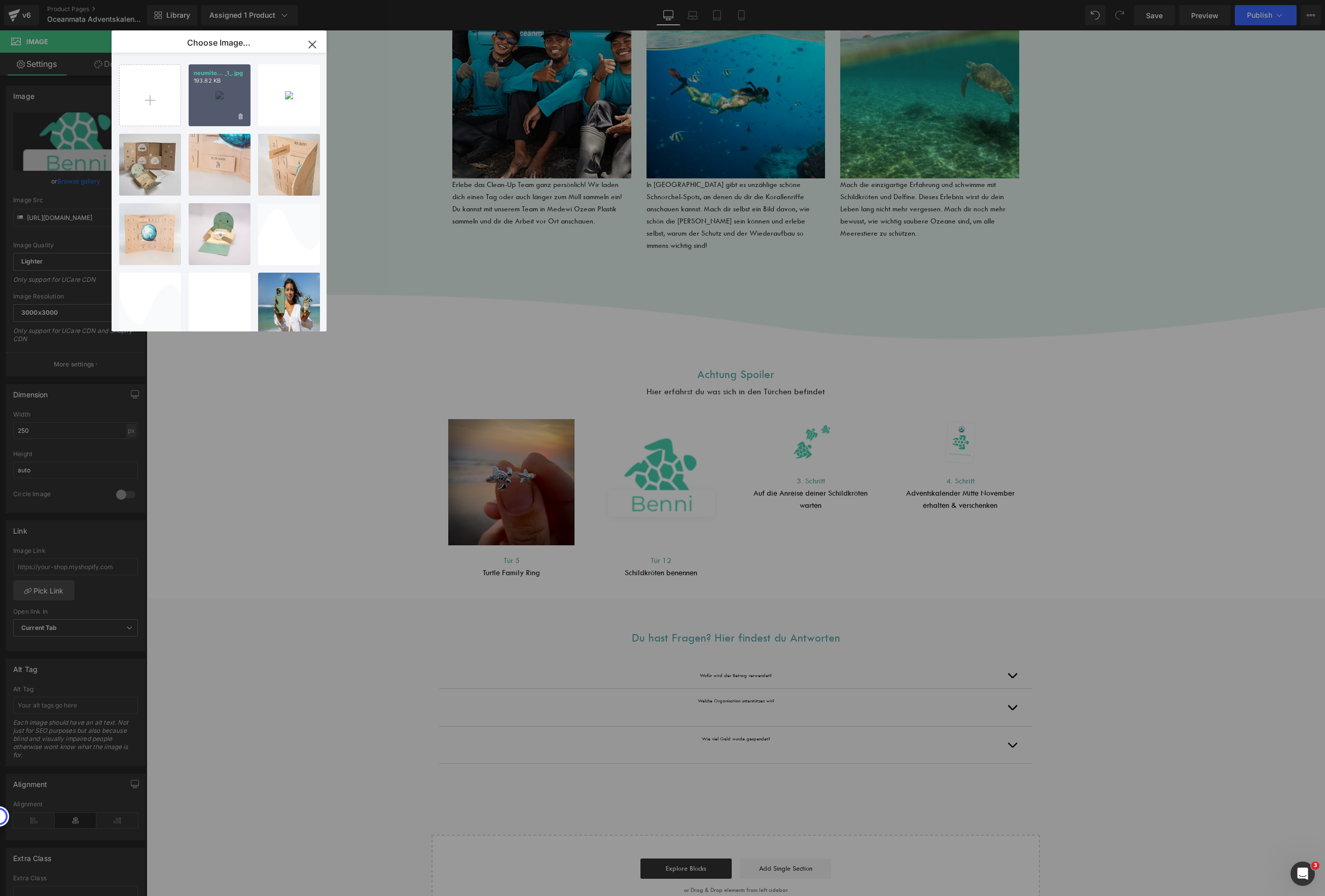
click at [227, 91] on div "neumito... _1_.jpg 193.82 KB" at bounding box center [220, 95] width 62 height 62
type input "https://ucarecdn.com/bb0db1ef-bee4-44ff-b818-49076d15626d/-/format/auto/-/previ…"
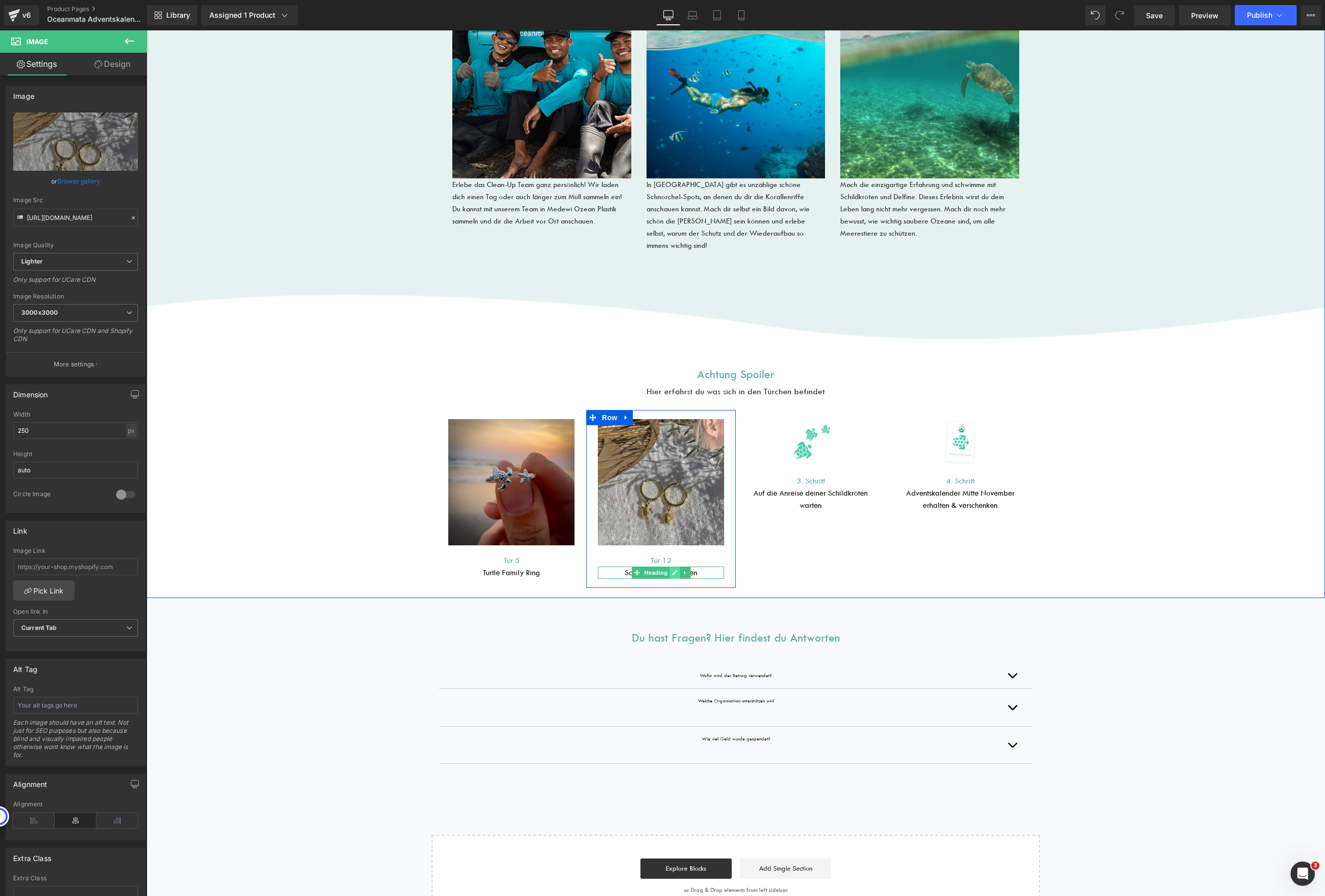
click at [675, 567] on link at bounding box center [675, 573] width 11 height 12
click at [696, 567] on h1 "Schildkröten benennen" at bounding box center [660, 573] width 126 height 12
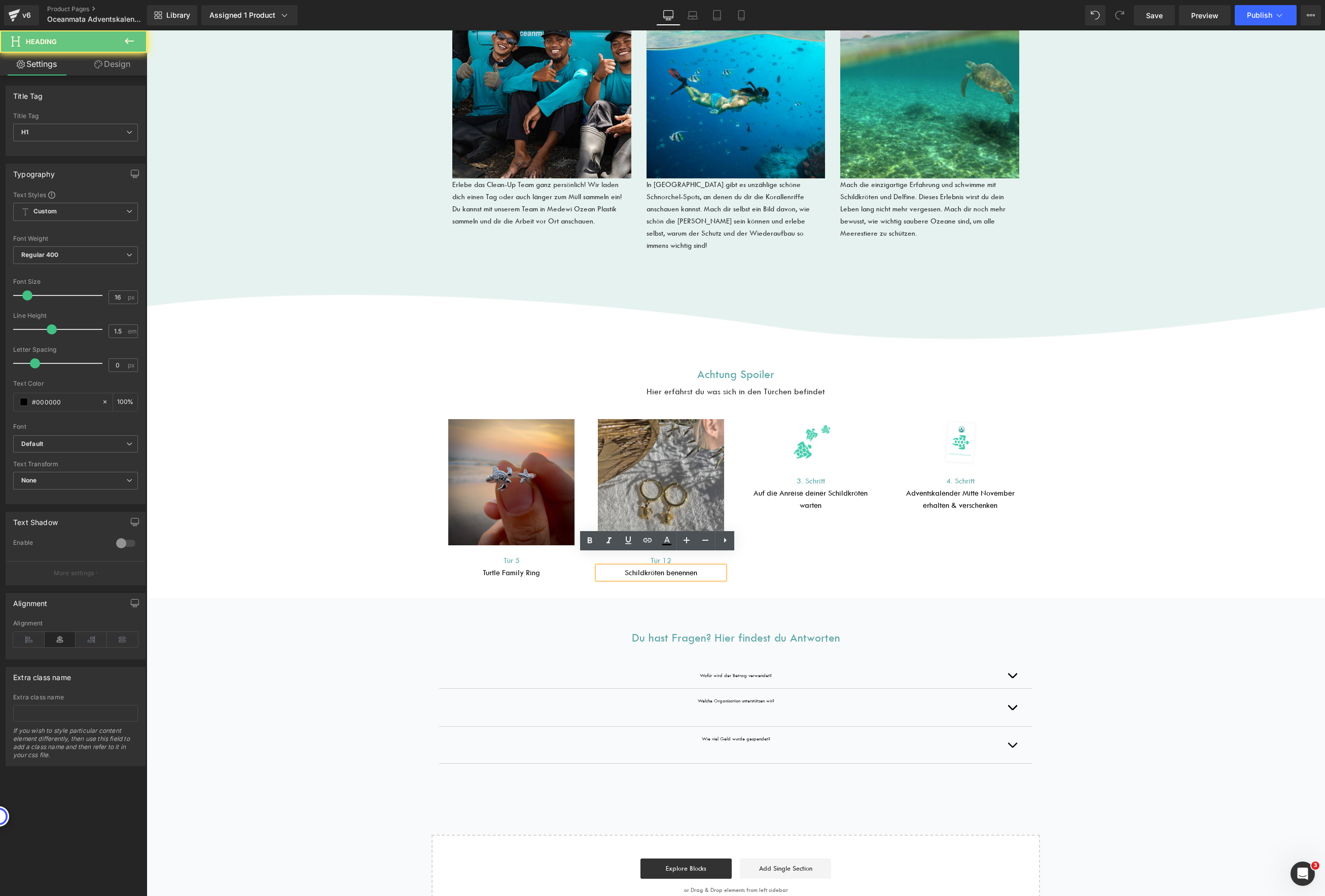
click at [696, 567] on h1 "Schildkröten benennen" at bounding box center [660, 573] width 126 height 12
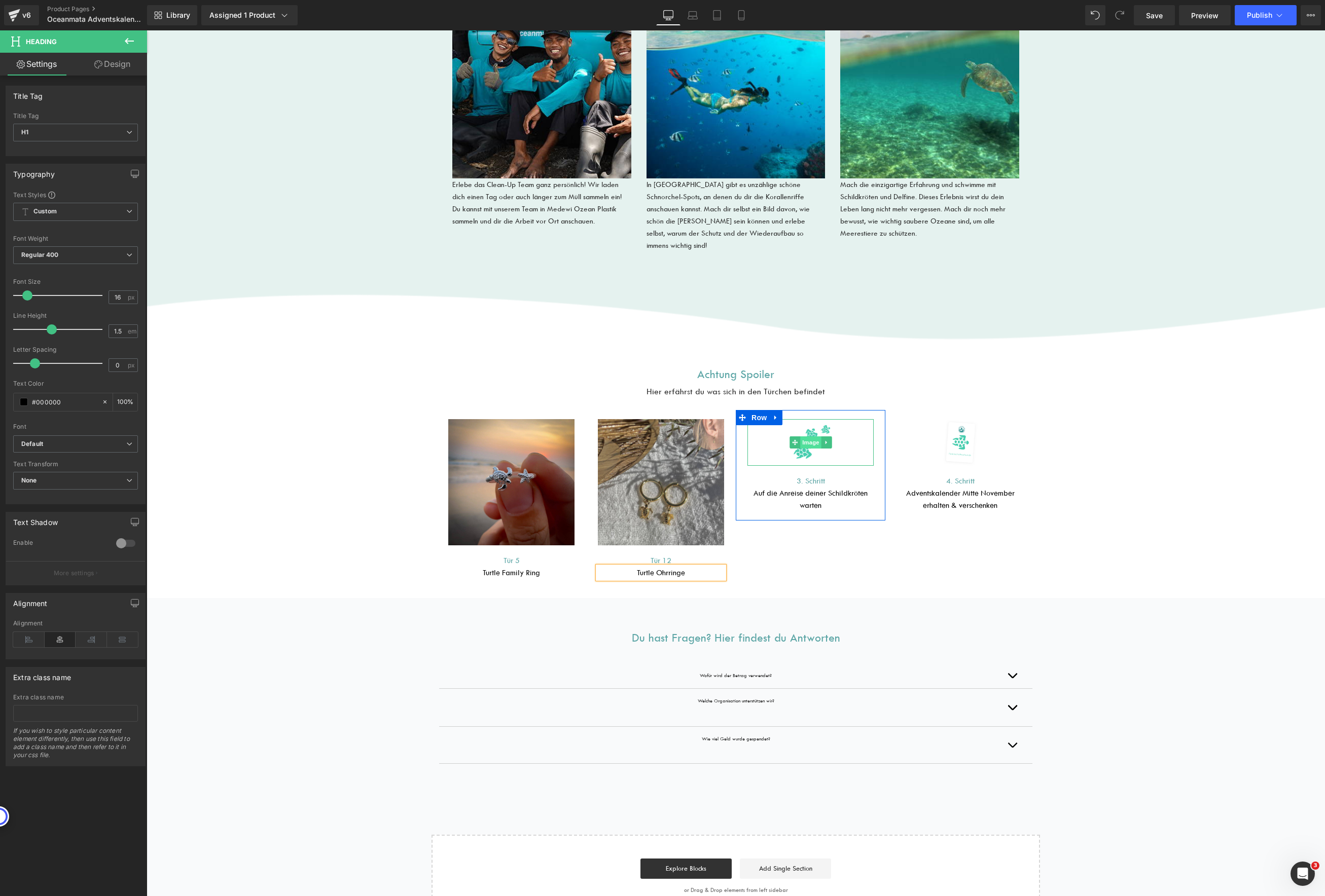
click at [807, 437] on span "Image" at bounding box center [811, 443] width 22 height 12
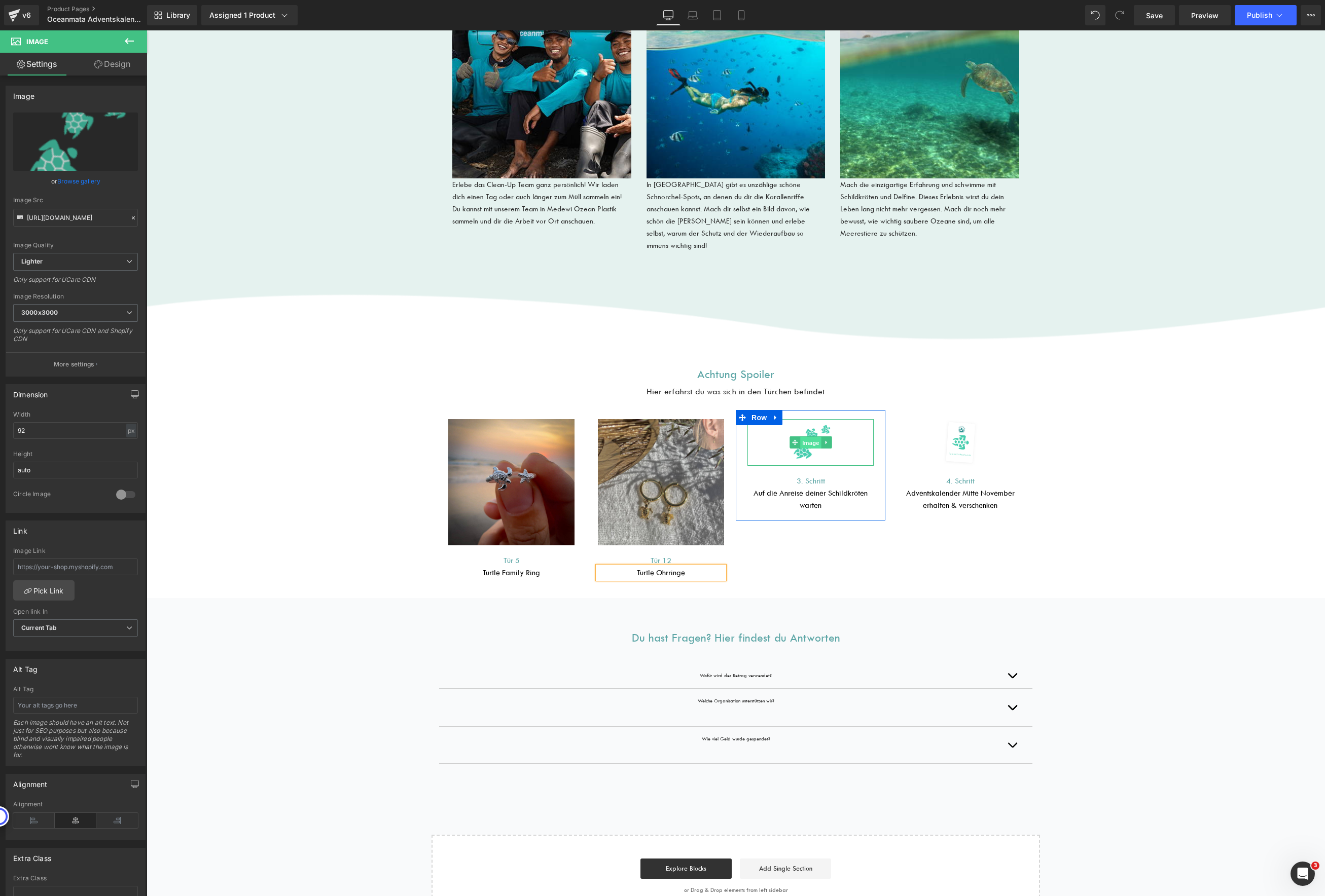
click at [802, 437] on span "Image" at bounding box center [811, 443] width 22 height 12
click at [806, 437] on span "Image" at bounding box center [811, 443] width 22 height 12
click at [811, 437] on span "Image" at bounding box center [811, 443] width 22 height 12
click at [955, 437] on span "Image" at bounding box center [961, 443] width 22 height 12
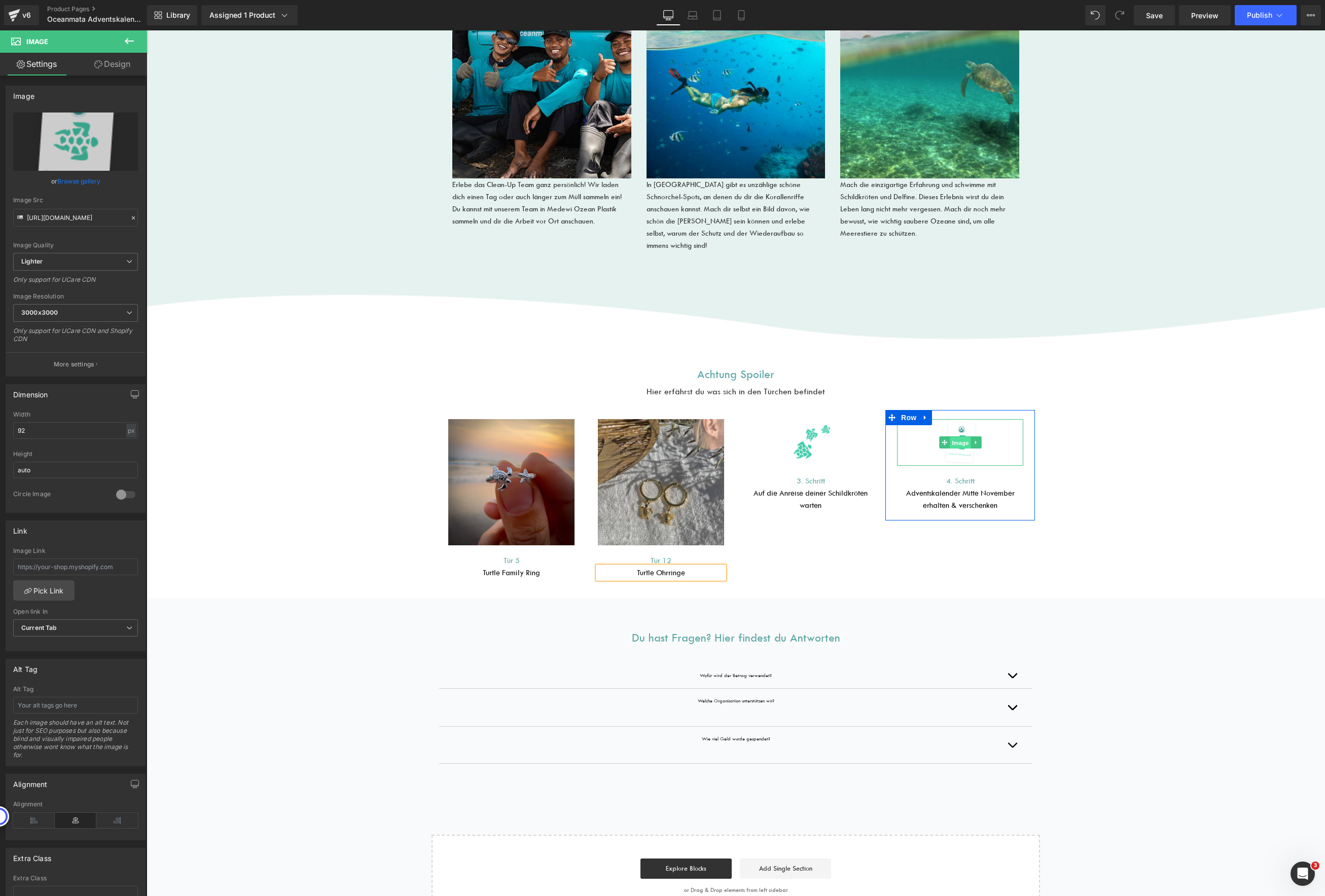
click at [960, 437] on span "Image" at bounding box center [961, 443] width 22 height 12
click at [81, 179] on link "Browse gallery" at bounding box center [79, 181] width 43 height 18
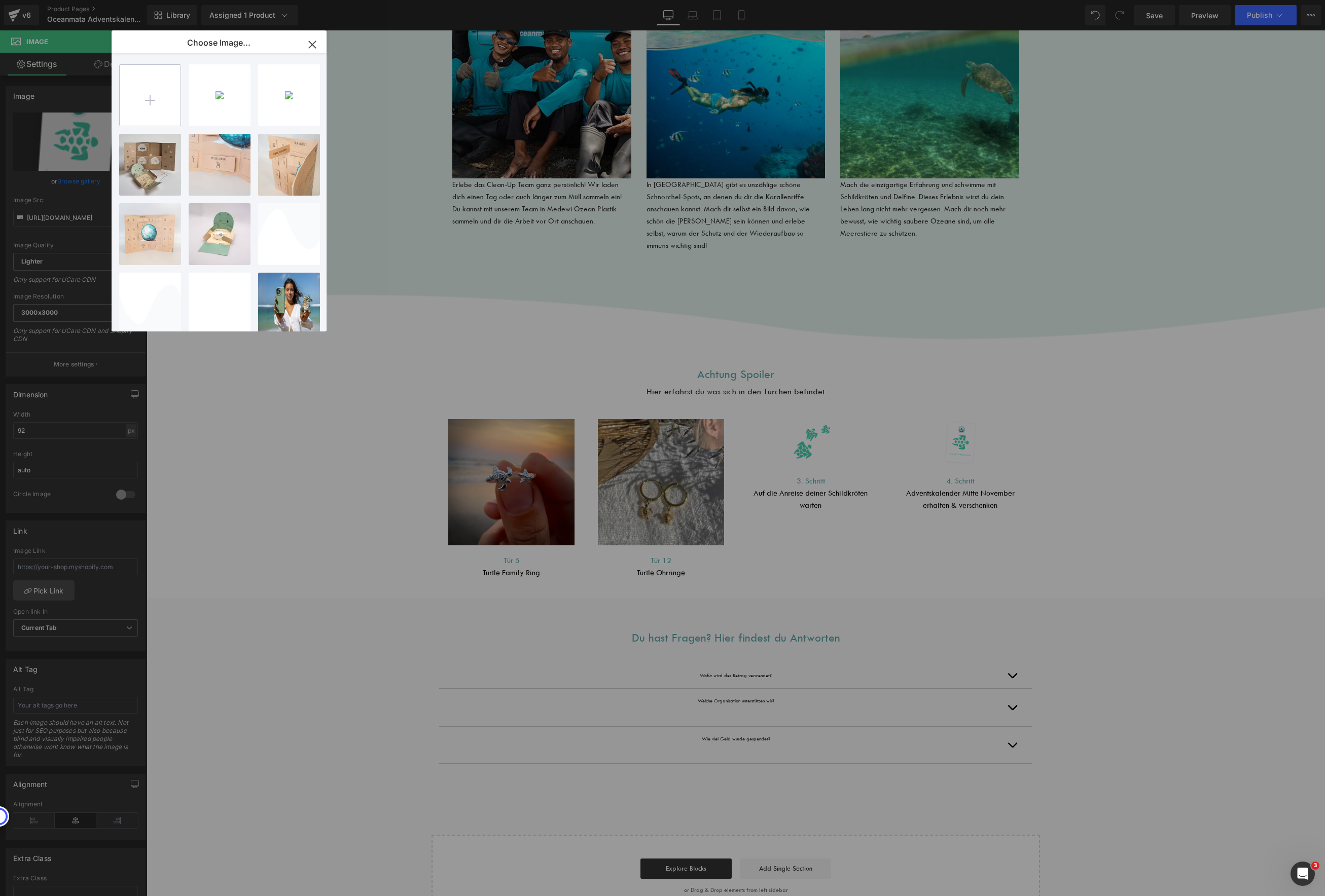
click at [137, 109] on input "file" at bounding box center [150, 95] width 61 height 61
type input "C:\fakepath\2023-10-pdp-the-fern-live-bythetidesturtle_27bd17d7-fb53-47ff-89da-…"
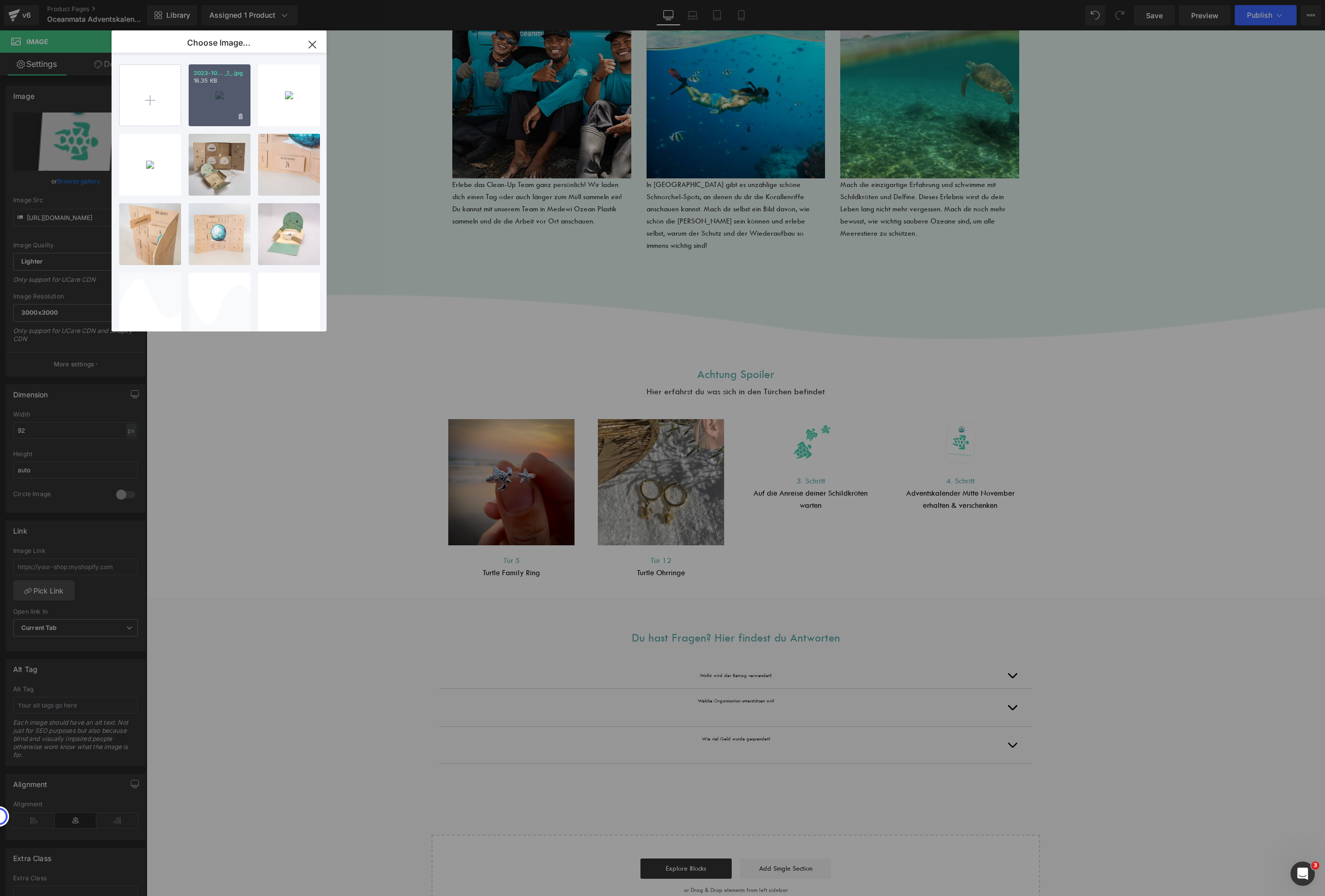
click at [224, 86] on div "2023-10... _1_.jpg 16.35 KB" at bounding box center [220, 95] width 62 height 62
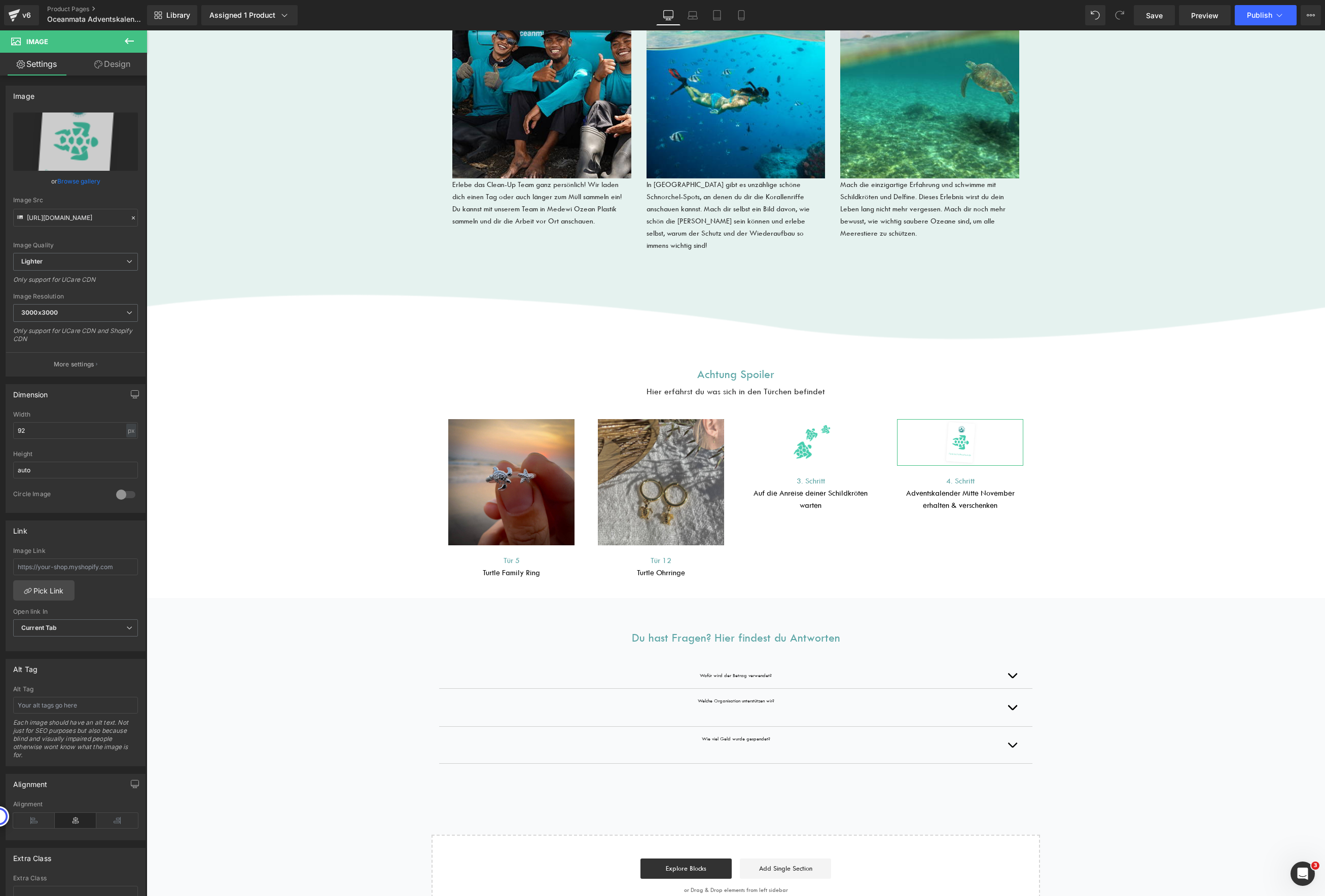
click at [72, 178] on link "Browse gallery" at bounding box center [79, 181] width 43 height 18
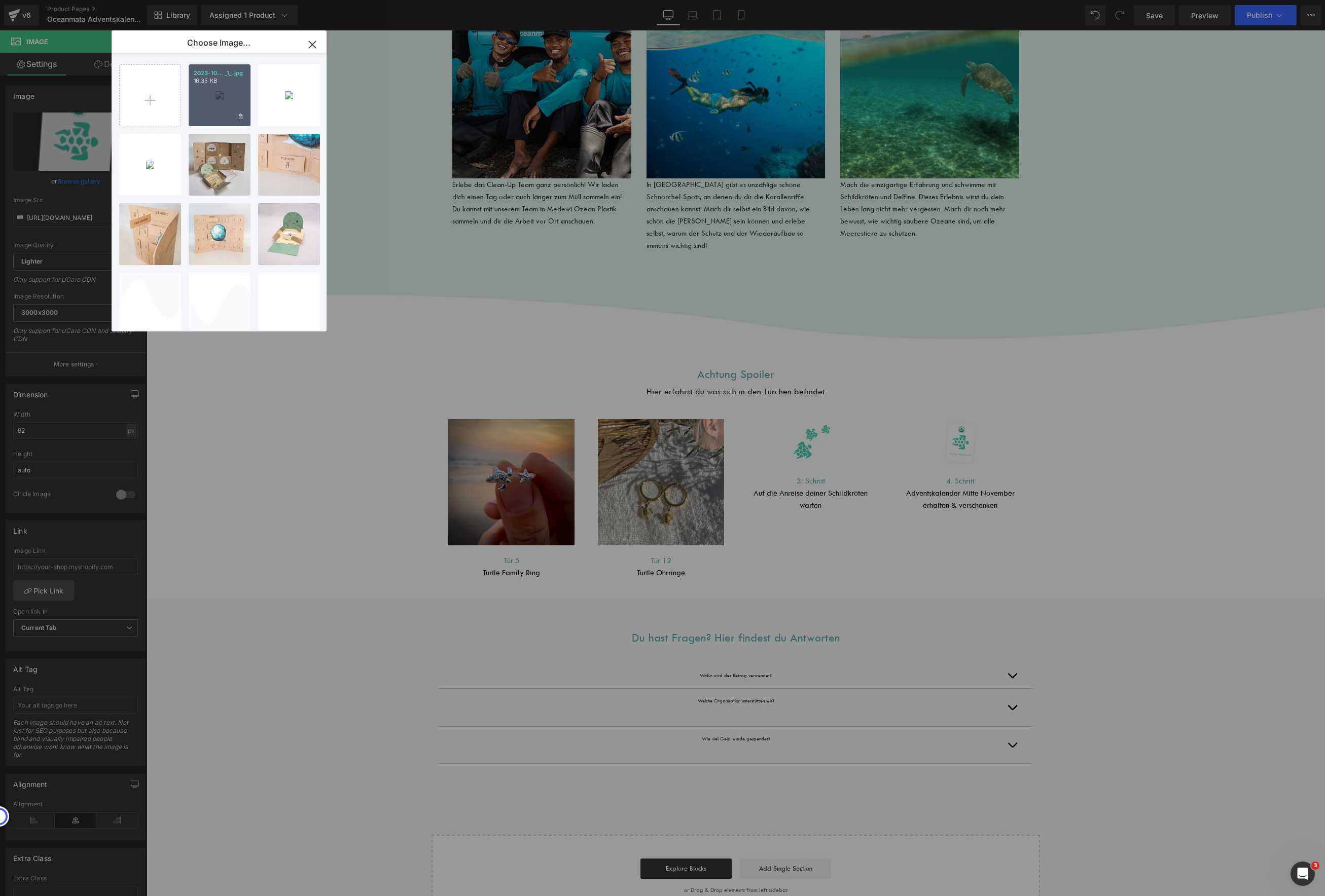
click at [233, 97] on div "2023-10... _1_.jpg 16.35 KB" at bounding box center [220, 95] width 62 height 62
type input "https://ucarecdn.com/aa07adaa-b96e-4467-a22e-fa30957a6e3e/-/format/auto/-/previ…"
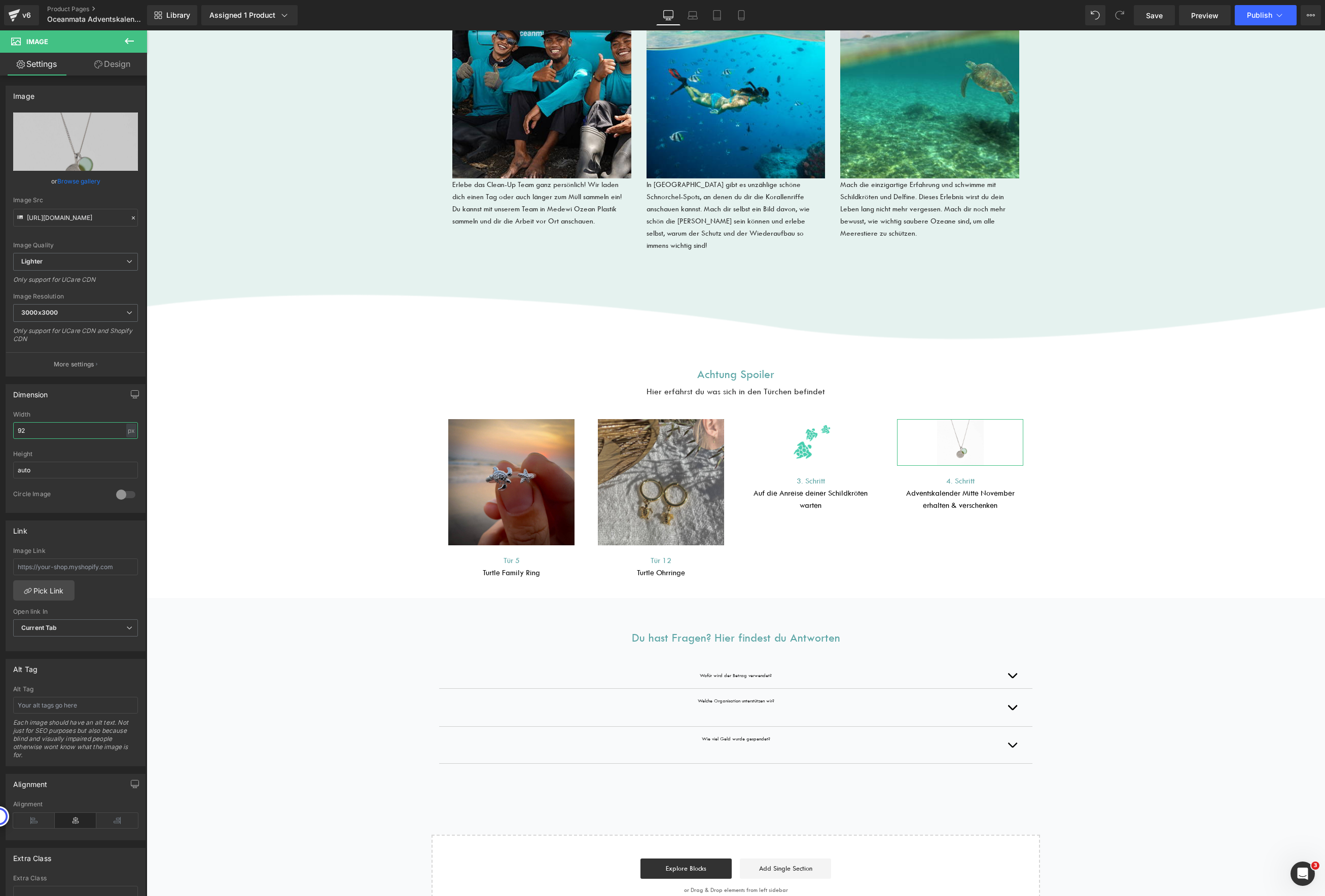
click at [39, 434] on input "92" at bounding box center [76, 430] width 125 height 17
type input "250"
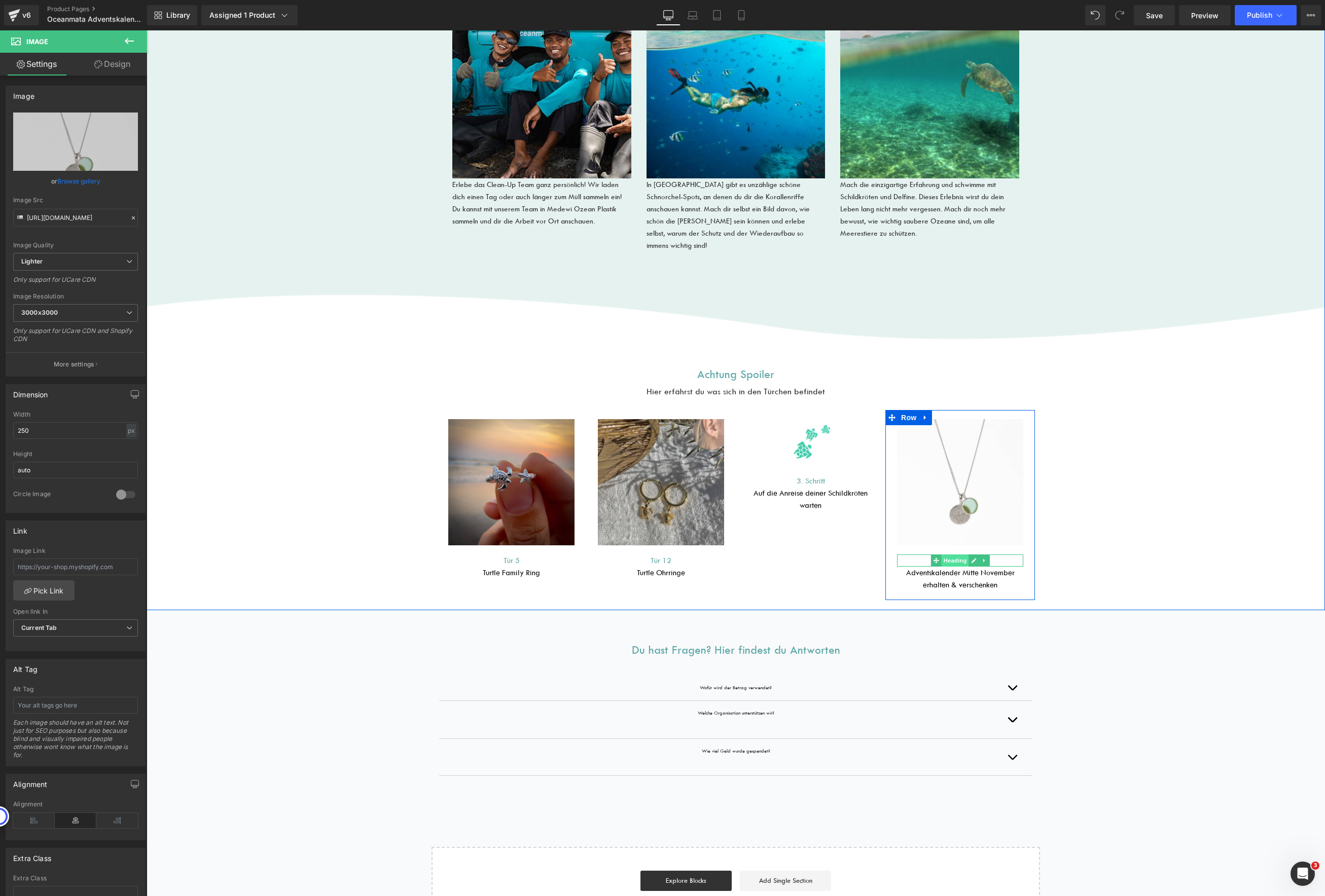
click at [955, 555] on span "Heading" at bounding box center [955, 561] width 28 height 12
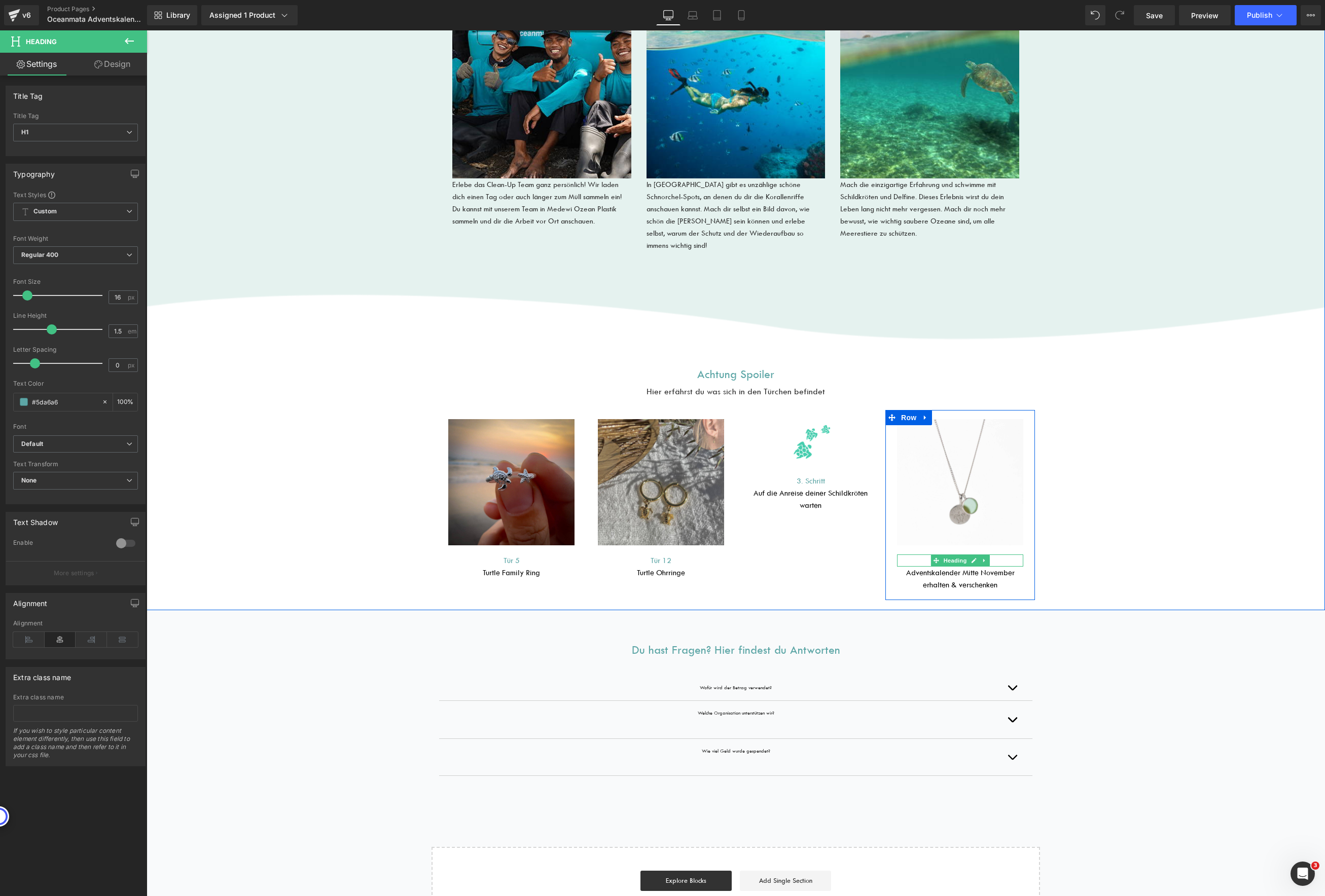
click at [990, 555] on h1 "4. Schritt" at bounding box center [960, 561] width 126 height 12
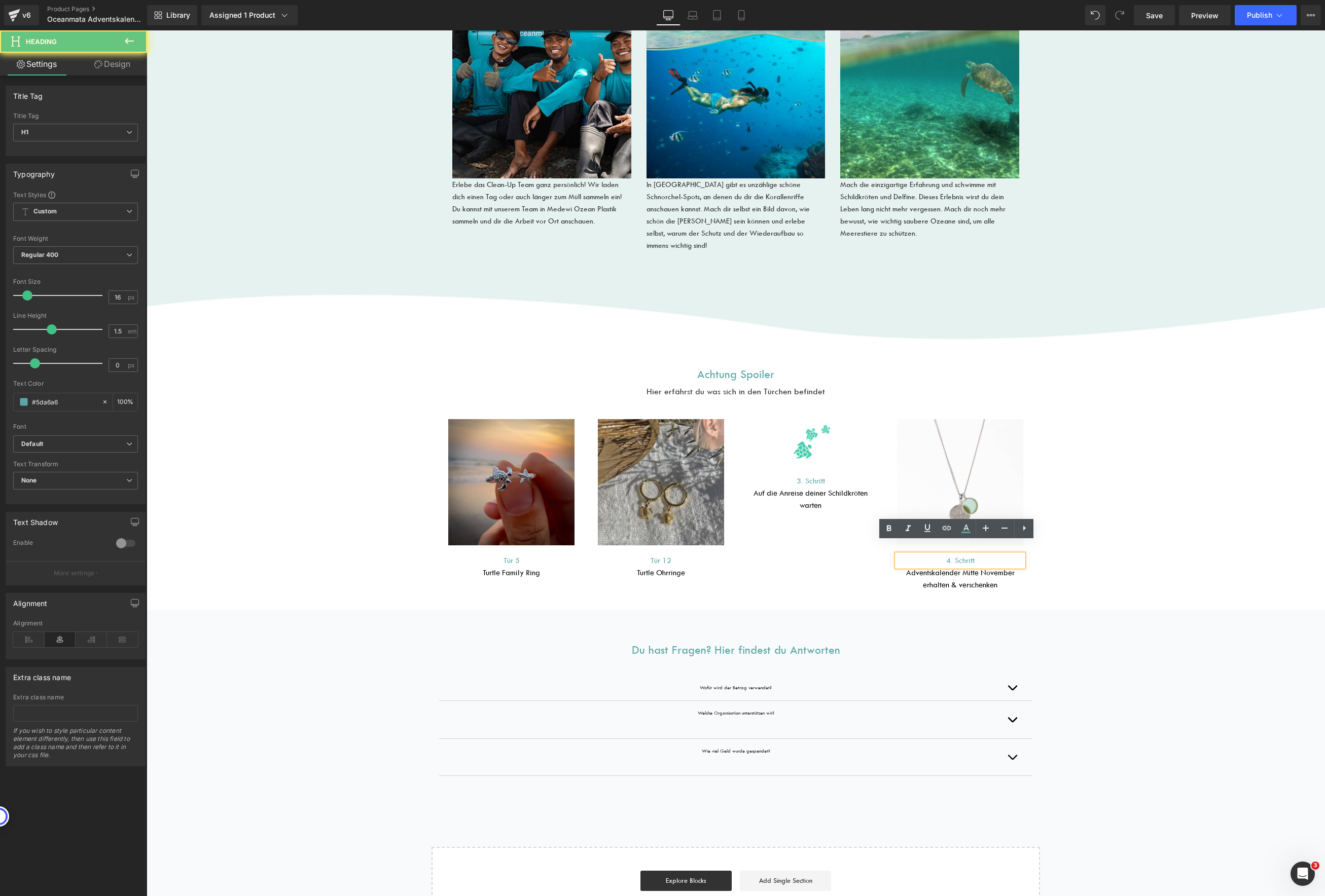
click at [990, 555] on h1 "4. Schritt" at bounding box center [960, 561] width 126 height 12
click at [1003, 567] on h1 "Adventskalender Mitte November erhalten & verschenken" at bounding box center [960, 579] width 126 height 24
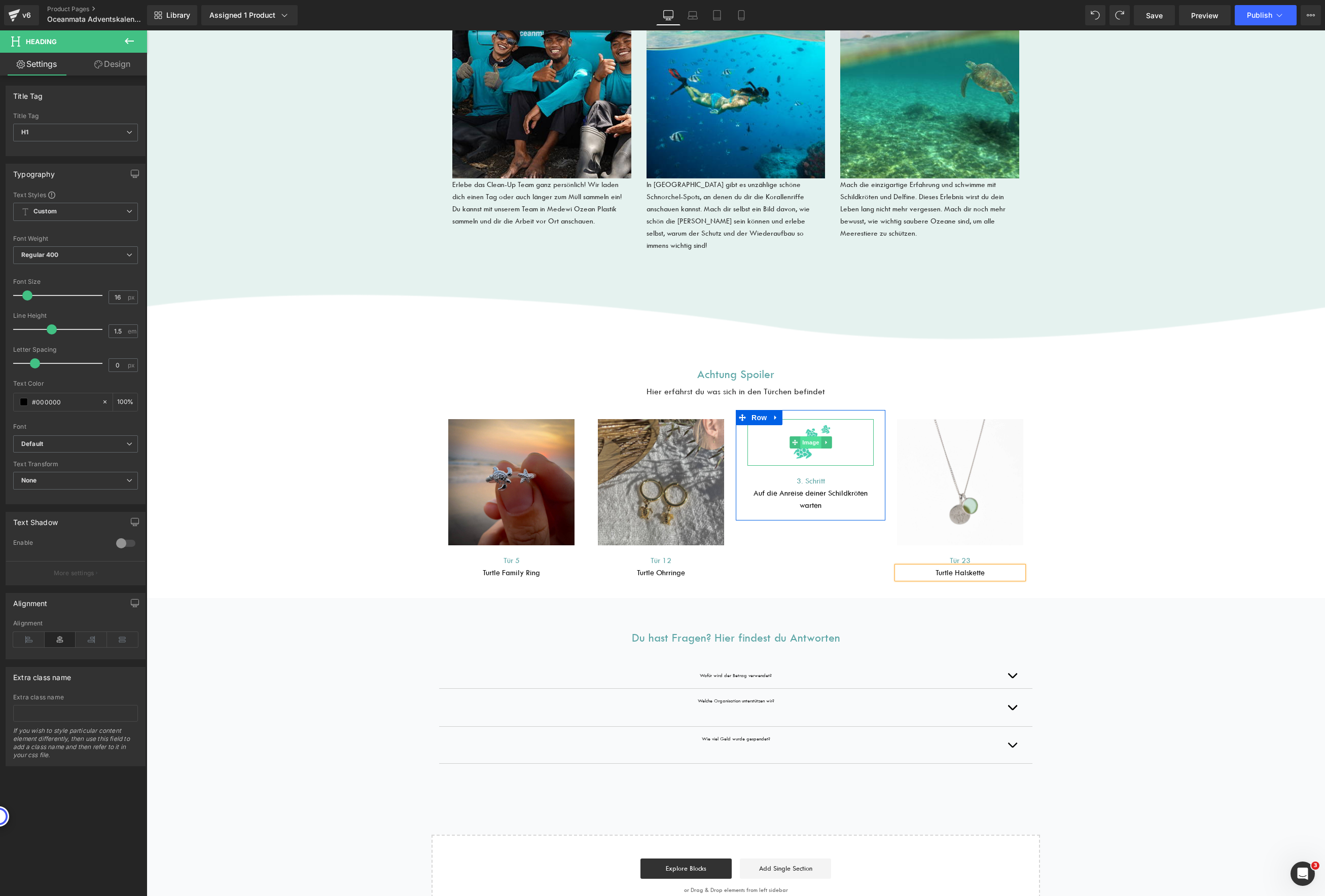
click at [804, 437] on span "Image" at bounding box center [811, 443] width 22 height 12
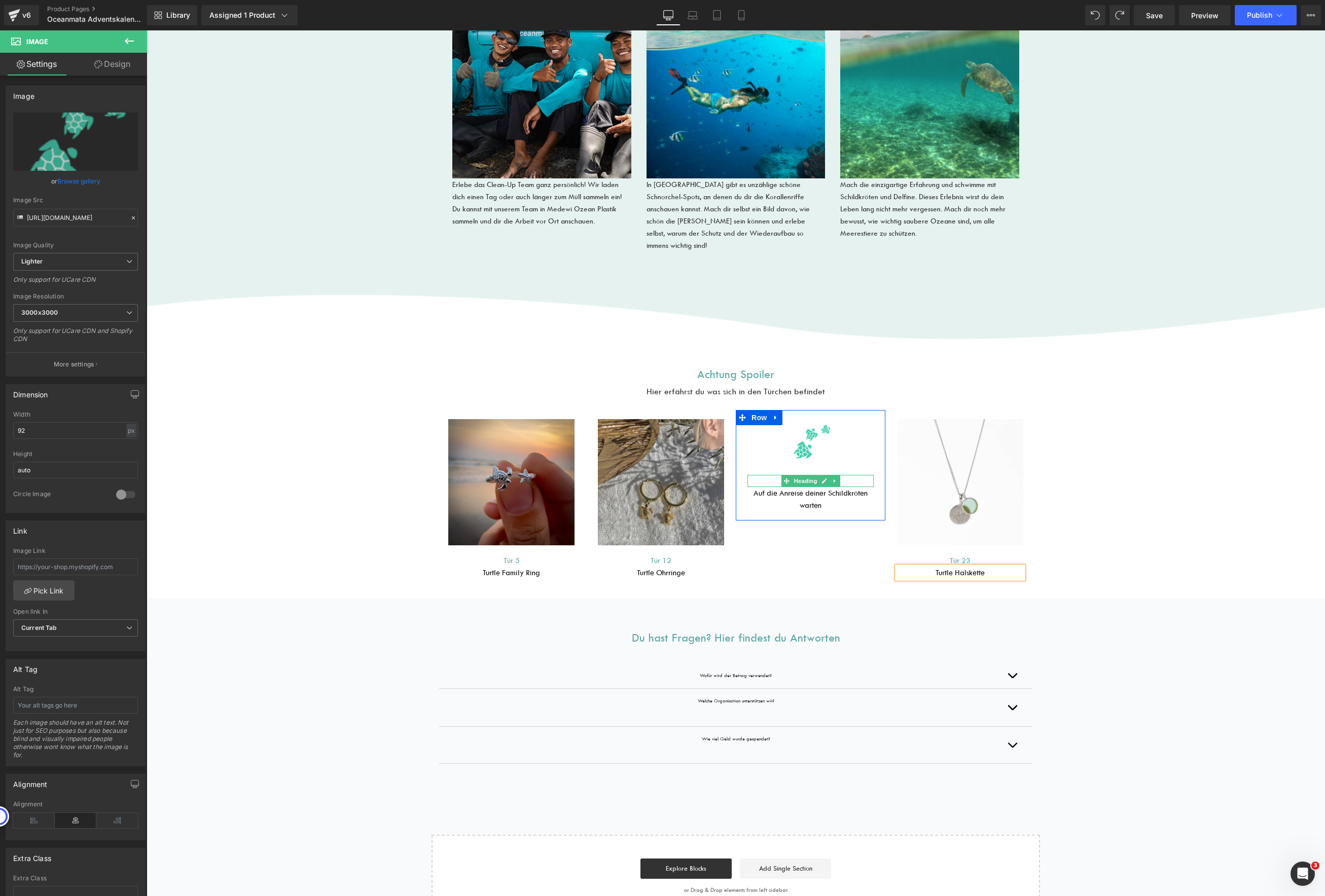
click at [855, 475] on h1 "3. Schritt" at bounding box center [811, 481] width 126 height 12
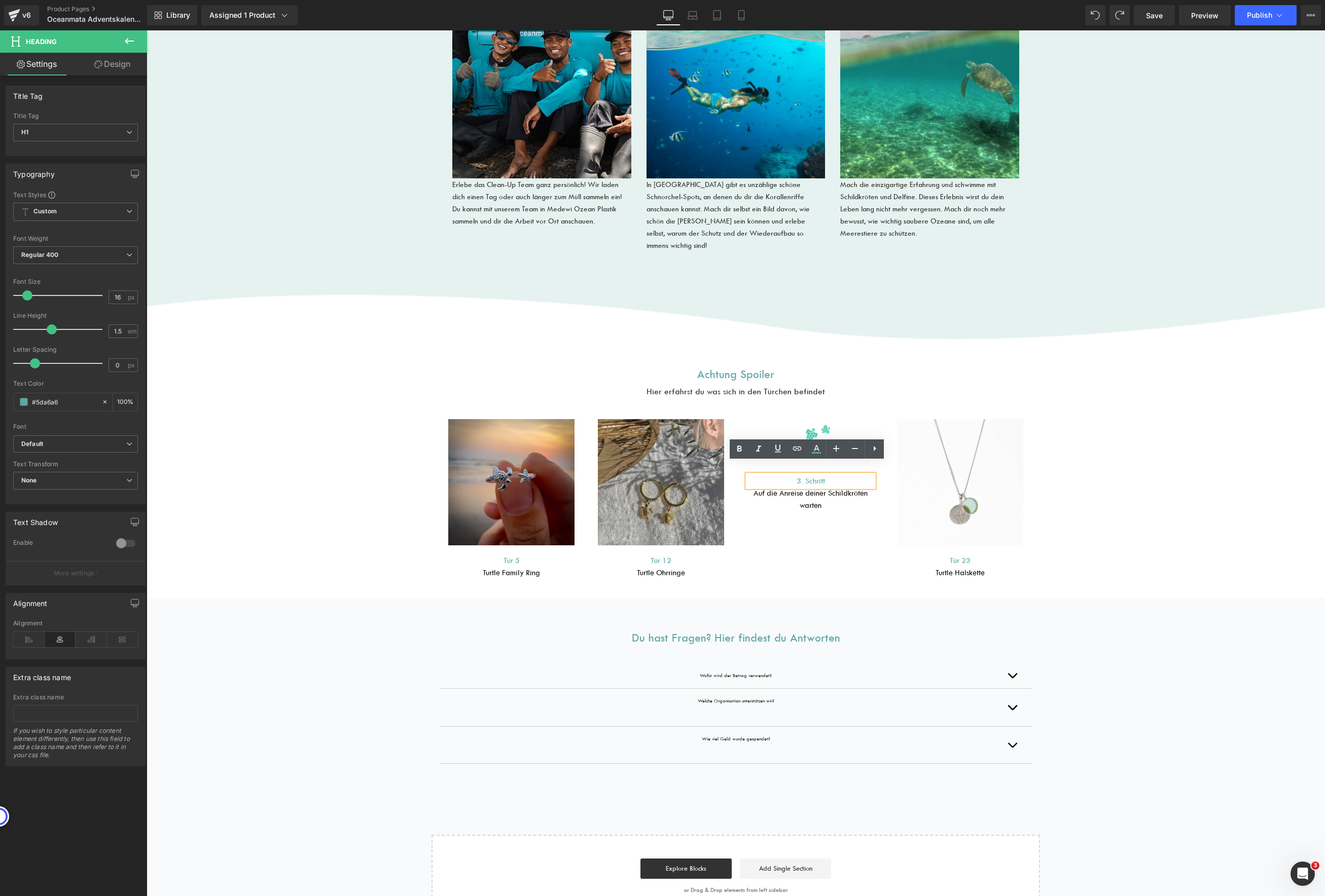
click at [813, 475] on h1 "3. Schritt" at bounding box center [811, 481] width 126 height 12
click at [847, 487] on h1 "Auf die Anreise deiner Schildkröten warten" at bounding box center [811, 499] width 126 height 24
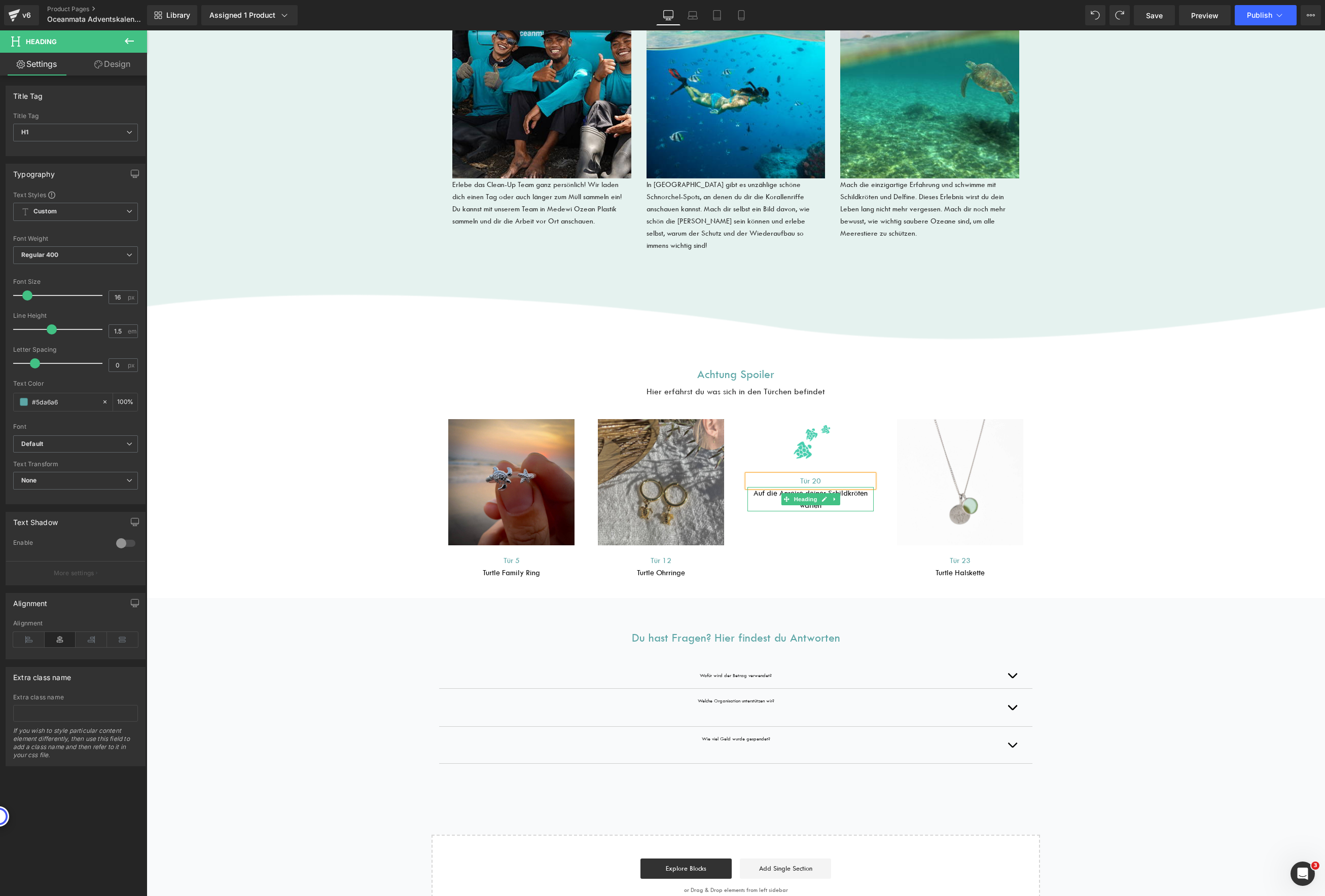
click at [847, 487] on h1 "Auf die Anreise deiner Schildkröten warten" at bounding box center [811, 499] width 126 height 24
click at [1109, 462] on div "Achtung Spoiler Heading Hier erfährst du was sich in den Türchen befindet Headi…" at bounding box center [736, 479] width 1178 height 228
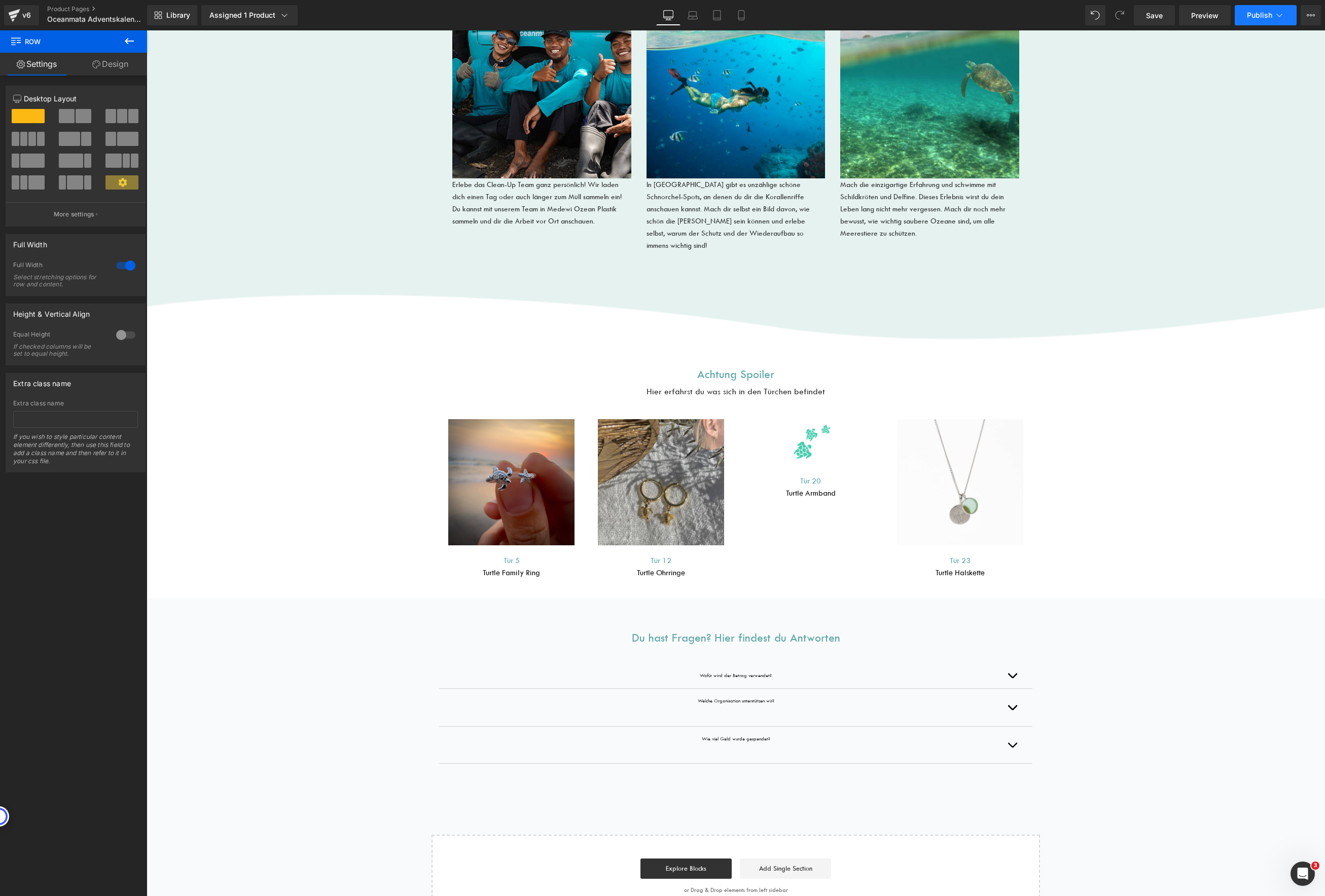
click at [1256, 20] on button "Publish" at bounding box center [1266, 16] width 62 height 20
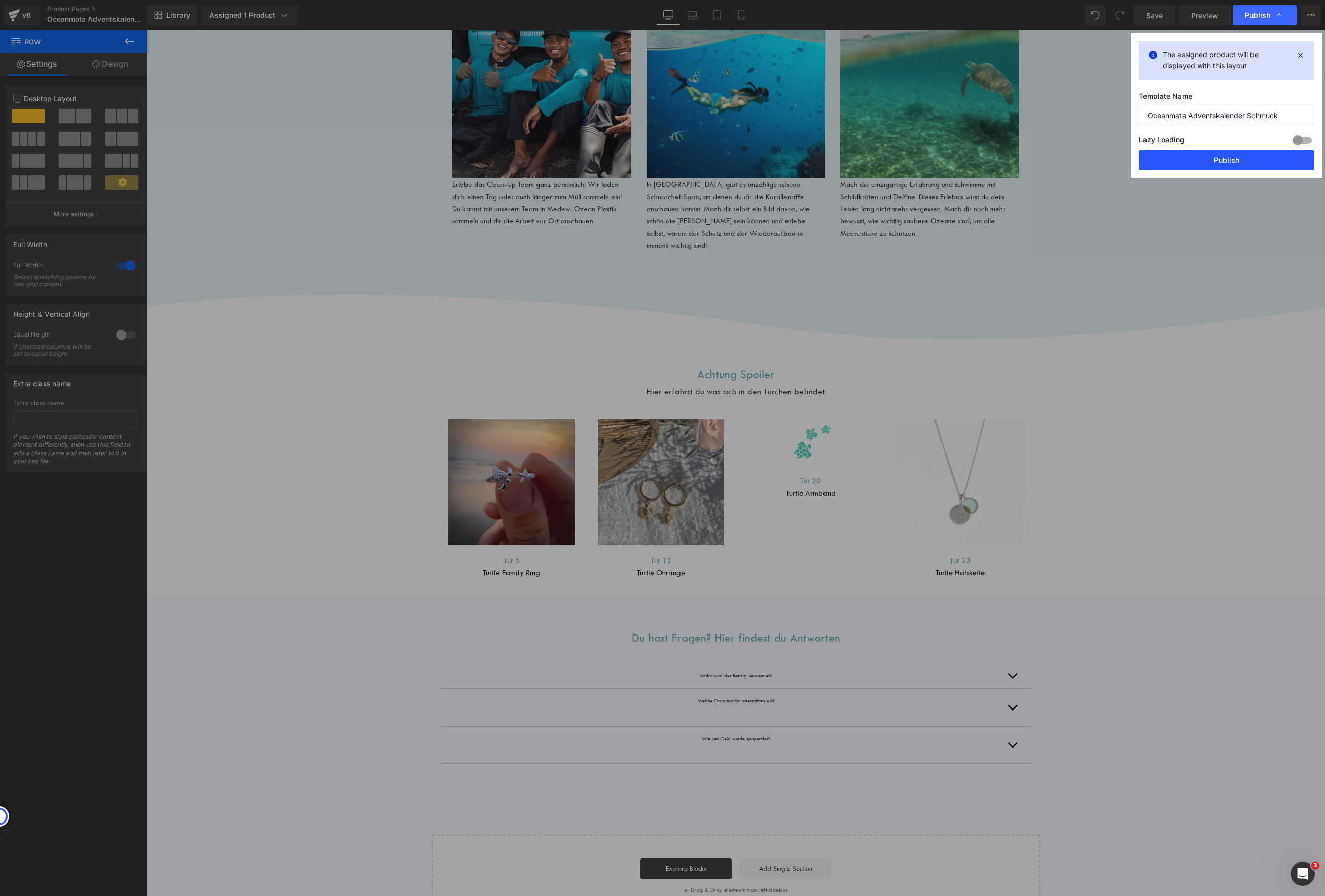
click at [1213, 165] on button "Publish" at bounding box center [1227, 160] width 176 height 20
